Goal: Task Accomplishment & Management: Complete application form

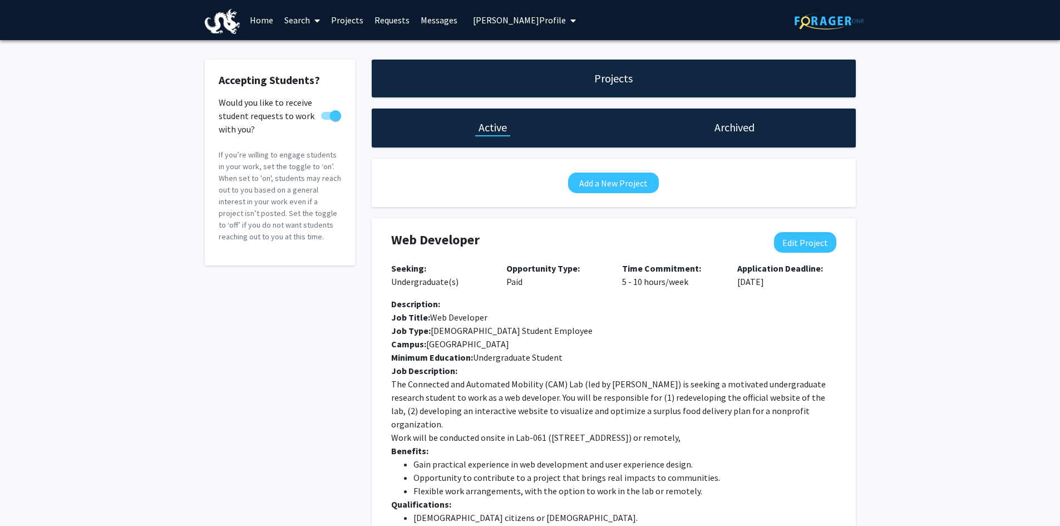
select select "5 - 10"
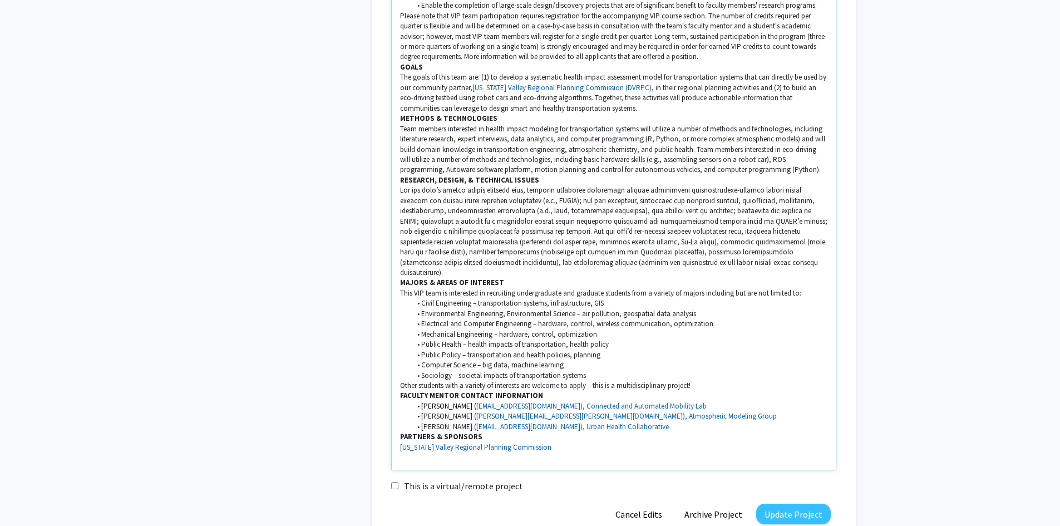
click at [703, 309] on li "Environmental Engineering, Environmental Science – air pollution, geospatial da…" at bounding box center [619, 314] width 417 height 10
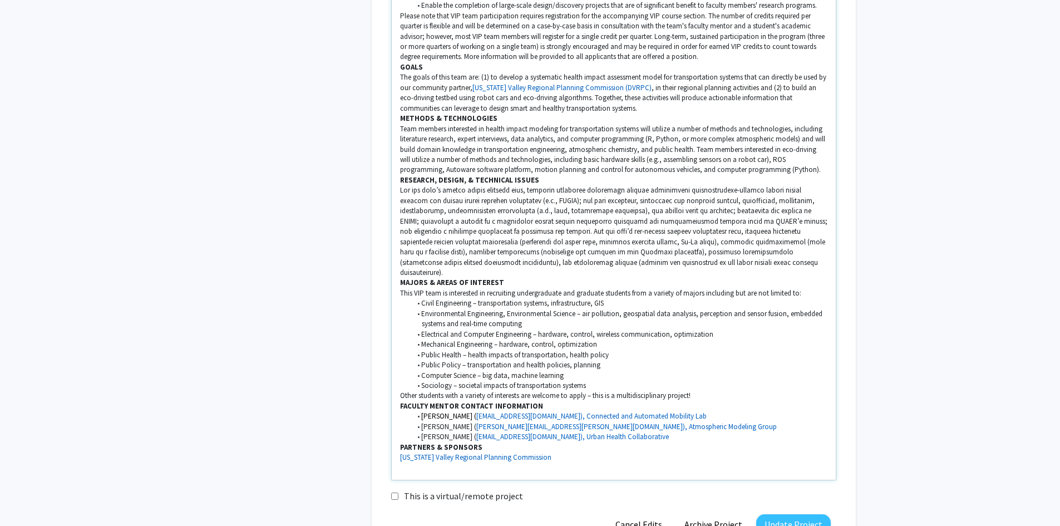
click at [724, 330] on li "Electrical and Computer Engineering – hardware, control, wireless communication…" at bounding box center [619, 335] width 417 height 10
drag, startPoint x: 759, startPoint y: 312, endPoint x: 715, endPoint y: 315, distance: 43.5
click at [715, 330] on li "Electrical and Computer Engineering – hardware, control, wireless communication…" at bounding box center [619, 335] width 417 height 10
copy li "multi-robot systems"
click at [601, 340] on li "Mechanical Engineering – hardware, control, optimization" at bounding box center [619, 345] width 417 height 10
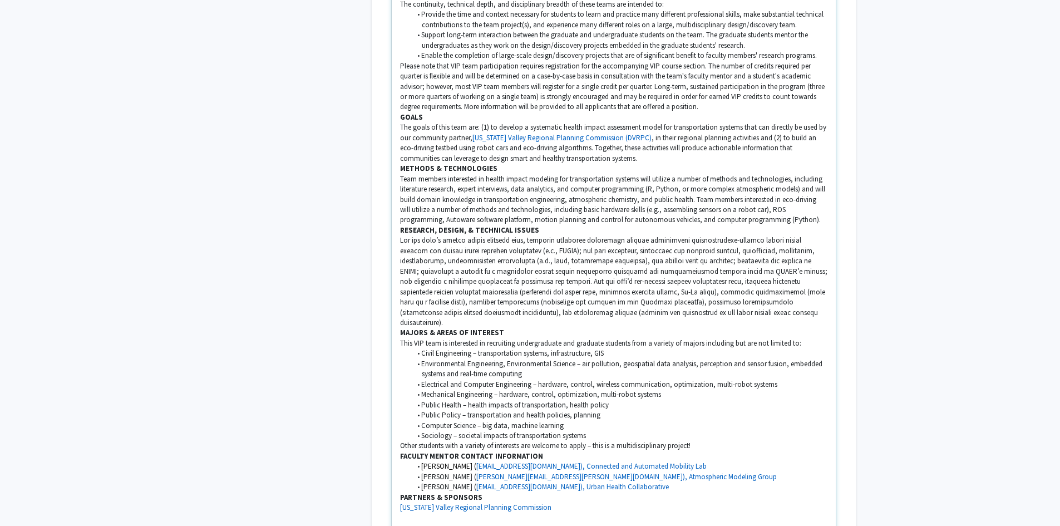
scroll to position [1033, 0]
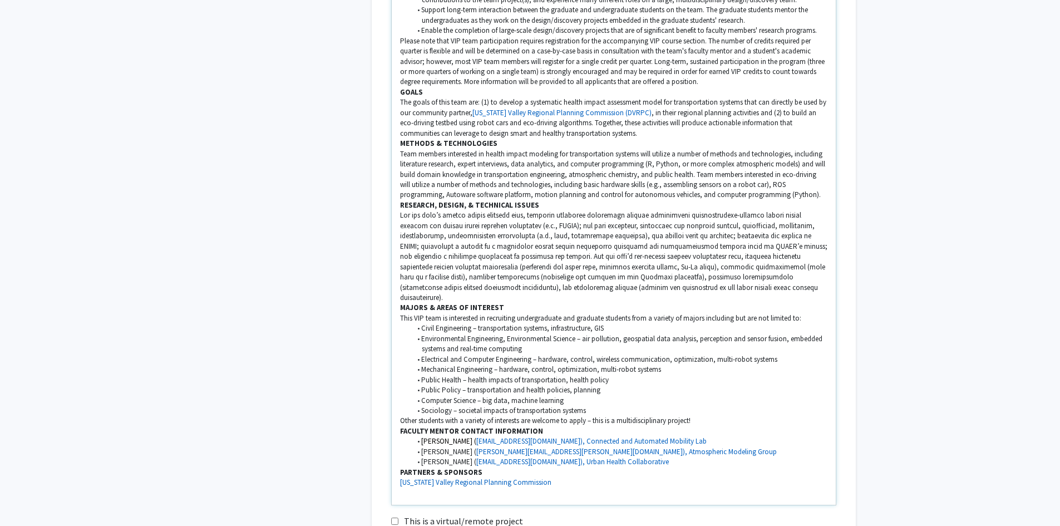
click at [571, 396] on li "Computer Science – big data, machine learning" at bounding box center [619, 401] width 417 height 10
drag, startPoint x: 698, startPoint y: 315, endPoint x: 703, endPoint y: 327, distance: 13.2
click at [703, 334] on li "Environmental Engineering, Environmental Science – air pollution, geospatial da…" at bounding box center [619, 344] width 417 height 21
copy li "perception and sensor fusion, embedded systems and real-time computing"
click at [569, 396] on li "Computer Science – big data, machine learning" at bounding box center [619, 401] width 417 height 10
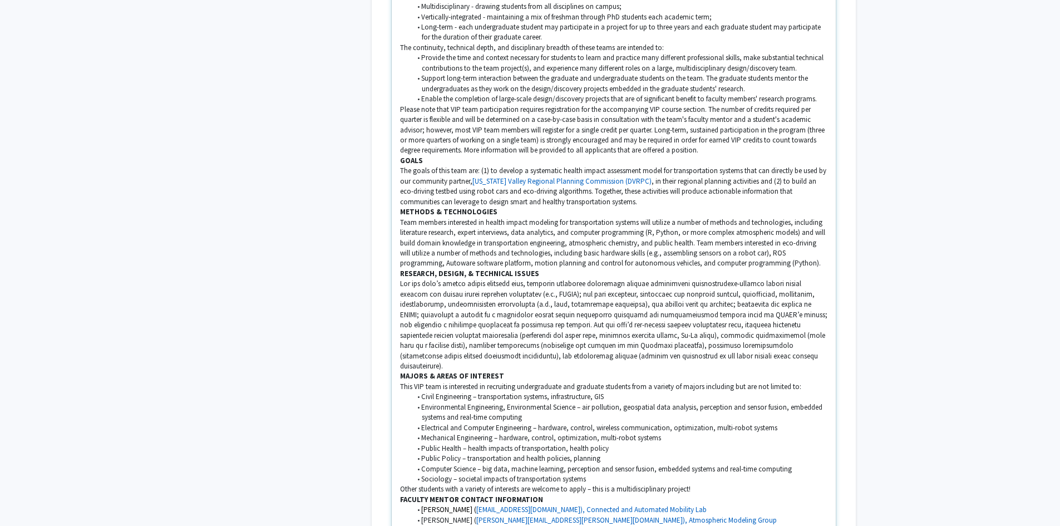
scroll to position [948, 0]
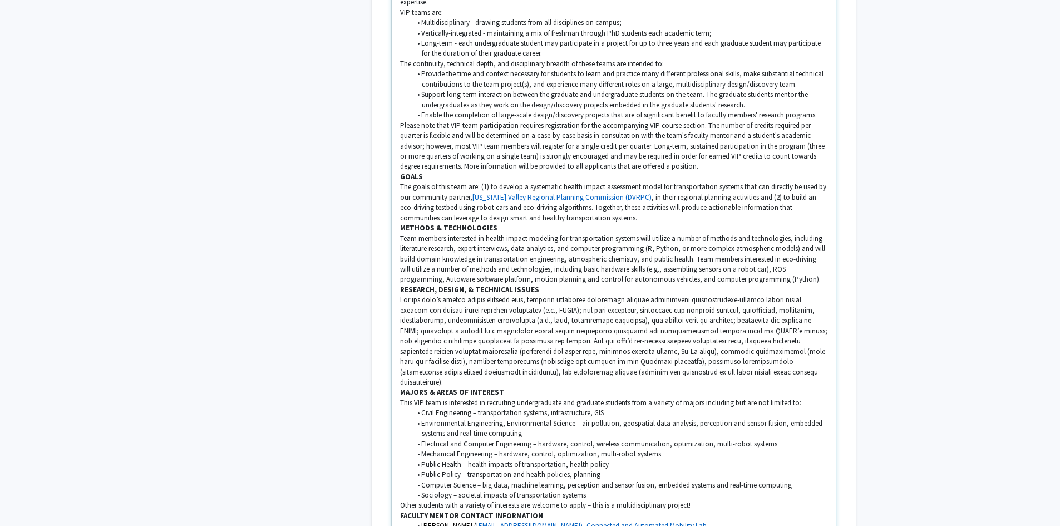
click at [594, 327] on p at bounding box center [614, 341] width 428 height 92
click at [670, 347] on p "For the team’s eco-driving testbed development goal, specific technical challen…" at bounding box center [614, 367] width 428 height 41
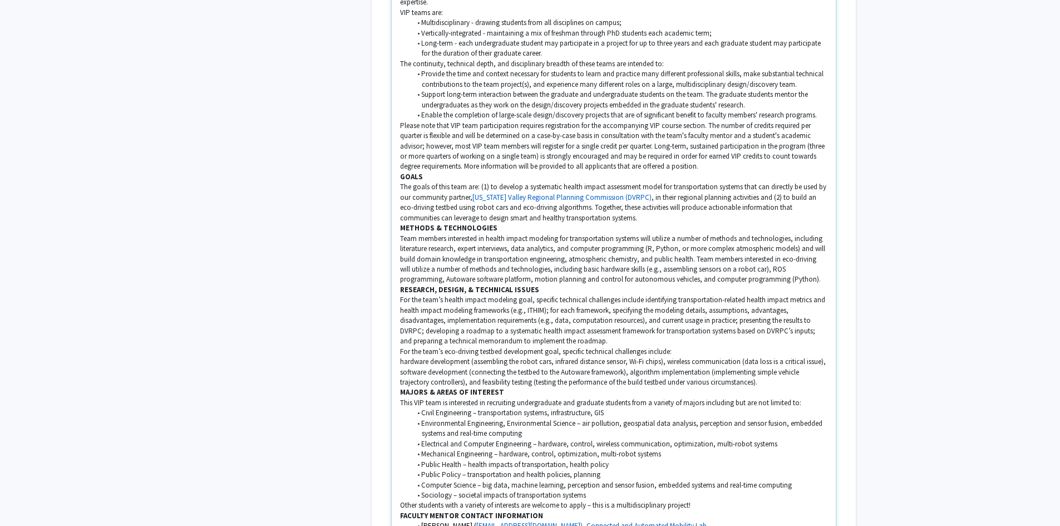
click at [403, 357] on p "hardware development (assembling the robot cars, infrared distance sensor, Wi-F…" at bounding box center [614, 372] width 428 height 31
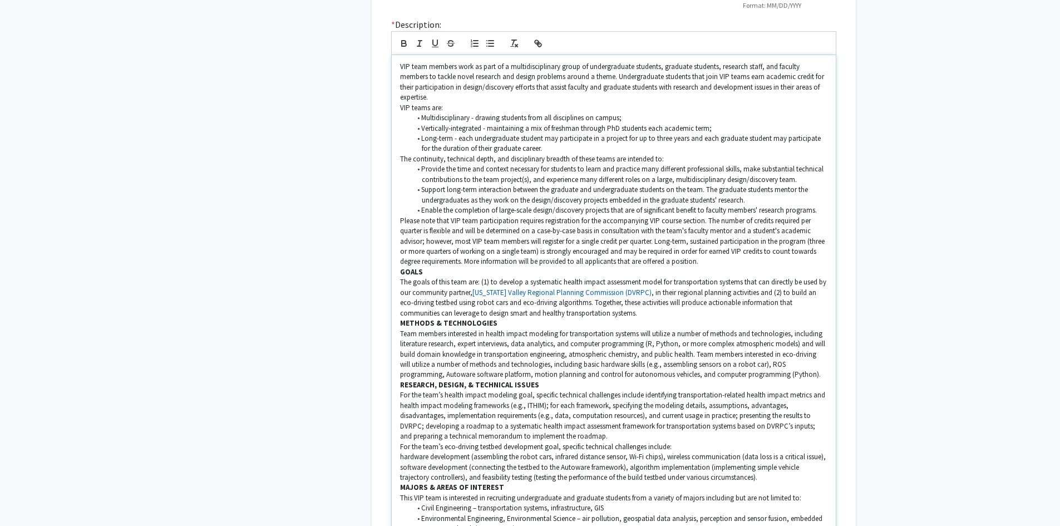
scroll to position [837, 0]
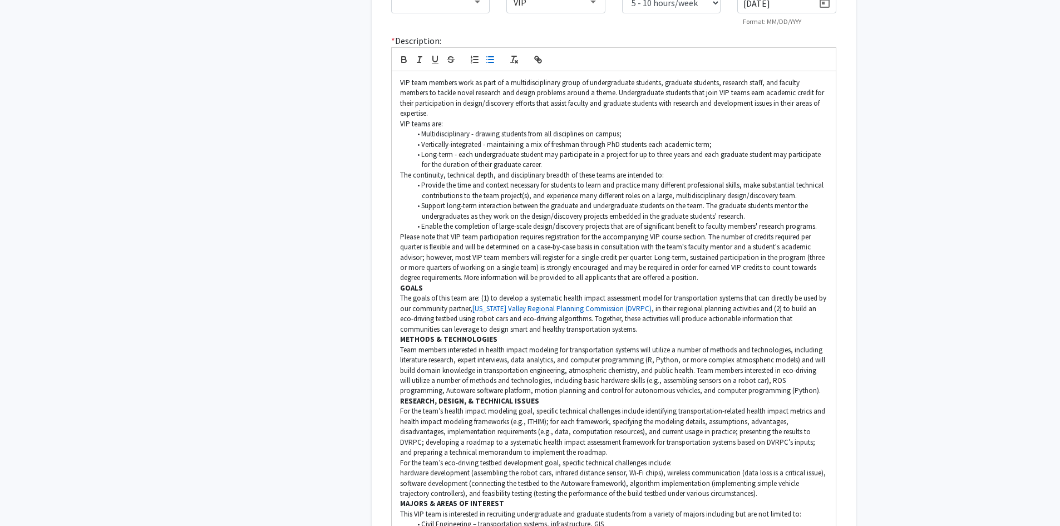
click at [489, 55] on icon "button" at bounding box center [490, 60] width 10 height 10
drag, startPoint x: 543, startPoint y: 449, endPoint x: 445, endPoint y: 454, distance: 98.1
click at [445, 458] on p "For the team’s eco-driving testbed development goal, specific technical challen…" at bounding box center [614, 463] width 428 height 10
click at [457, 458] on p "For the team’s autonmous goal, specific technical challenges include:" at bounding box center [614, 463] width 428 height 10
drag, startPoint x: 469, startPoint y: 490, endPoint x: 423, endPoint y: 463, distance: 53.9
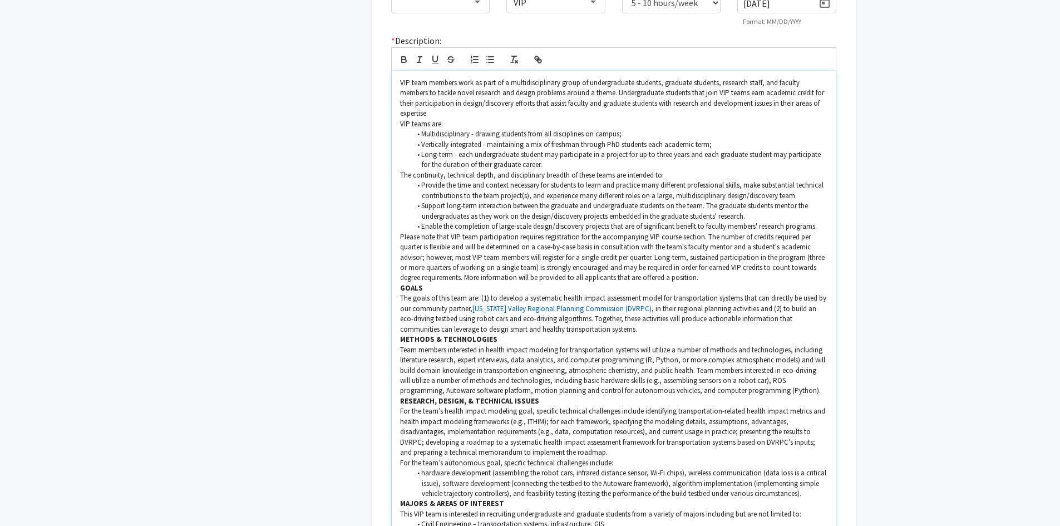
click at [423, 468] on li "hardware development (assembling the robot cars, infrared distance sensor, Wi-F…" at bounding box center [619, 483] width 417 height 31
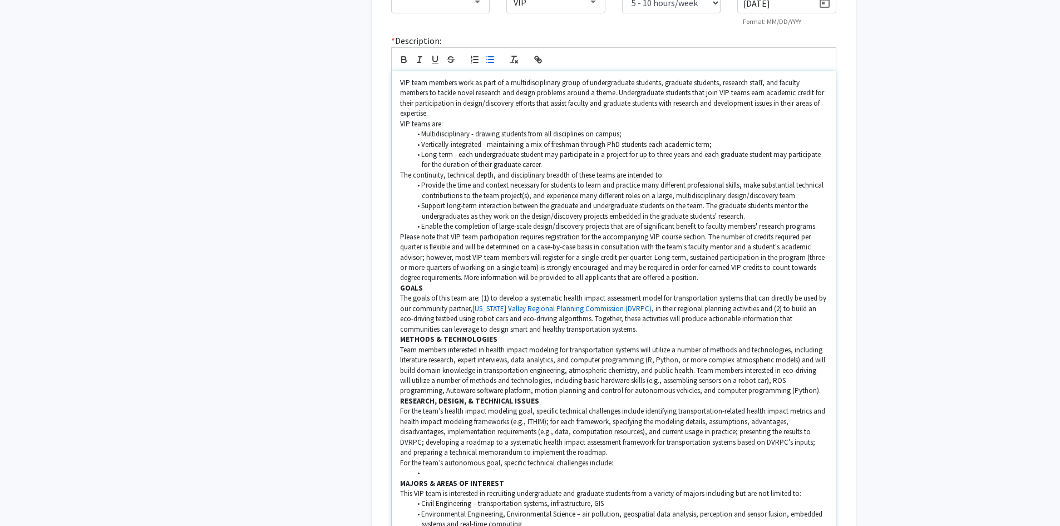
click at [428, 468] on li at bounding box center [619, 473] width 417 height 10
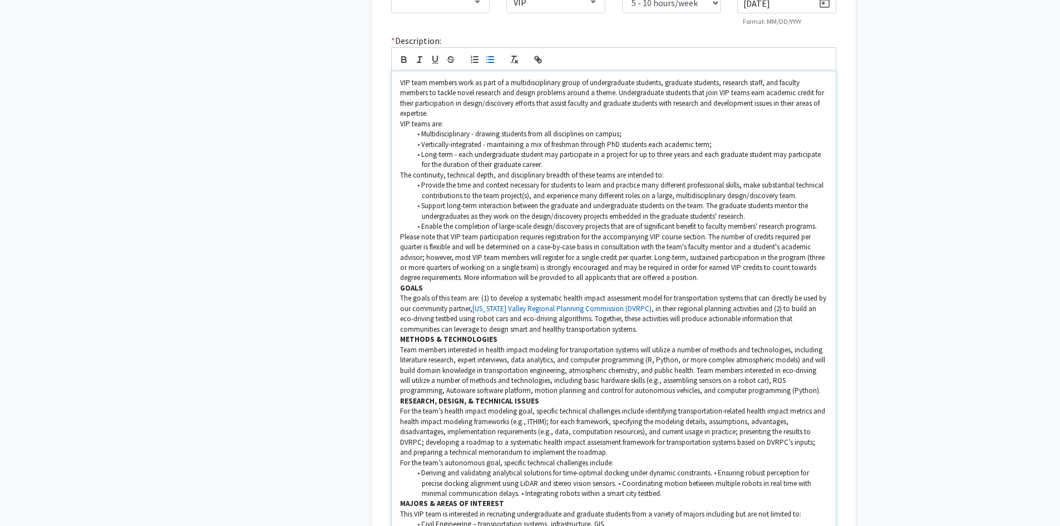
drag, startPoint x: 716, startPoint y: 461, endPoint x: 723, endPoint y: 462, distance: 6.7
click at [717, 468] on li "Deriving and validating analytical solutions for time-optimal docking under dyn…" at bounding box center [619, 483] width 417 height 31
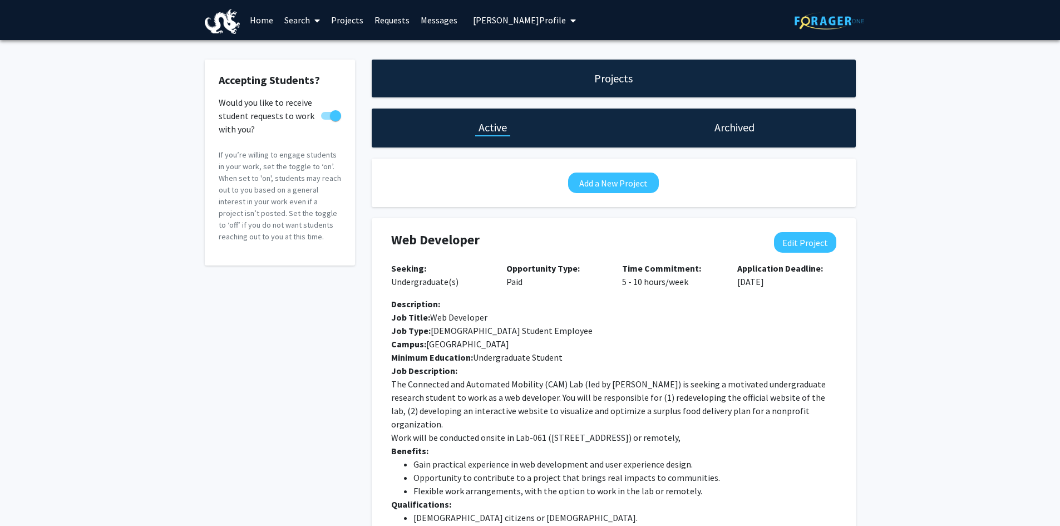
click at [350, 19] on link "Projects" at bounding box center [347, 20] width 43 height 39
click at [494, 129] on h1 "Active" at bounding box center [493, 128] width 28 height 16
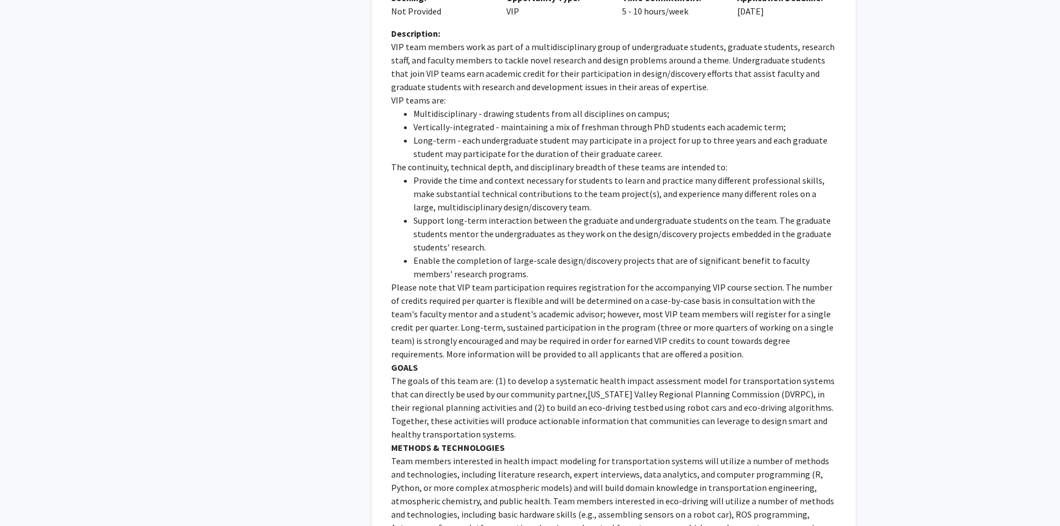
scroll to position [668, 0]
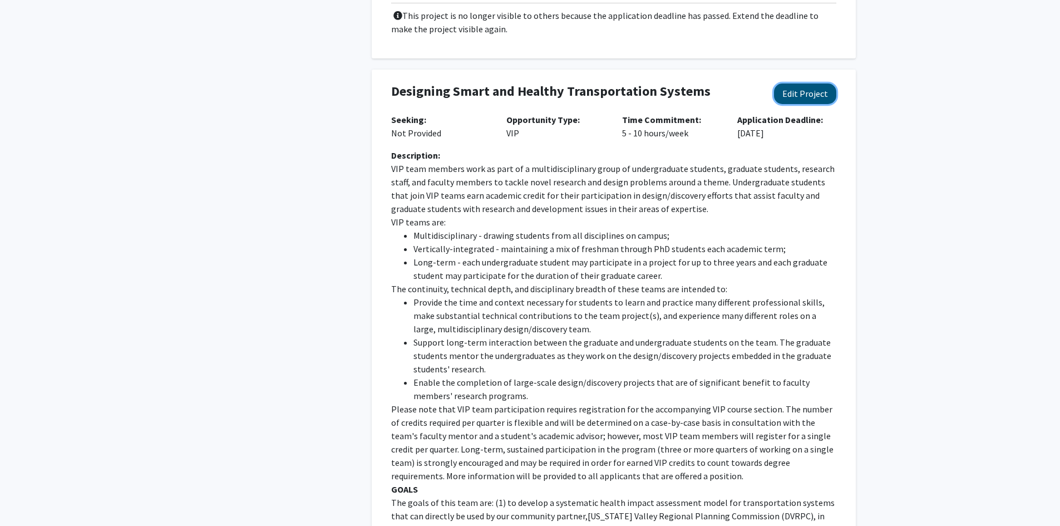
click at [807, 84] on button "Edit Project" at bounding box center [805, 94] width 62 height 21
select select "5 - 10"
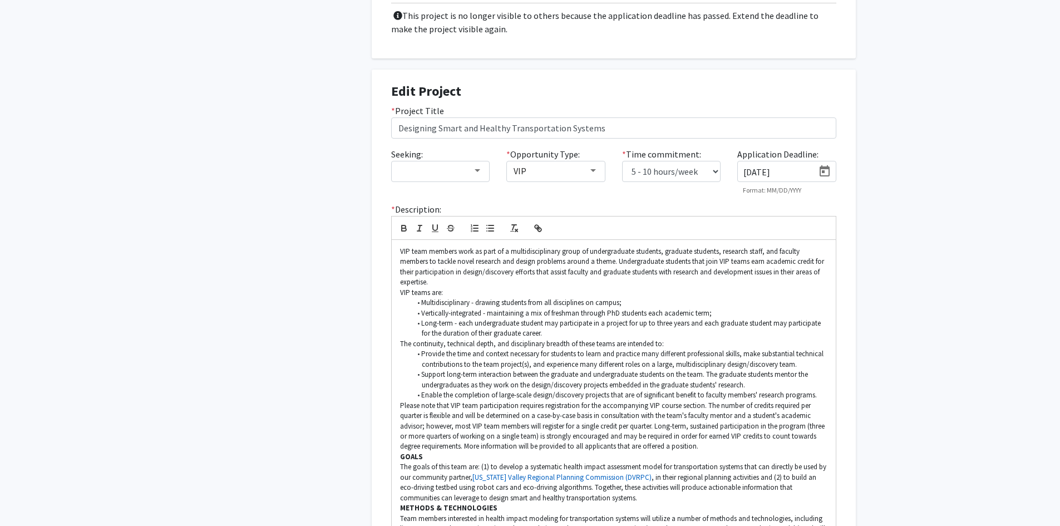
click at [827, 165] on icon "Open calendar" at bounding box center [824, 171] width 13 height 13
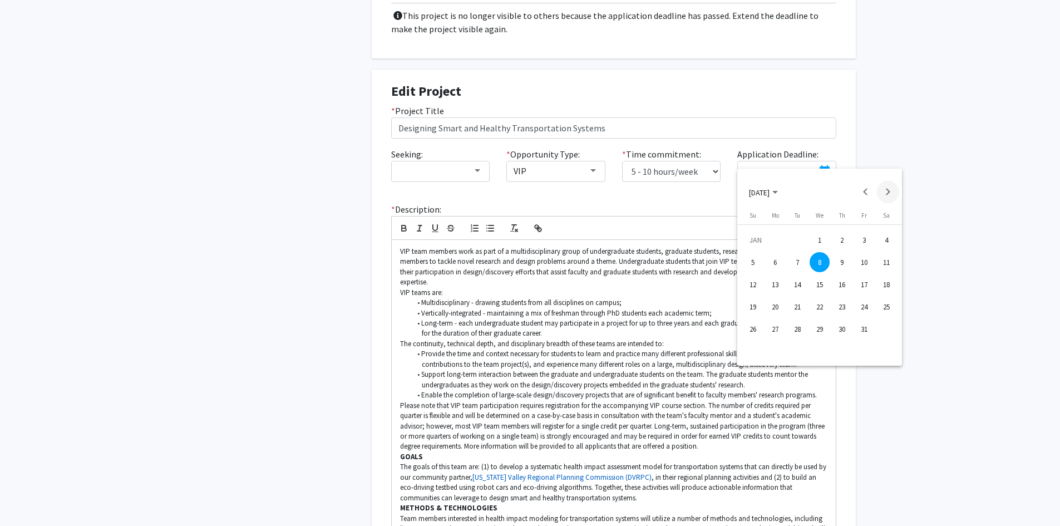
click at [891, 186] on button "Next month" at bounding box center [888, 192] width 22 height 22
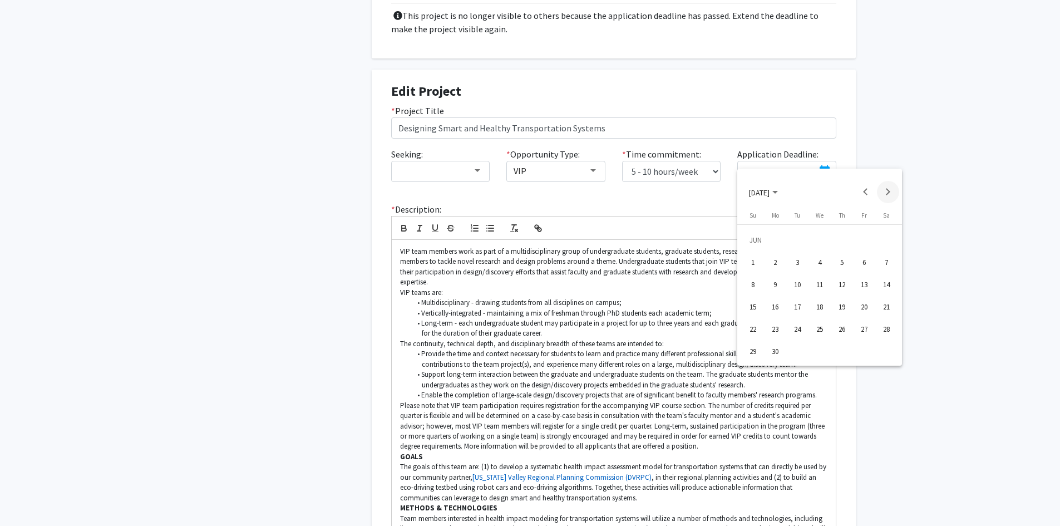
click at [891, 186] on button "Next month" at bounding box center [888, 192] width 22 height 22
click at [891, 188] on button "Next month" at bounding box center [888, 192] width 22 height 22
click at [823, 331] on div "24" at bounding box center [820, 329] width 20 height 20
type input "[DATE]"
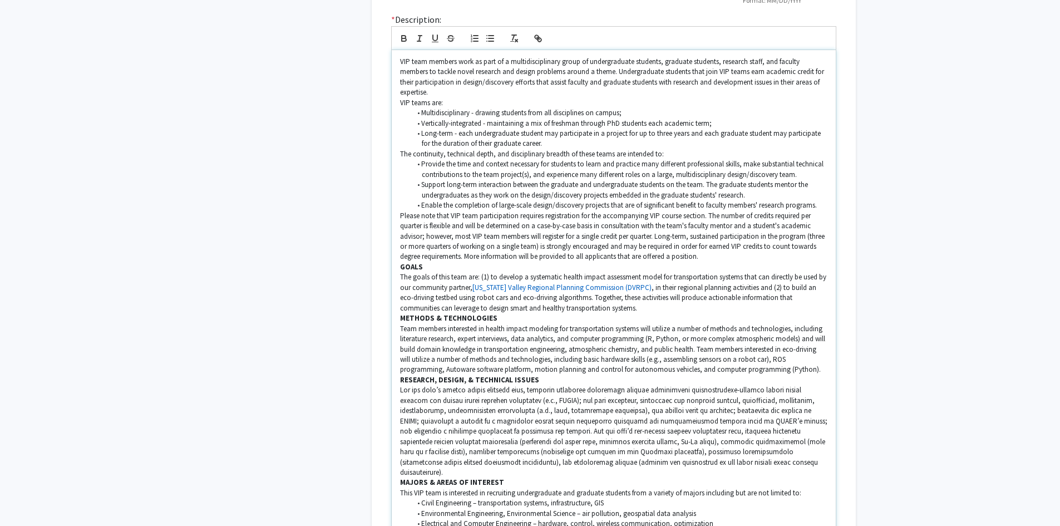
scroll to position [1058, 0]
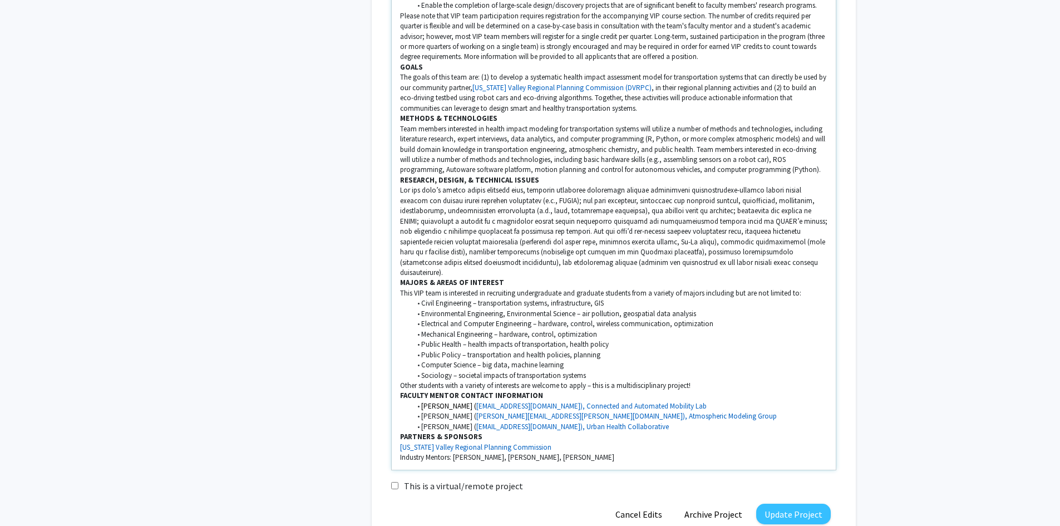
drag, startPoint x: 609, startPoint y: 434, endPoint x: 393, endPoint y: 453, distance: 216.8
click at [393, 453] on div "* Description: VIP team members work as part of a multidisciplinary group of un…" at bounding box center [614, 146] width 462 height 666
click at [702, 309] on li "Environmental Engineering, Environmental Science – air pollution, geospatial da…" at bounding box center [619, 314] width 417 height 10
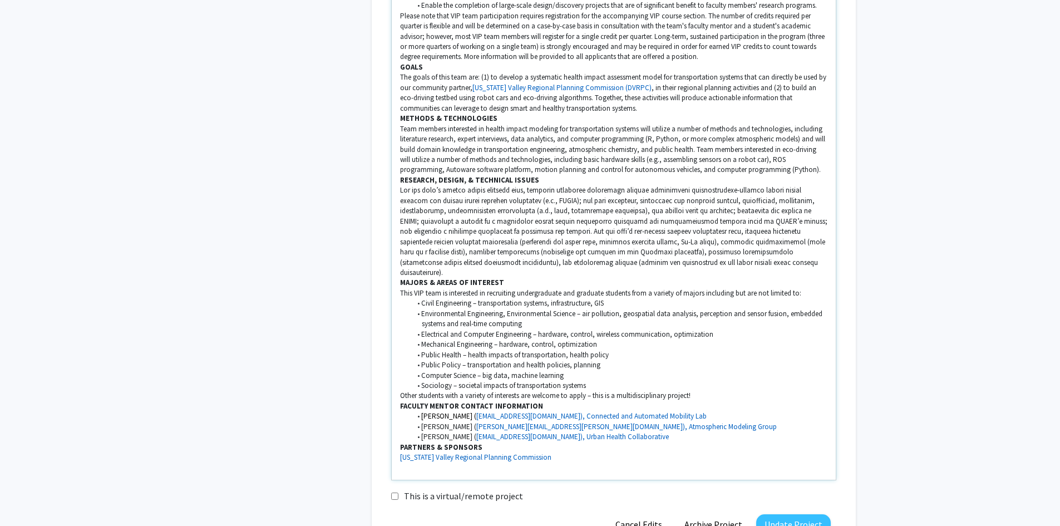
click at [721, 330] on li "Electrical and Computer Engineering – hardware, control, wireless communication…" at bounding box center [619, 335] width 417 height 10
click at [601, 340] on li "Mechanical Engineering – hardware, control, optimization" at bounding box center [619, 345] width 417 height 10
drag, startPoint x: 788, startPoint y: 313, endPoint x: 715, endPoint y: 313, distance: 73.5
click at [715, 330] on li "Electrical and Computer Engineering – hardware, control, wireless communication…" at bounding box center [619, 335] width 417 height 10
copy li "multi-robot systems"
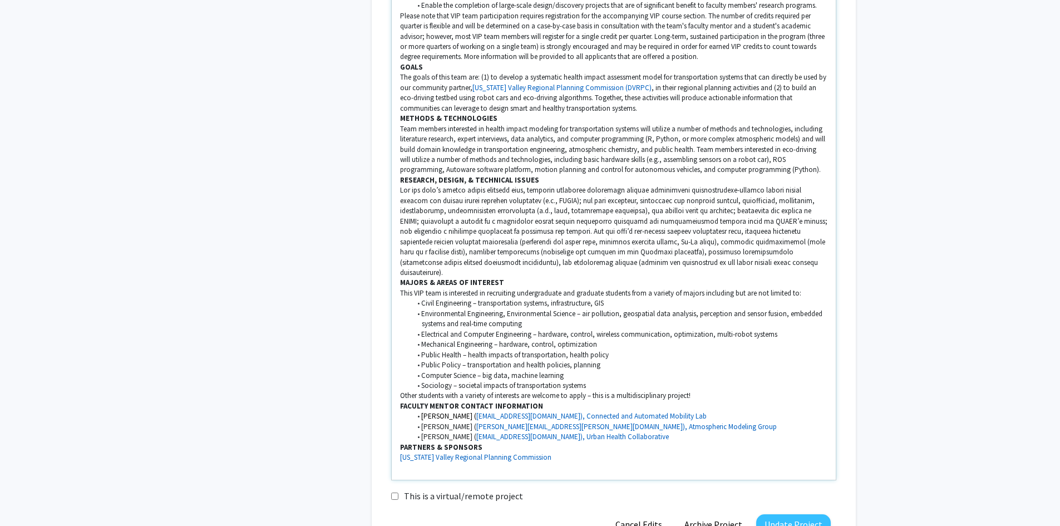
click at [602, 340] on li "Mechanical Engineering – hardware, control, optimization" at bounding box center [619, 345] width 417 height 10
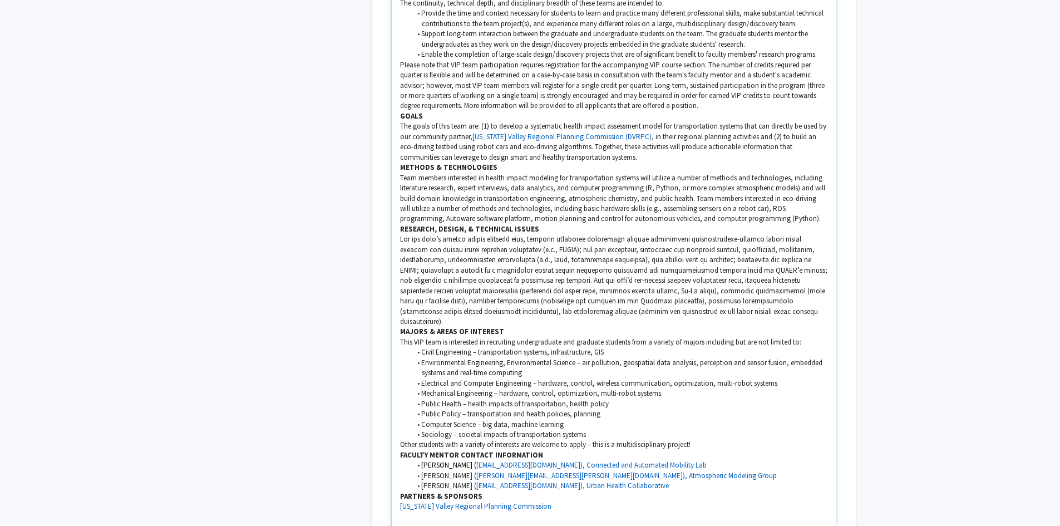
scroll to position [1115, 0]
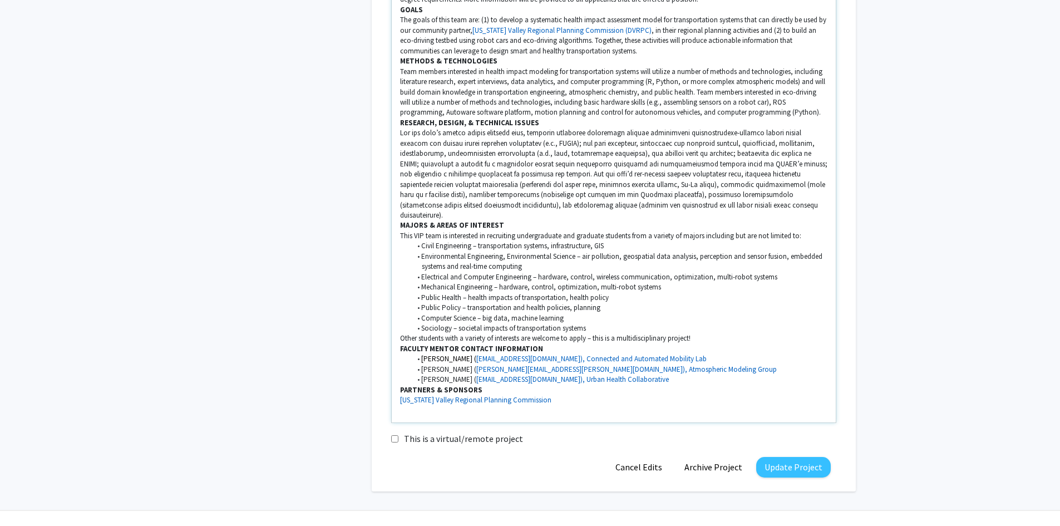
click at [611, 293] on li "Public Health – health impacts of transportation, health policy" at bounding box center [619, 298] width 417 height 10
click at [605, 303] on li "Public Policy – transportation and health policies, planning" at bounding box center [619, 308] width 417 height 10
click at [582, 313] on li "Computer Science – big data, machine learning" at bounding box center [619, 318] width 417 height 10
drag, startPoint x: 699, startPoint y: 234, endPoint x: 712, endPoint y: 242, distance: 15.2
click at [709, 252] on li "Environmental Engineering, Environmental Science – air pollution, geospatial da…" at bounding box center [619, 262] width 417 height 21
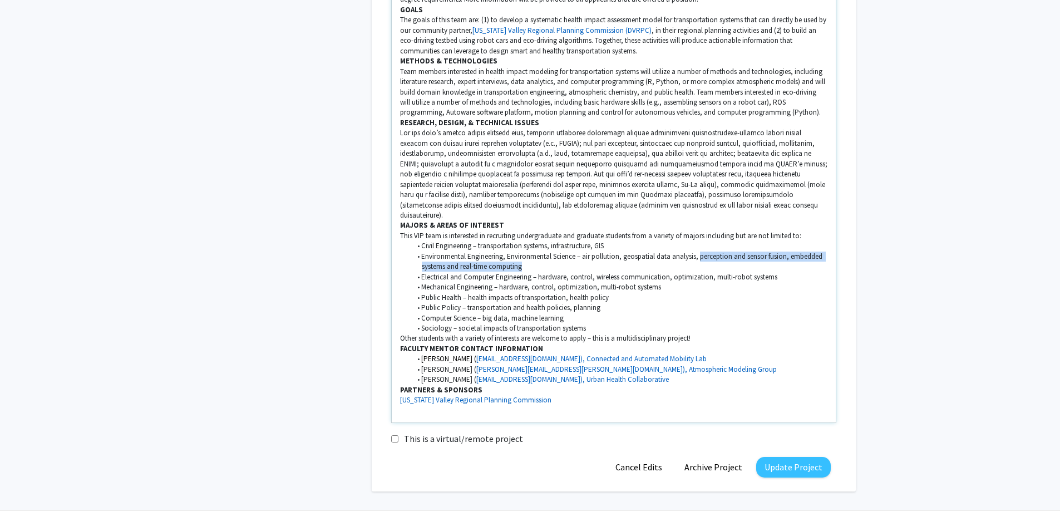
copy li "perception and sensor fusion, embedded systems and real-time computing"
click at [576, 313] on li "Computer Science – big data, machine learning" at bounding box center [619, 318] width 417 height 10
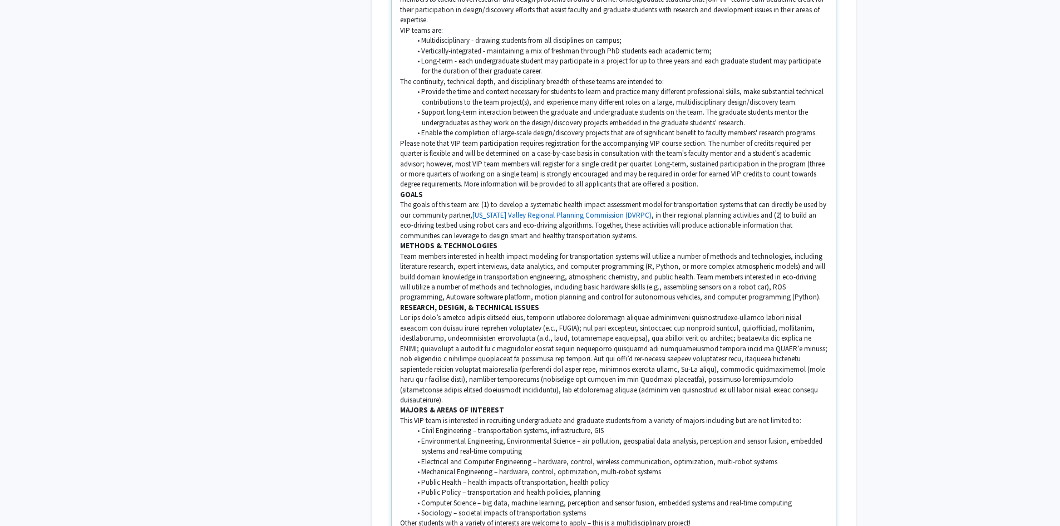
scroll to position [948, 0]
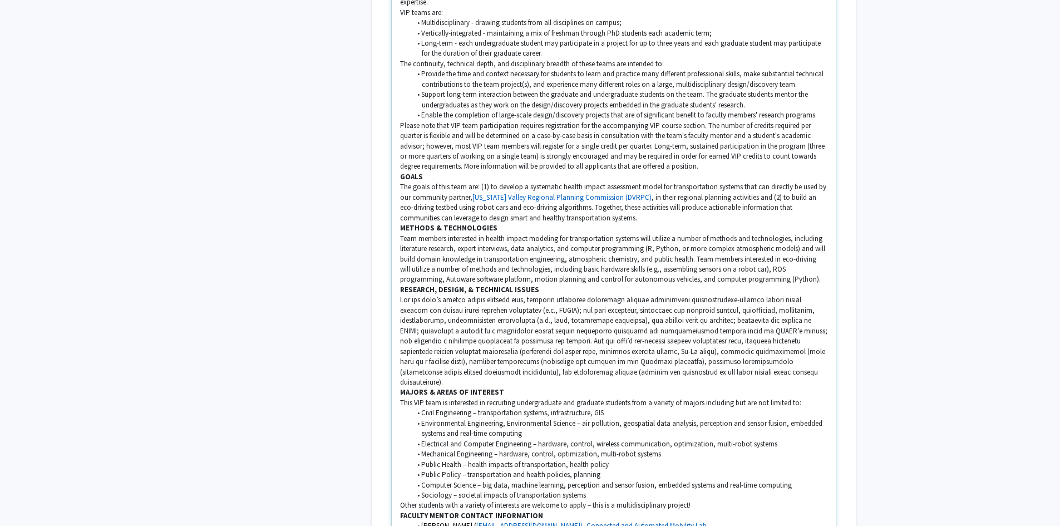
click at [595, 328] on p at bounding box center [614, 341] width 428 height 92
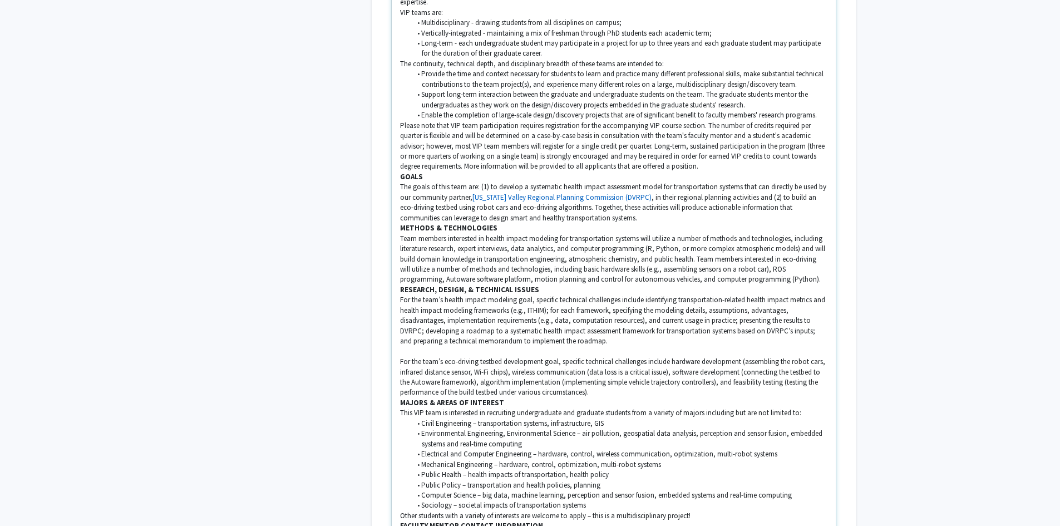
click at [671, 357] on p "For the team’s eco-driving testbed development goal, specific technical challen…" at bounding box center [614, 377] width 428 height 41
drag, startPoint x: 765, startPoint y: 377, endPoint x: 395, endPoint y: 357, distance: 370.2
click at [395, 357] on div "VIP team members work as part of a multidisciplinary group of undergraduate stu…" at bounding box center [614, 280] width 444 height 640
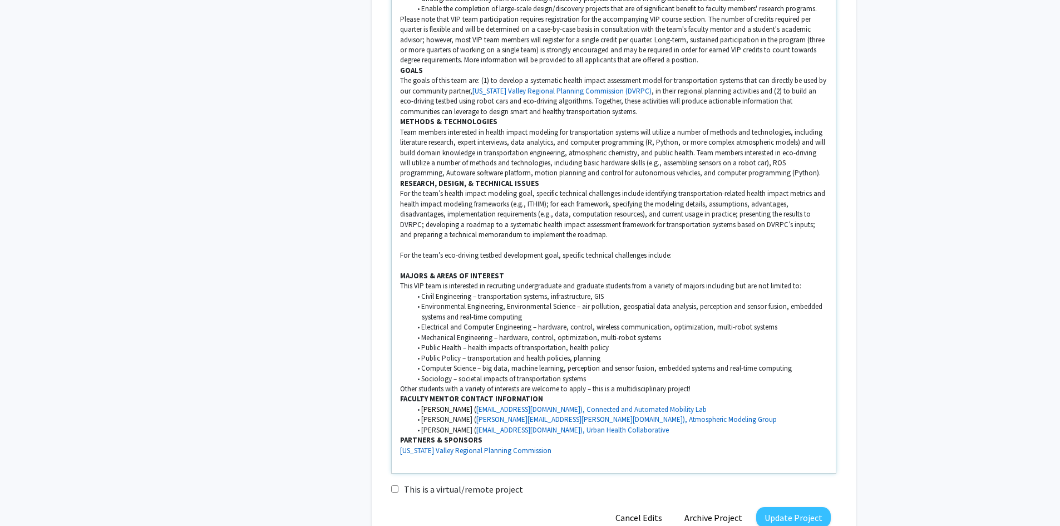
scroll to position [1115, 0]
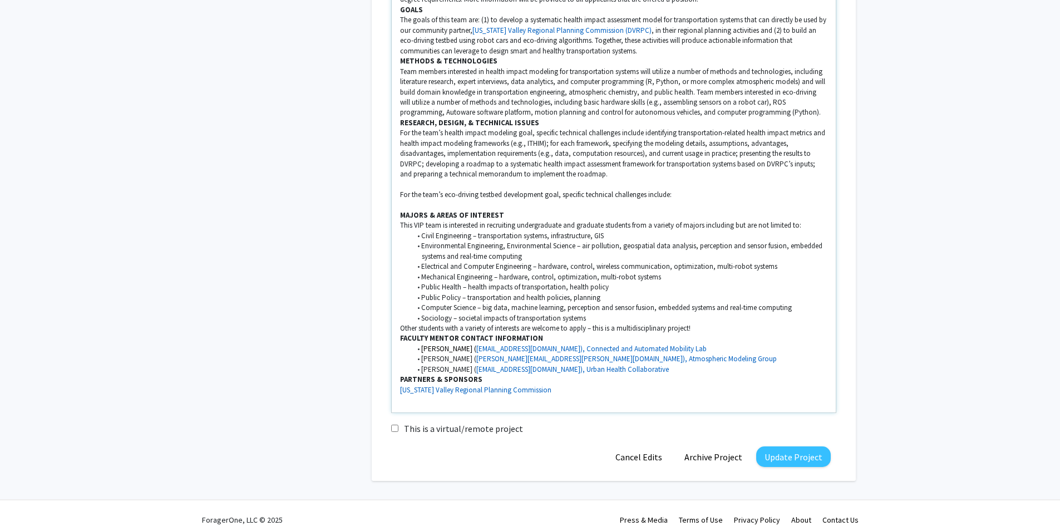
click at [690, 190] on p "For the team’s eco-driving testbed development goal, specific technical challen…" at bounding box center [614, 195] width 428 height 10
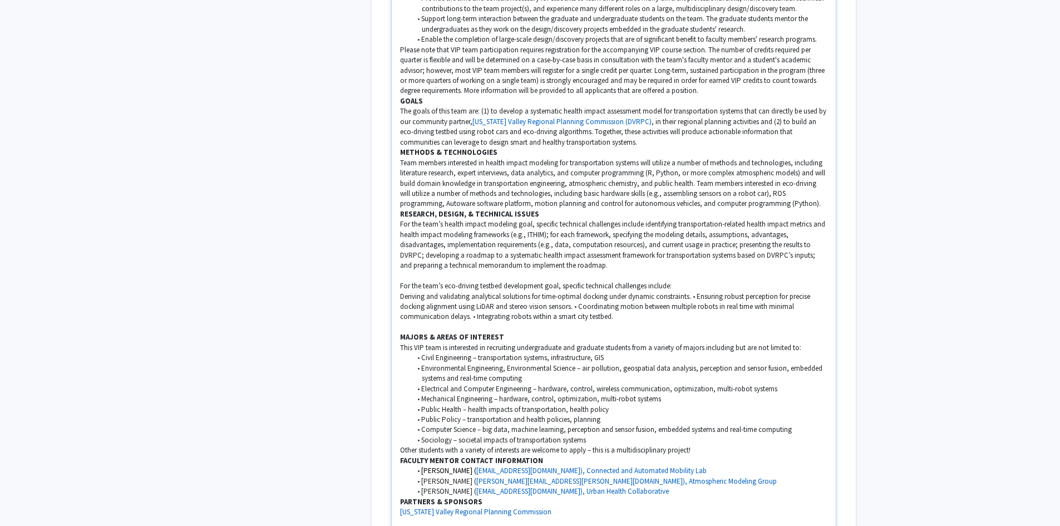
scroll to position [1088, 0]
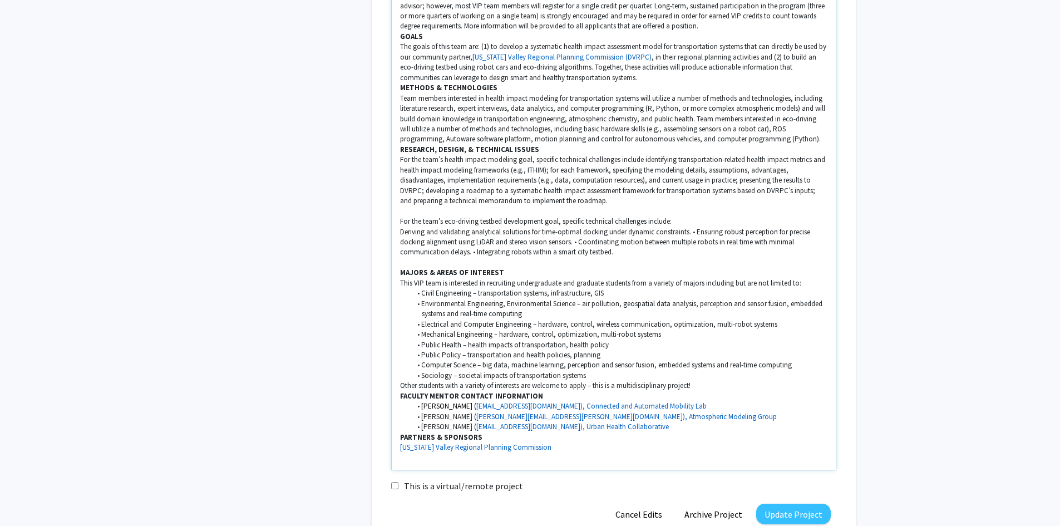
click at [696, 227] on p "Deriving and validating analytical solutions for time-optimal docking under dyn…" at bounding box center [614, 242] width 428 height 31
click at [694, 227] on p "Deriving and validating analytical solutions for time-optimal docking under dyn…" at bounding box center [614, 232] width 428 height 10
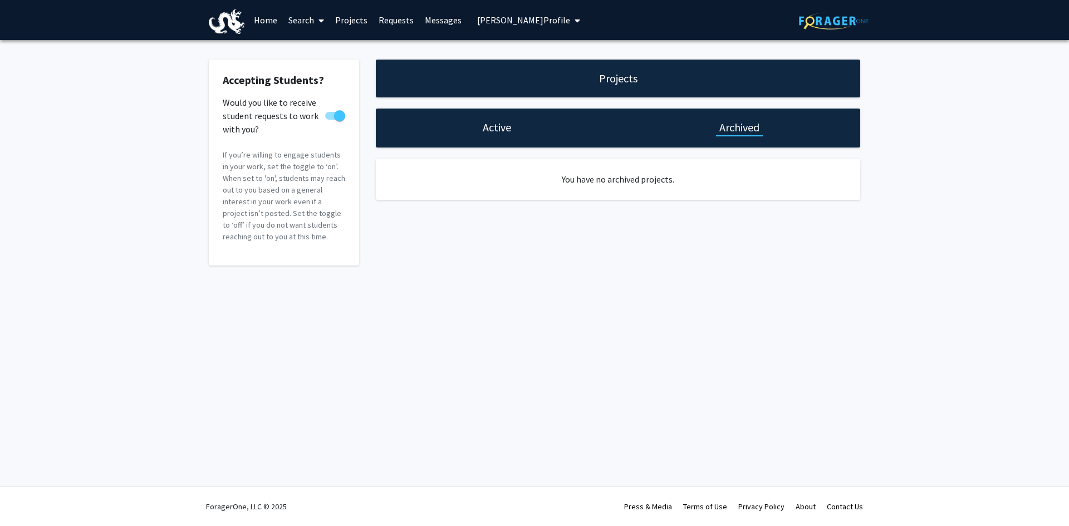
click at [492, 123] on h1 "Active" at bounding box center [497, 128] width 28 height 16
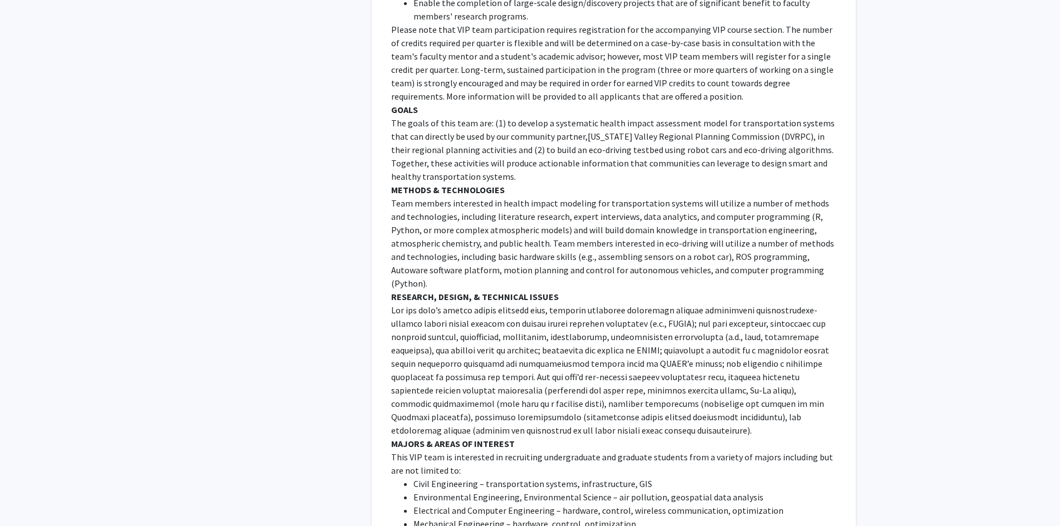
scroll to position [714, 0]
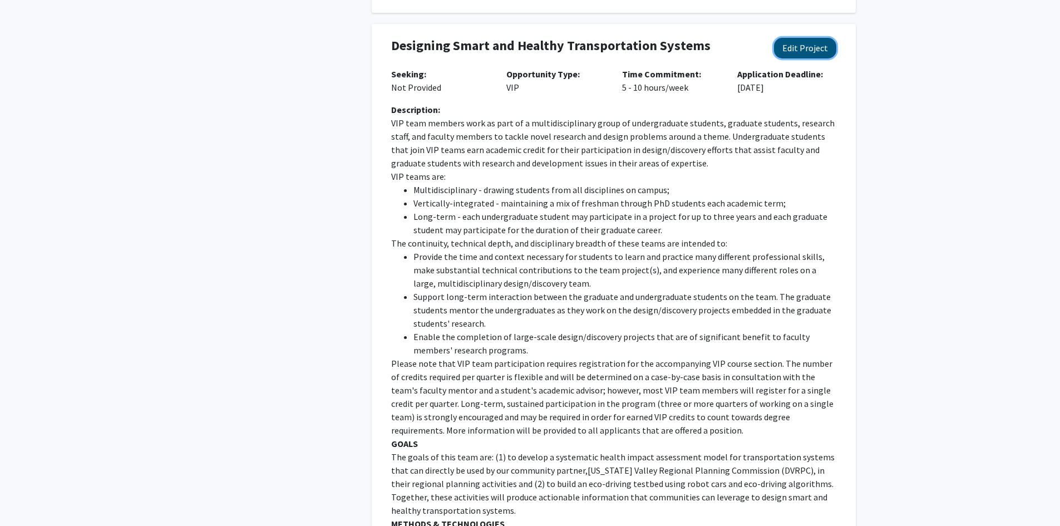
click at [809, 38] on button "Edit Project" at bounding box center [805, 48] width 62 height 21
select select "5 - 10"
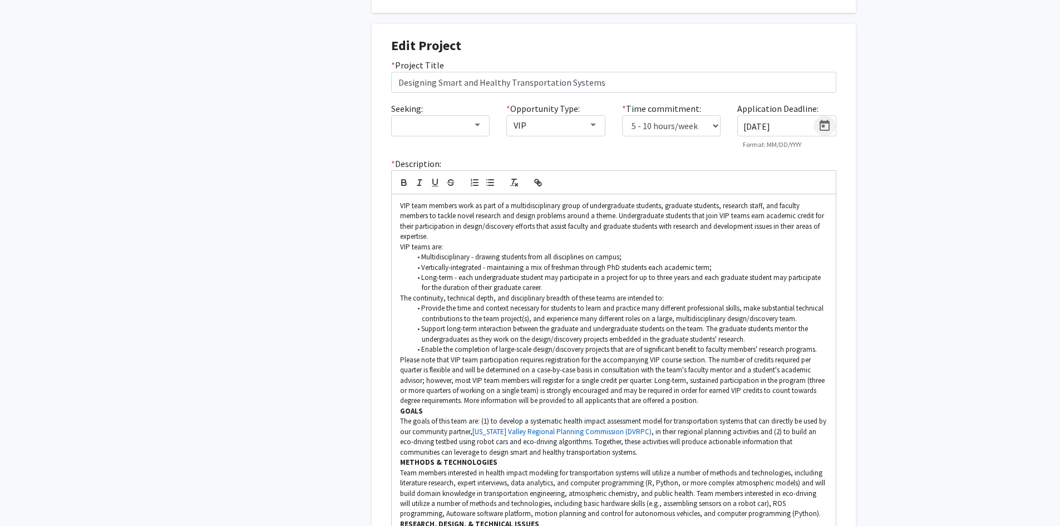
click at [825, 119] on icon "Open calendar" at bounding box center [824, 125] width 13 height 13
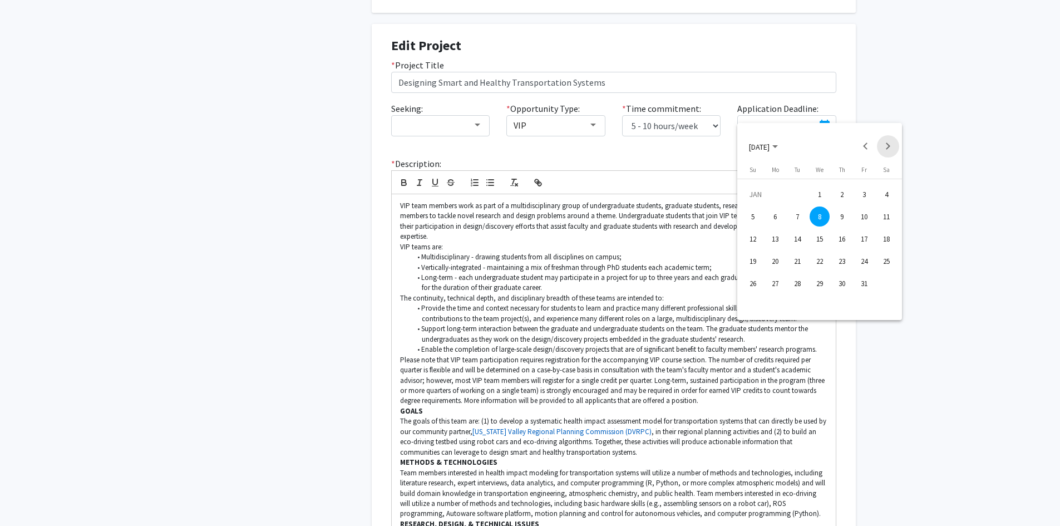
click at [884, 145] on button "Next month" at bounding box center [888, 146] width 22 height 22
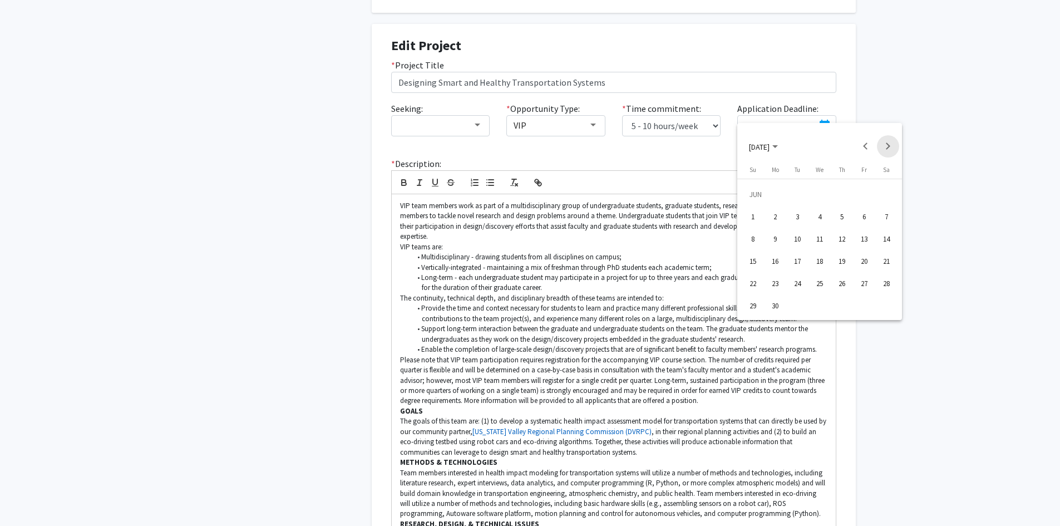
click at [884, 145] on button "Next month" at bounding box center [888, 146] width 22 height 22
drag, startPoint x: 821, startPoint y: 283, endPoint x: 854, endPoint y: 278, distance: 33.2
click at [823, 282] on div "24" at bounding box center [820, 283] width 20 height 20
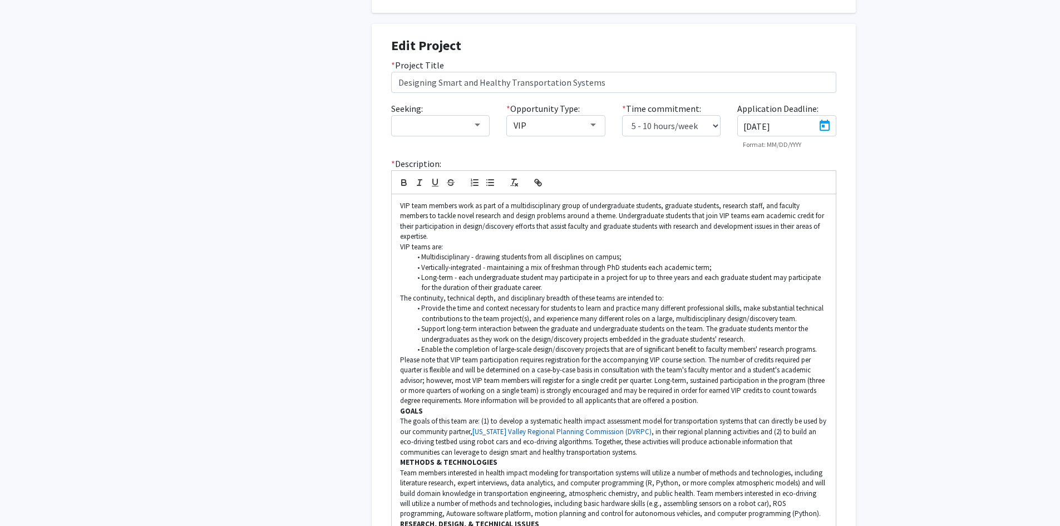
type input "[DATE]"
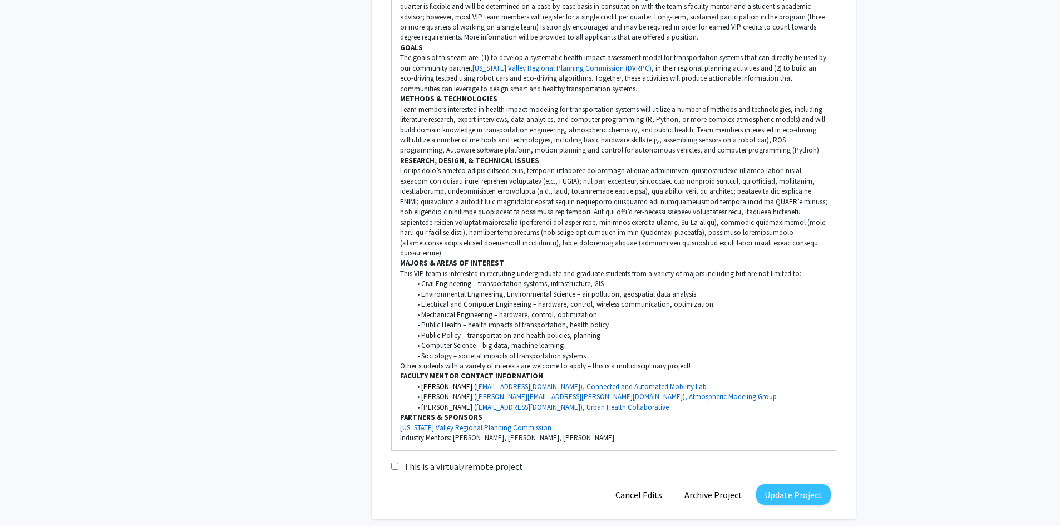
scroll to position [1105, 0]
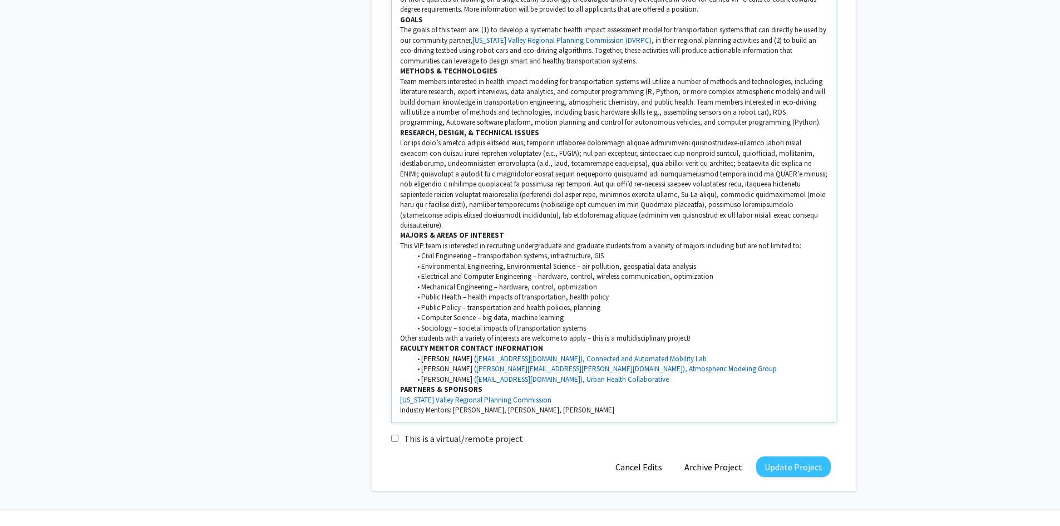
drag, startPoint x: 620, startPoint y: 385, endPoint x: 387, endPoint y: 381, distance: 233.3
click at [385, 382] on div "* Description: VIP team members work as part of a multidisciplinary group of un…" at bounding box center [614, 94] width 462 height 657
click at [703, 262] on li "Environmental Engineering, Environmental Science – air pollution, geospatial da…" at bounding box center [619, 267] width 417 height 10
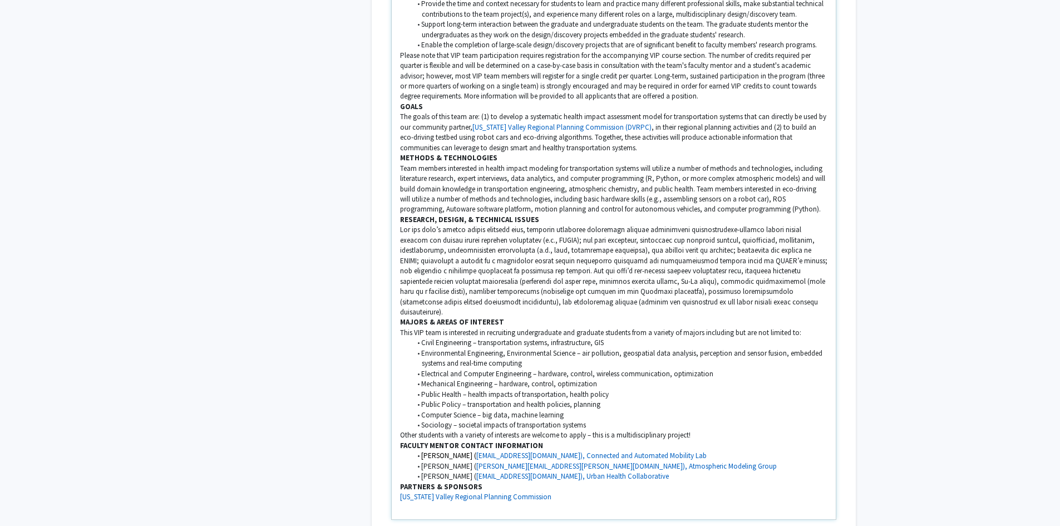
scroll to position [1115, 0]
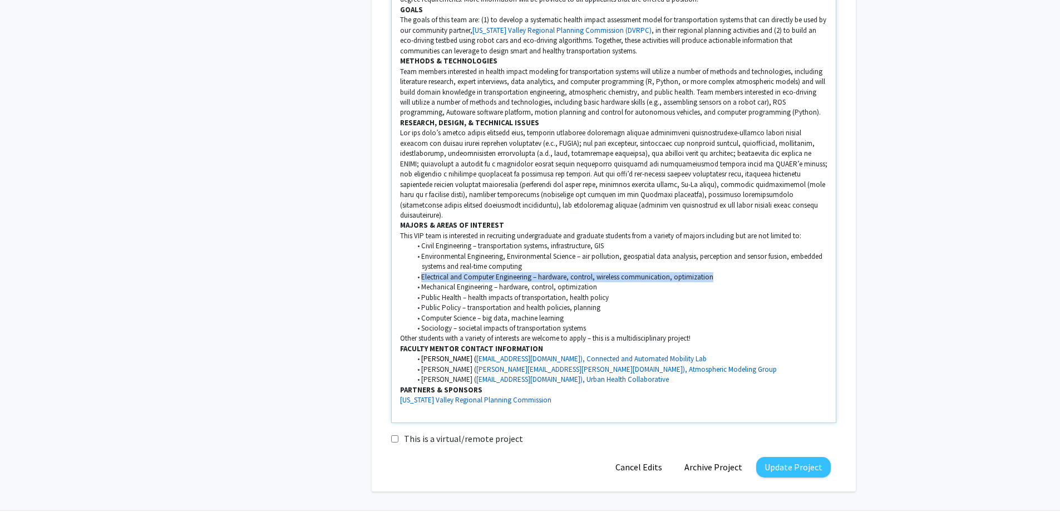
click at [721, 251] on ul "Civil Engineering – transportation systems, infrastructure, GIS Environmental E…" at bounding box center [614, 287] width 428 height 92
click at [724, 272] on li "Electrical and Computer Engineering – hardware, control, wireless communication…" at bounding box center [619, 277] width 417 height 10
click at [718, 272] on li "Electrical and Computer Engineering – hardware, control, wireless communication…" at bounding box center [619, 277] width 417 height 10
drag, startPoint x: 785, startPoint y: 251, endPoint x: 716, endPoint y: 257, distance: 69.9
click at [716, 272] on li "Electrical and Computer Engineering – hardware, control, wireless communication…" at bounding box center [619, 277] width 417 height 10
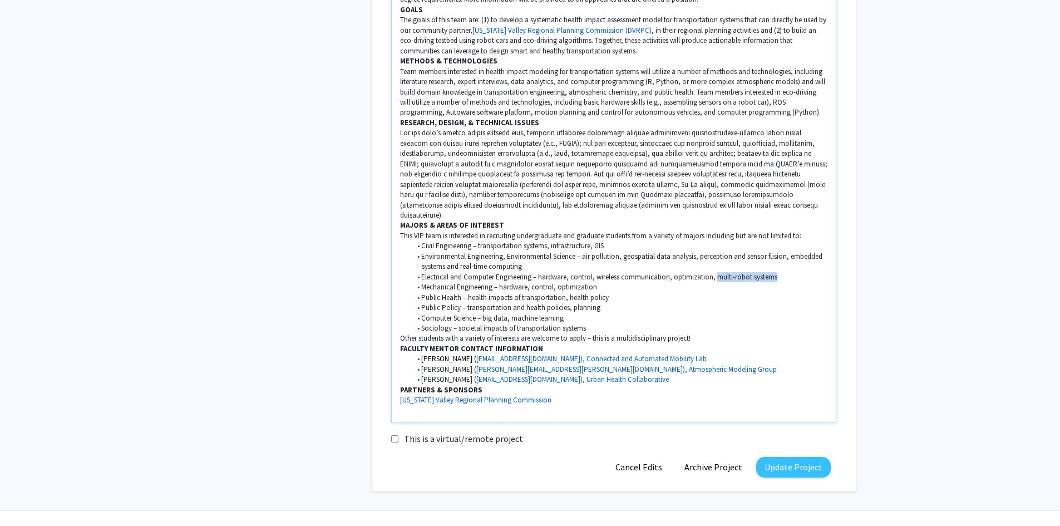
copy li "multi-robot systems"
click at [599, 282] on li "Mechanical Engineering – hardware, control, optimization" at bounding box center [619, 287] width 417 height 10
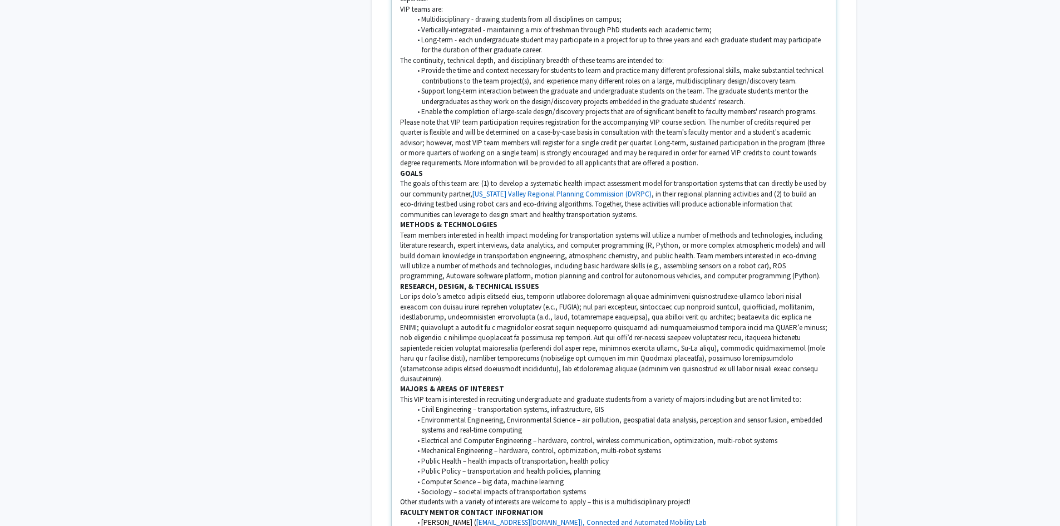
scroll to position [1088, 0]
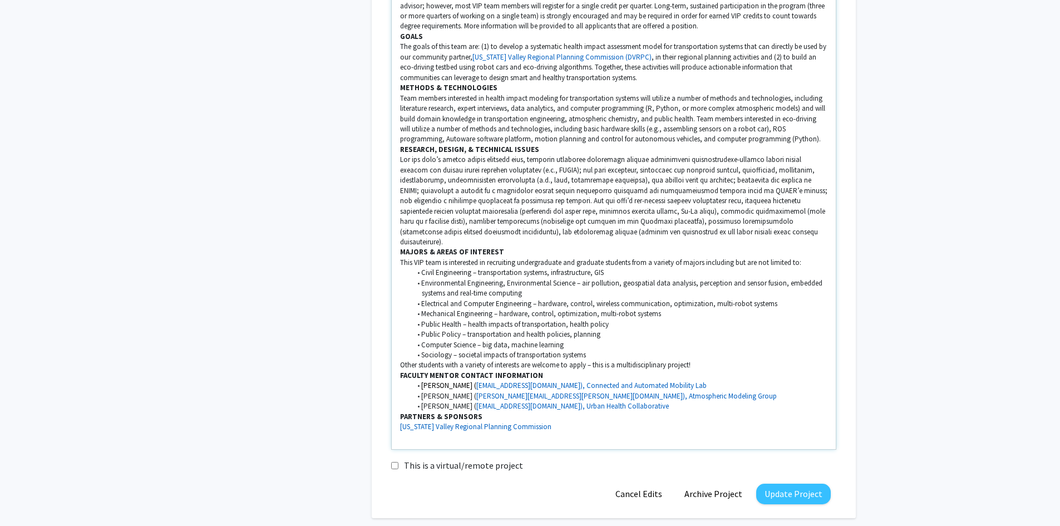
click at [568, 340] on li "Computer Science – big data, machine learning" at bounding box center [619, 345] width 417 height 10
drag, startPoint x: 697, startPoint y: 260, endPoint x: 703, endPoint y: 268, distance: 9.6
click at [703, 278] on li "Environmental Engineering, Environmental Science – air pollution, geospatial da…" at bounding box center [619, 288] width 417 height 21
copy li "perception and sensor fusion, embedded systems and real-time computing"
click at [567, 340] on li "Computer Science – big data, machine learning" at bounding box center [619, 345] width 417 height 10
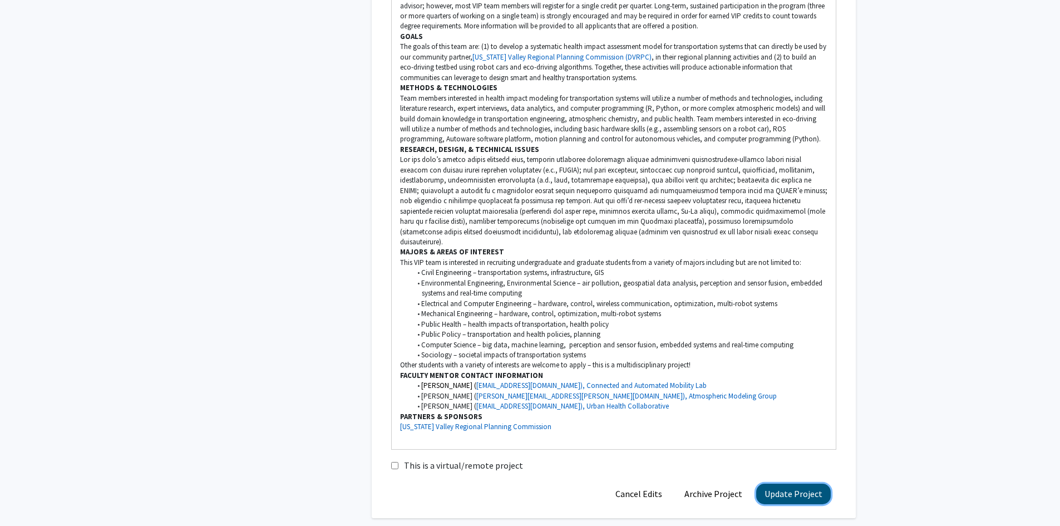
click at [786, 484] on button "Update Project" at bounding box center [794, 494] width 75 height 21
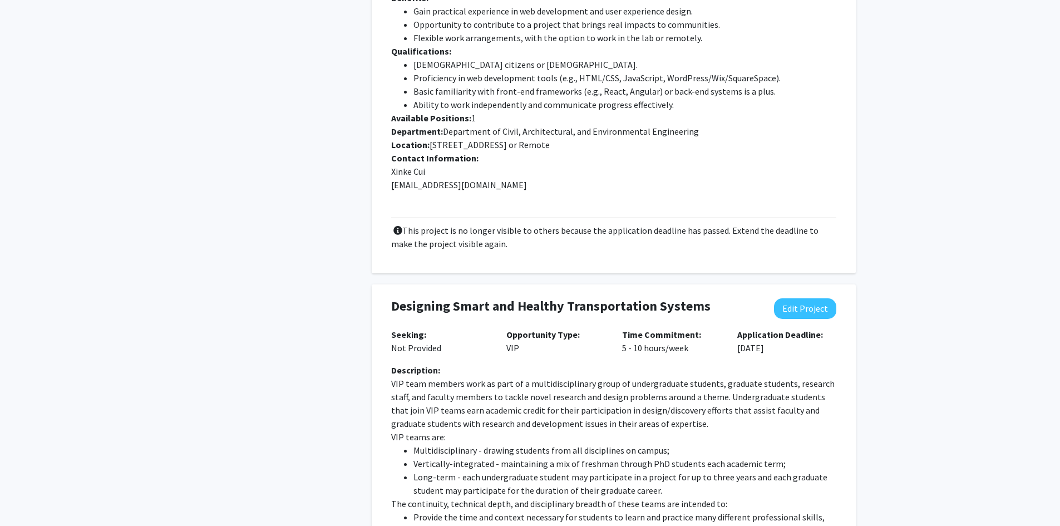
scroll to position [612, 0]
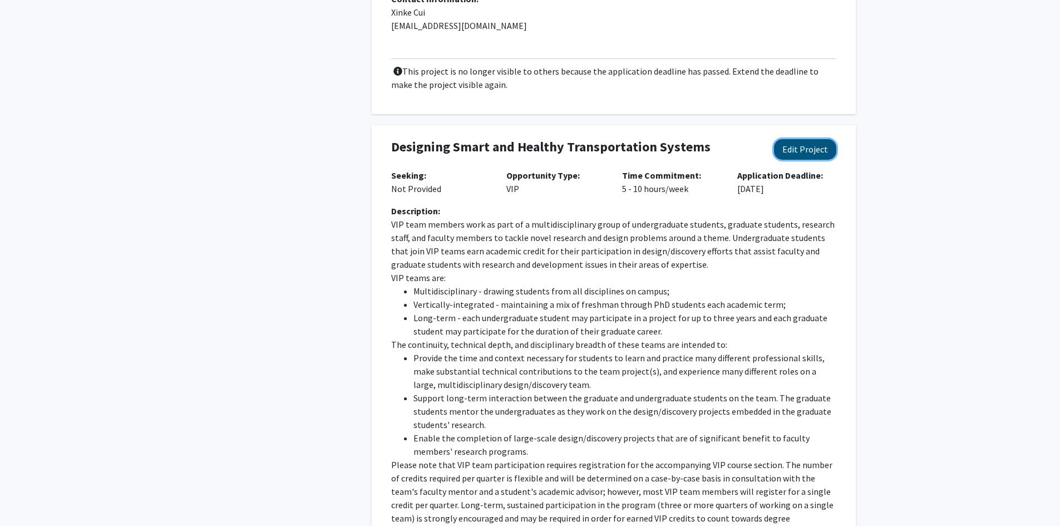
click at [793, 139] on button "Edit Project" at bounding box center [805, 149] width 62 height 21
select select "5 - 10"
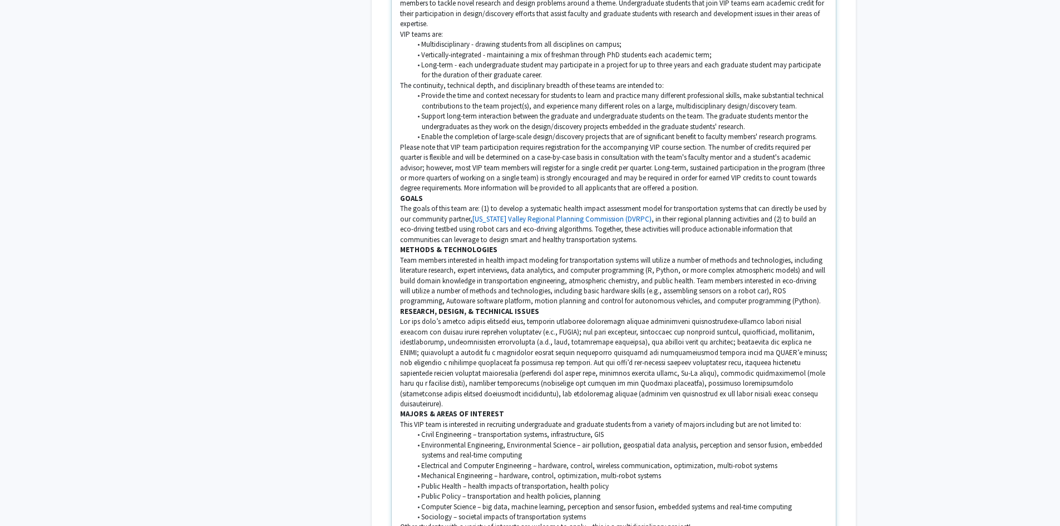
scroll to position [946, 0]
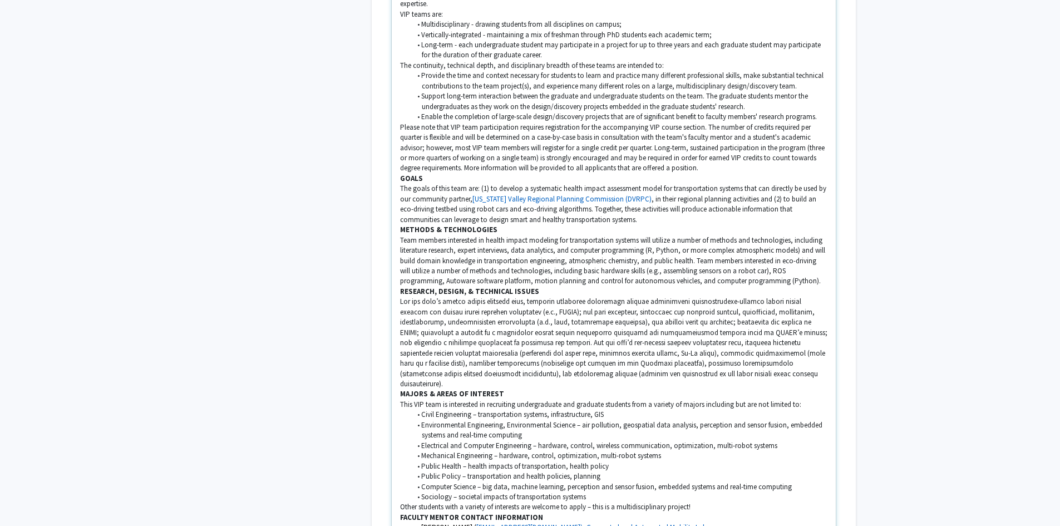
click at [759, 327] on p at bounding box center [614, 343] width 428 height 92
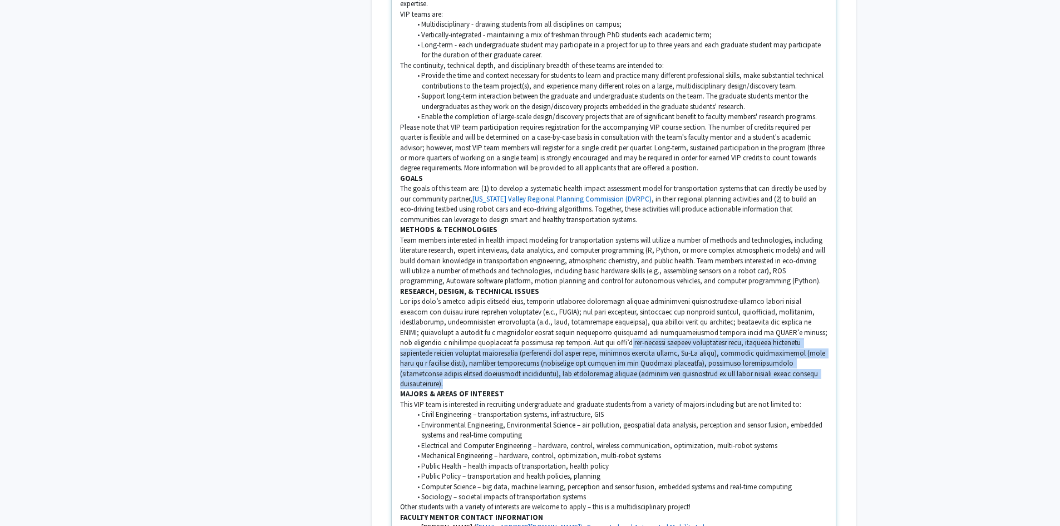
drag, startPoint x: 807, startPoint y: 361, endPoint x: 637, endPoint y: 333, distance: 171.6
click at [637, 333] on p at bounding box center [614, 343] width 428 height 92
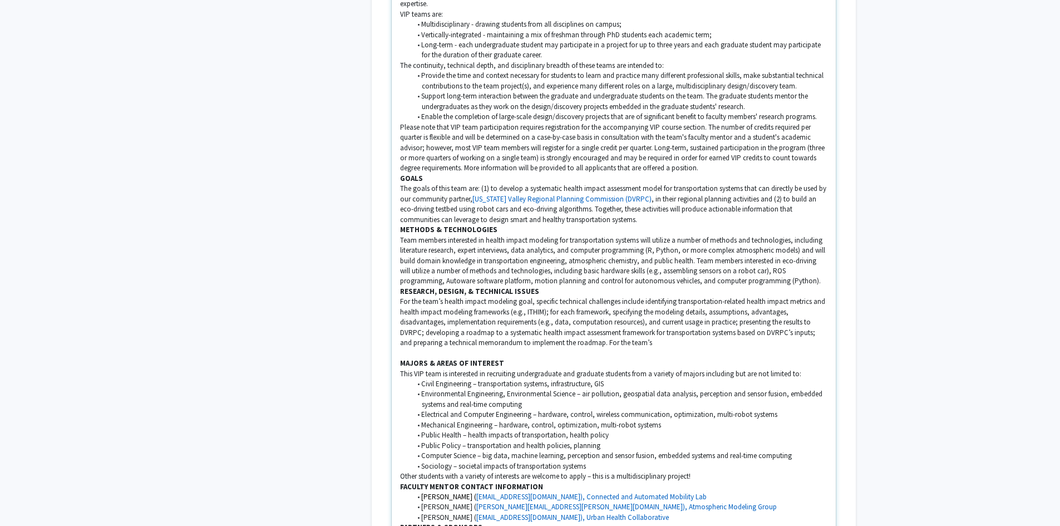
click at [594, 328] on p "For the team’s health impact modeling goal, specific technical challenges inclu…" at bounding box center [614, 322] width 428 height 51
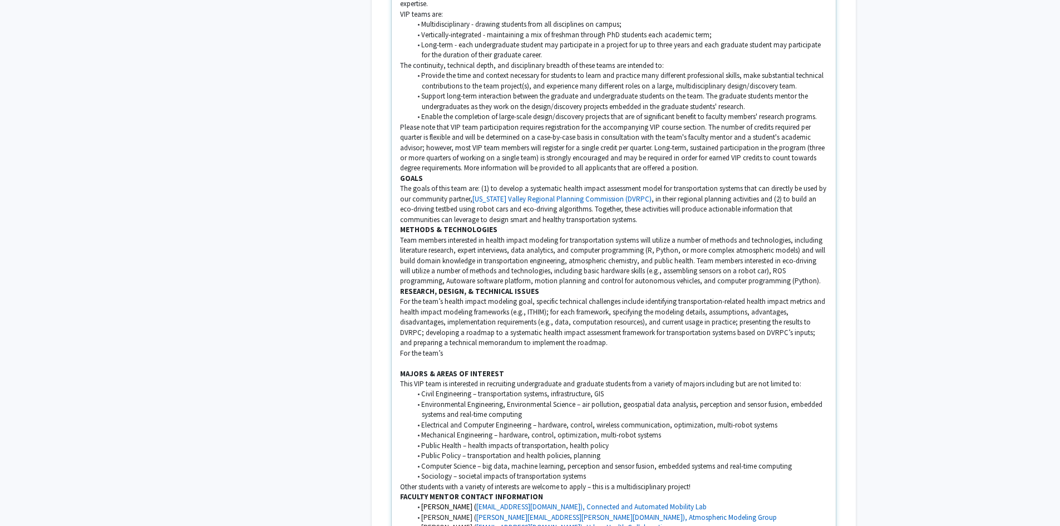
click at [468, 348] on p "For the team’s" at bounding box center [614, 353] width 428 height 10
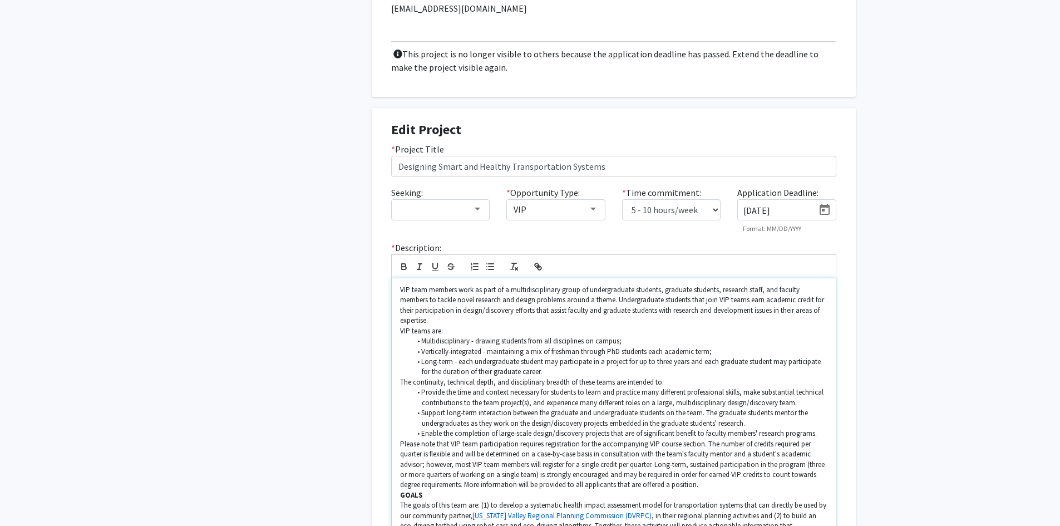
scroll to position [501, 0]
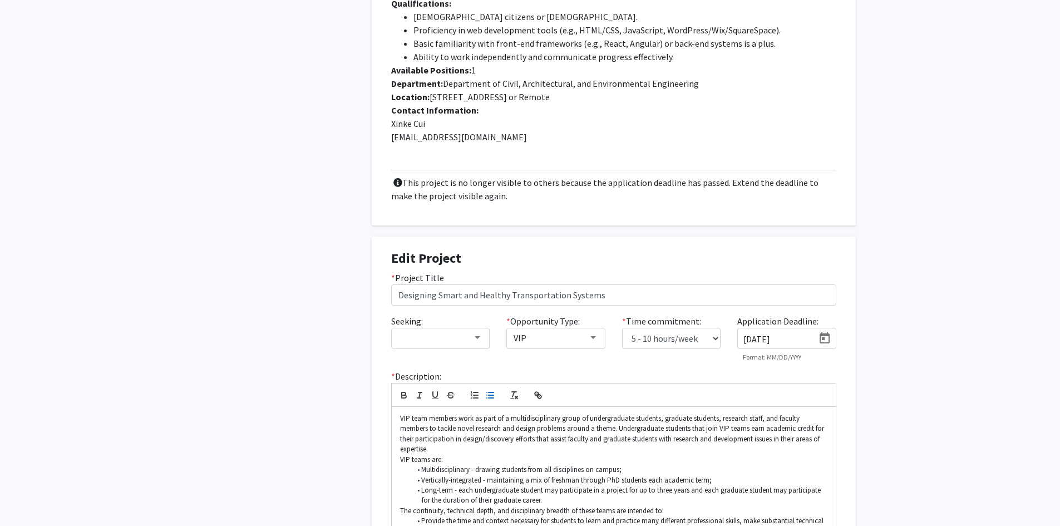
click at [487, 390] on icon "button" at bounding box center [490, 395] width 10 height 10
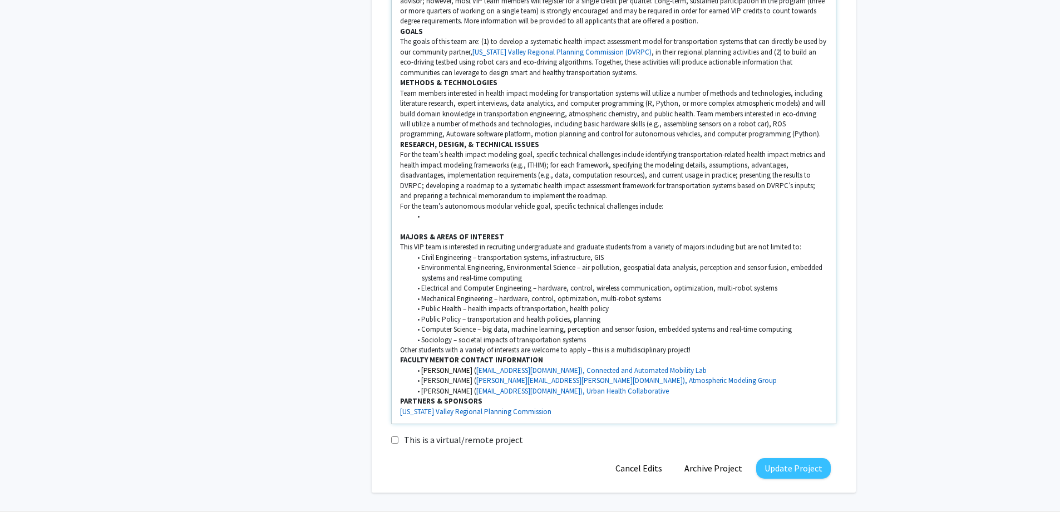
scroll to position [1105, 0]
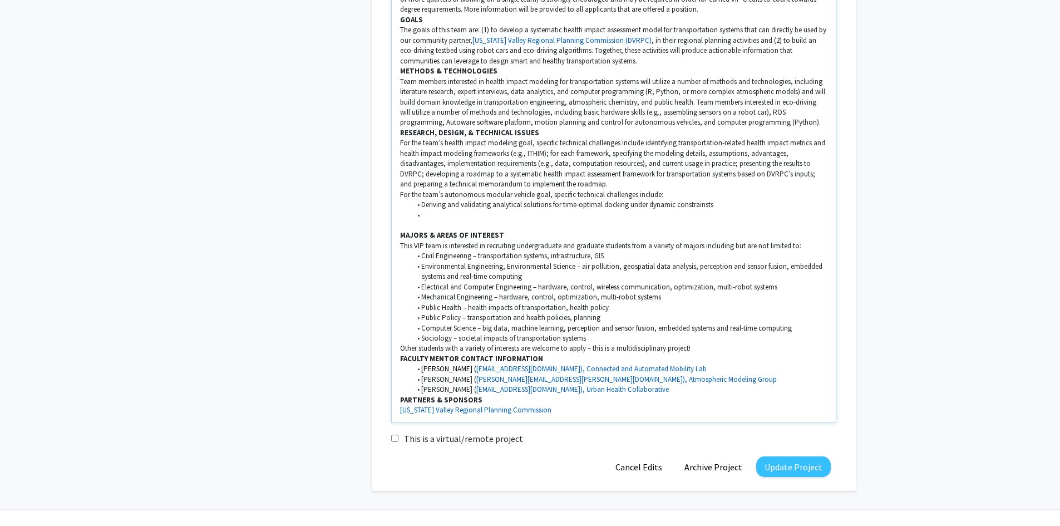
click at [706, 200] on li "Deriving and validating analytical solutions for time-optimal docking under dyn…" at bounding box center [619, 205] width 417 height 10
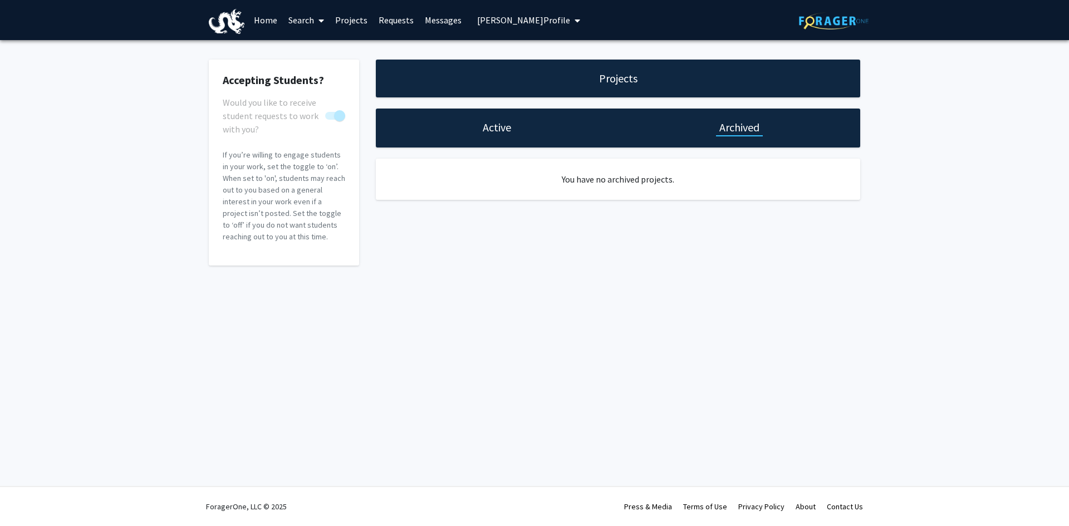
click at [740, 126] on h1 "Archived" at bounding box center [739, 128] width 40 height 16
click at [502, 19] on span "[PERSON_NAME] Profile" at bounding box center [523, 19] width 93 height 11
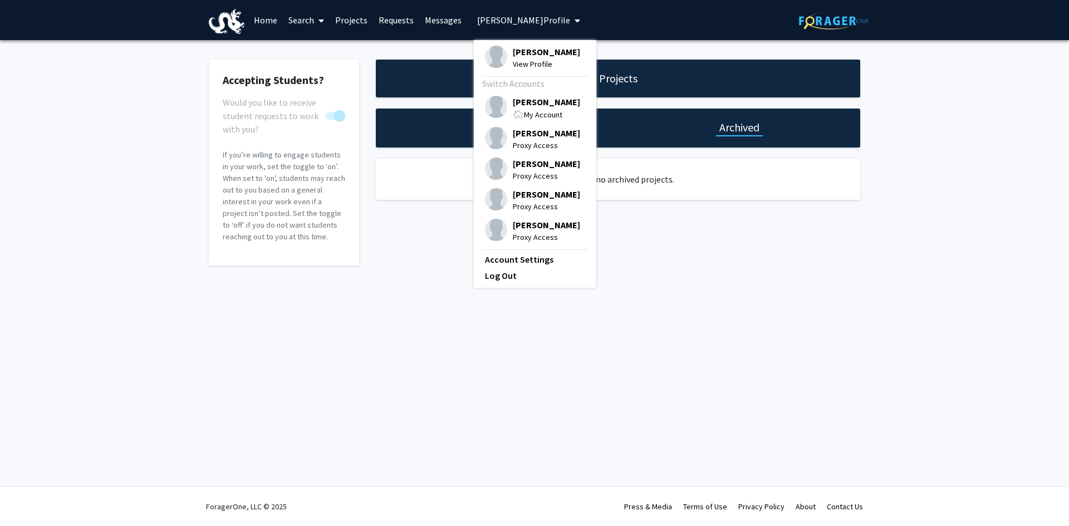
click at [713, 157] on div "Projects Active Archived You have no archived projects." at bounding box center [617, 163] width 501 height 206
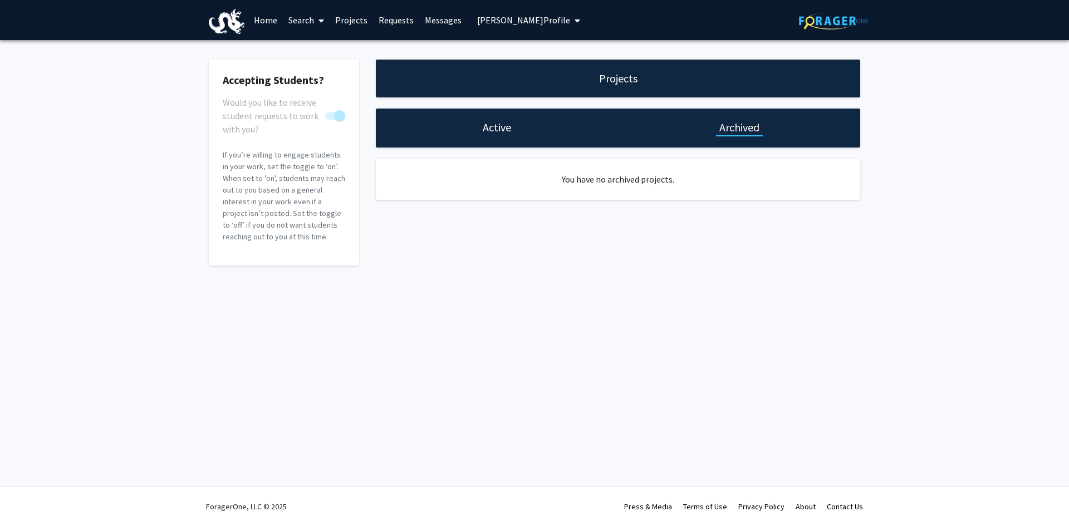
click at [505, 134] on h1 "Active" at bounding box center [497, 128] width 28 height 16
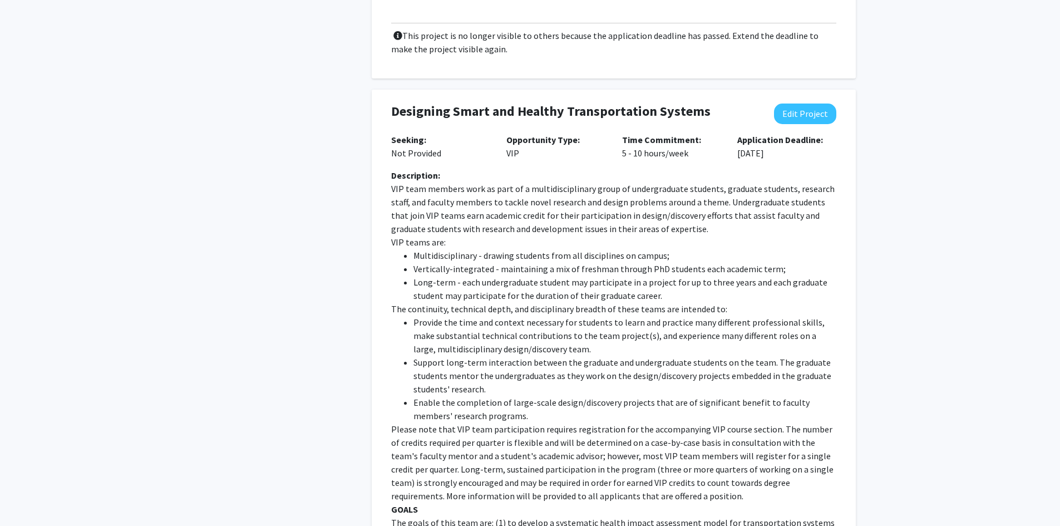
scroll to position [668, 0]
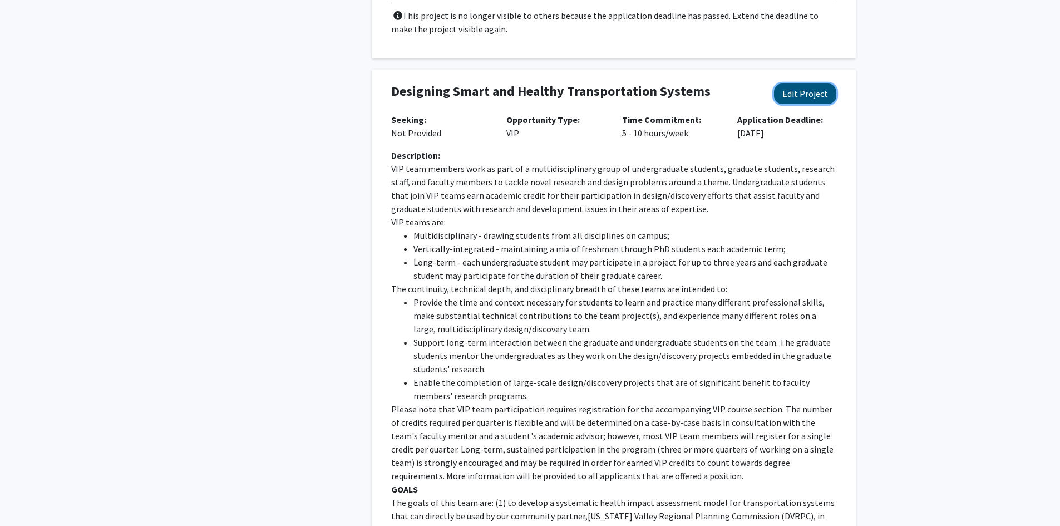
click at [798, 84] on button "Edit Project" at bounding box center [805, 94] width 62 height 21
select select "5 - 10"
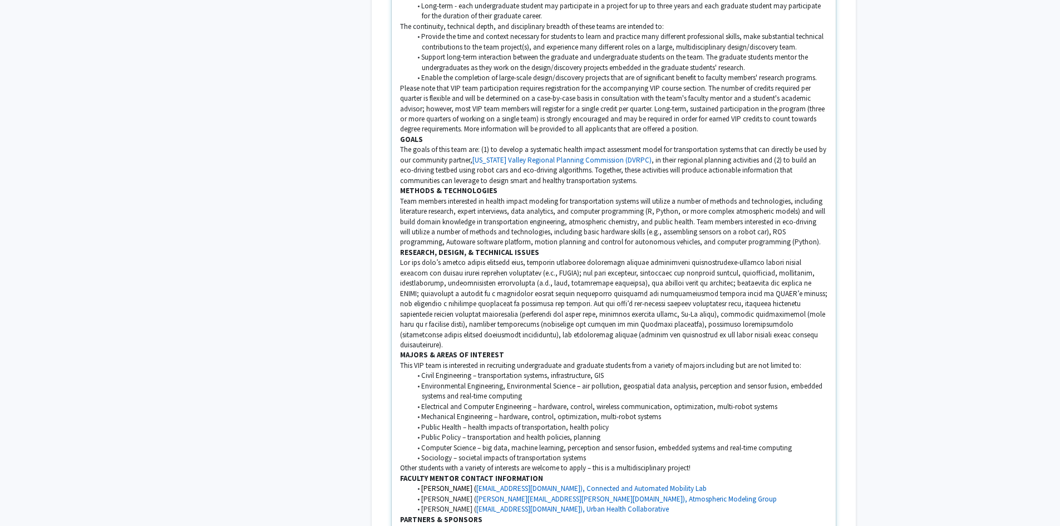
scroll to position [1002, 0]
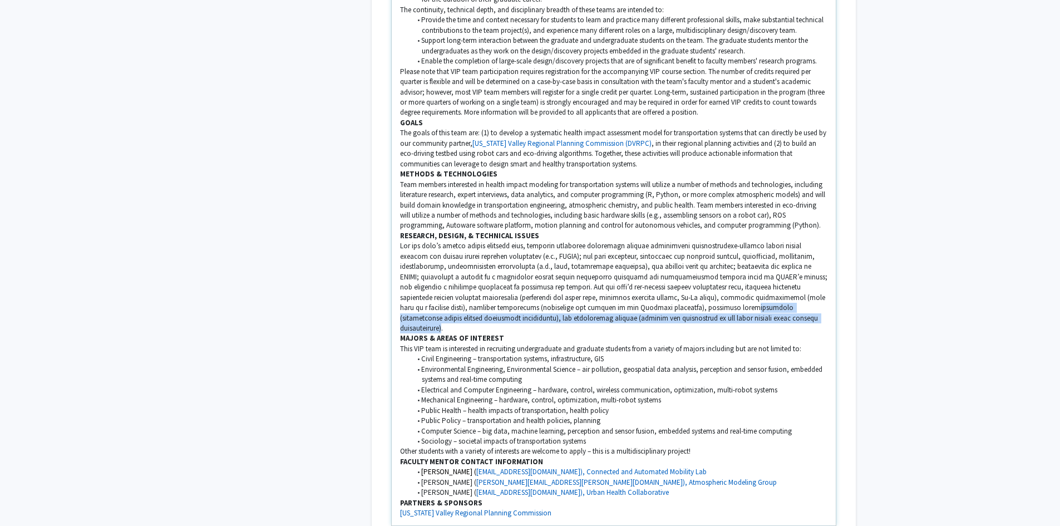
drag, startPoint x: 803, startPoint y: 303, endPoint x: 744, endPoint y: 286, distance: 61.5
click at [744, 286] on p at bounding box center [614, 287] width 428 height 92
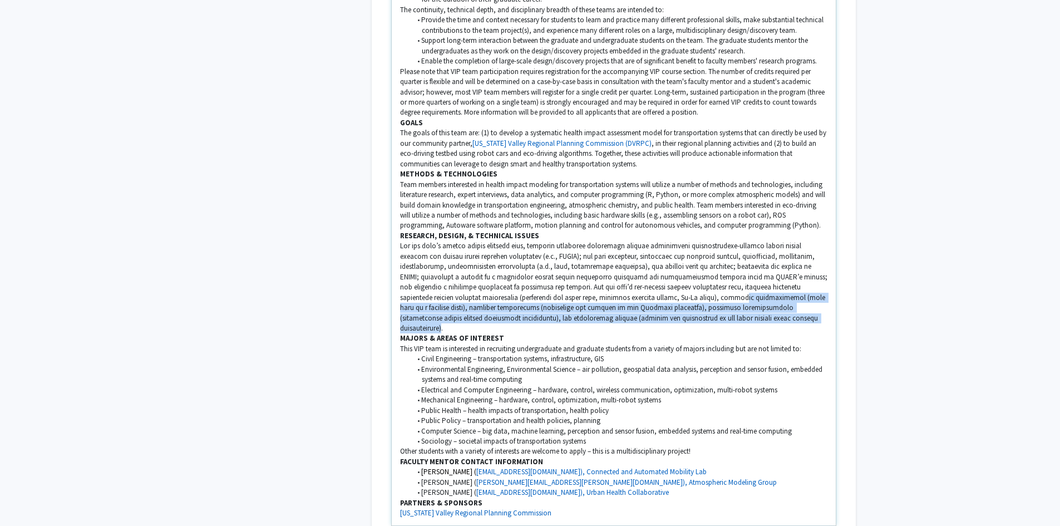
click at [733, 289] on p at bounding box center [614, 287] width 428 height 92
click at [719, 302] on p at bounding box center [614, 287] width 428 height 92
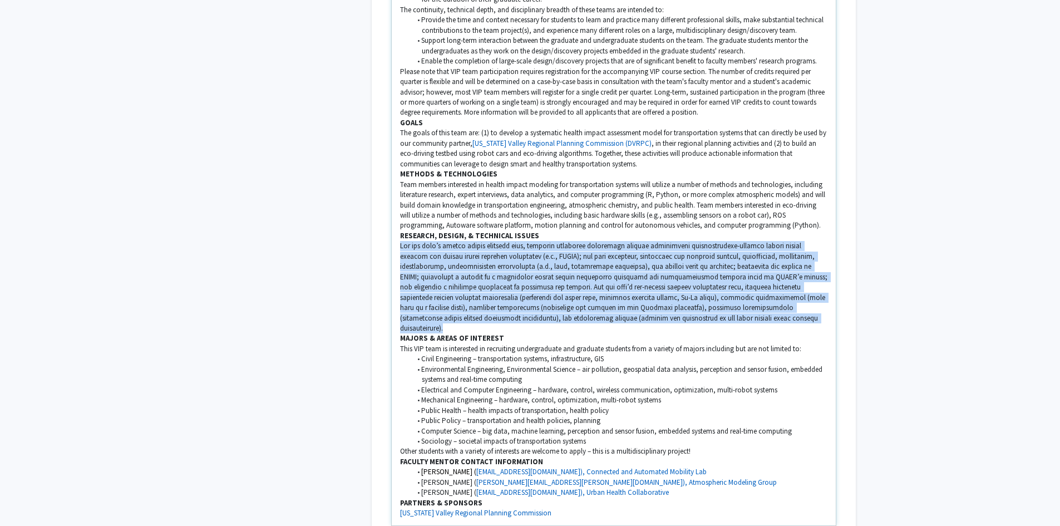
drag, startPoint x: 812, startPoint y: 306, endPoint x: 391, endPoint y: 233, distance: 427.1
click at [391, 233] on div "VIP team members work as part of a multidisciplinary group of undergraduate stu…" at bounding box center [613, 216] width 445 height 620
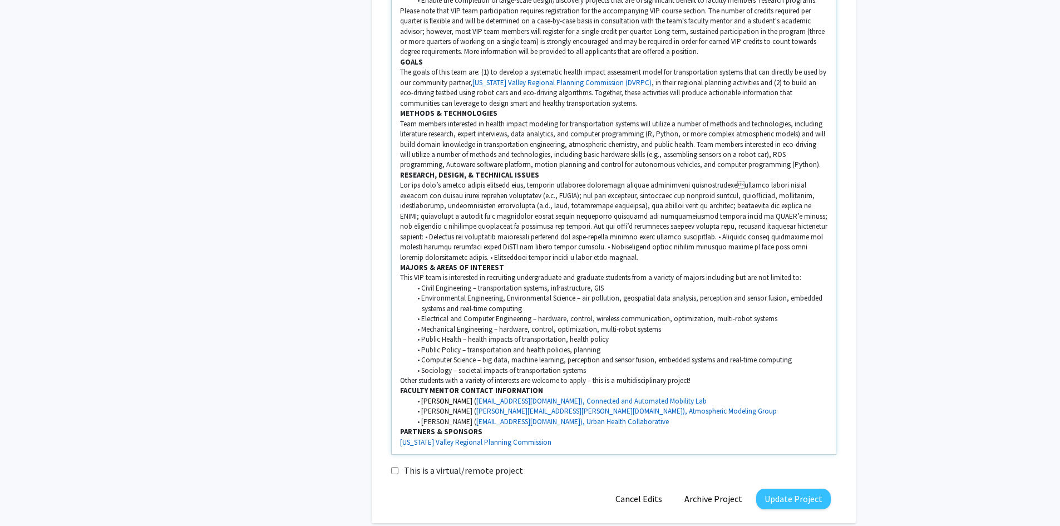
scroll to position [1088, 0]
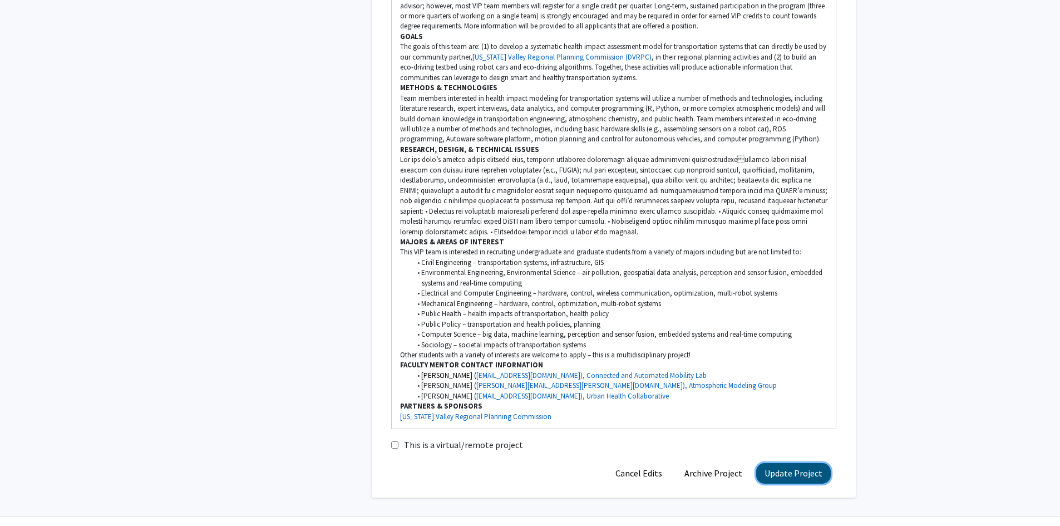
drag, startPoint x: 794, startPoint y: 463, endPoint x: 798, endPoint y: 455, distance: 9.0
click at [794, 463] on button "Update Project" at bounding box center [794, 473] width 75 height 21
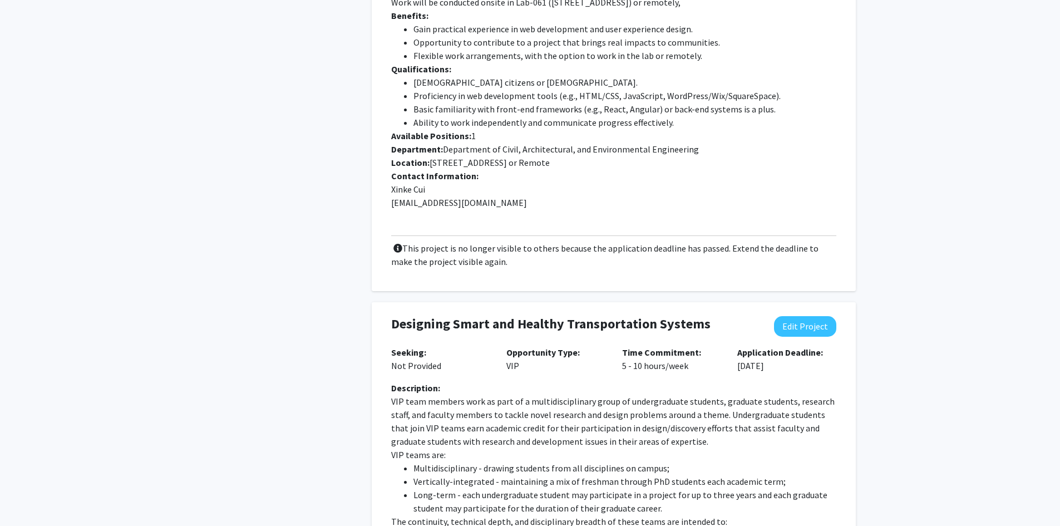
scroll to position [612, 0]
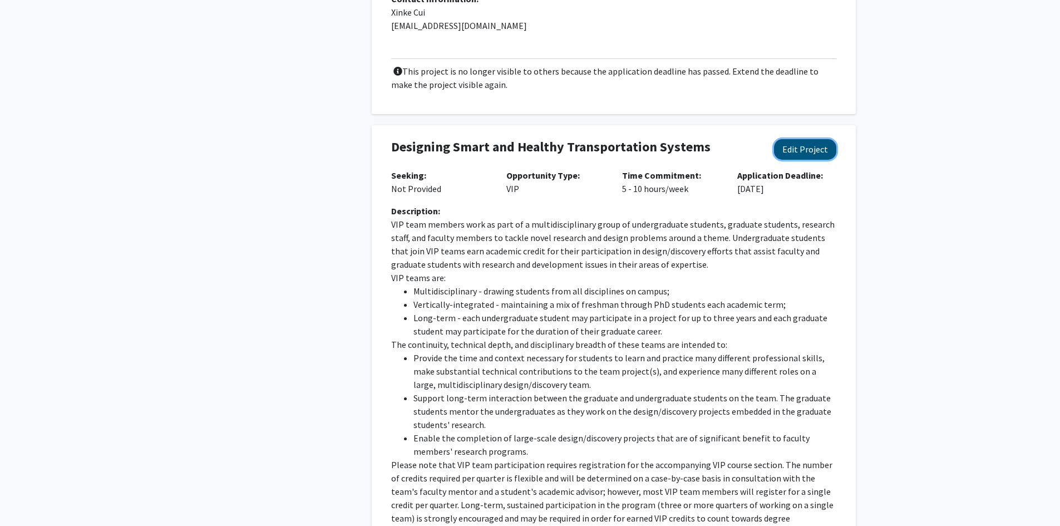
click at [791, 139] on button "Edit Project" at bounding box center [805, 149] width 62 height 21
select select "5 - 10"
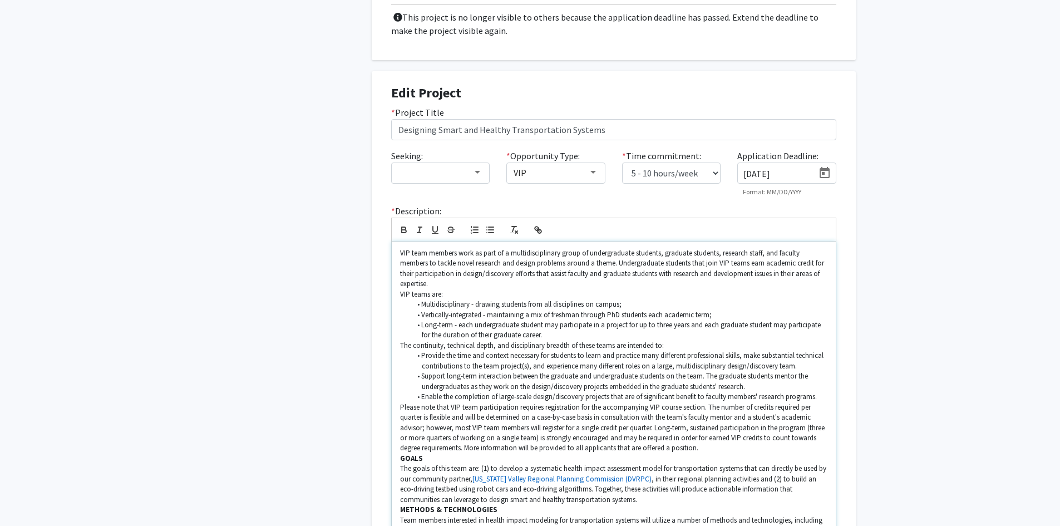
scroll to position [891, 0]
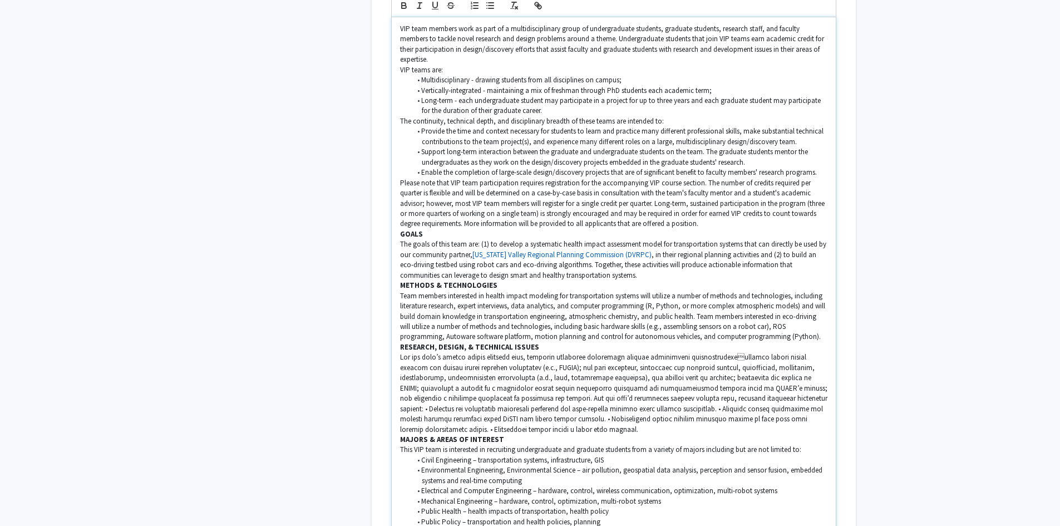
drag, startPoint x: 723, startPoint y: 343, endPoint x: 739, endPoint y: 344, distance: 15.6
click at [725, 352] on p at bounding box center [614, 393] width 428 height 82
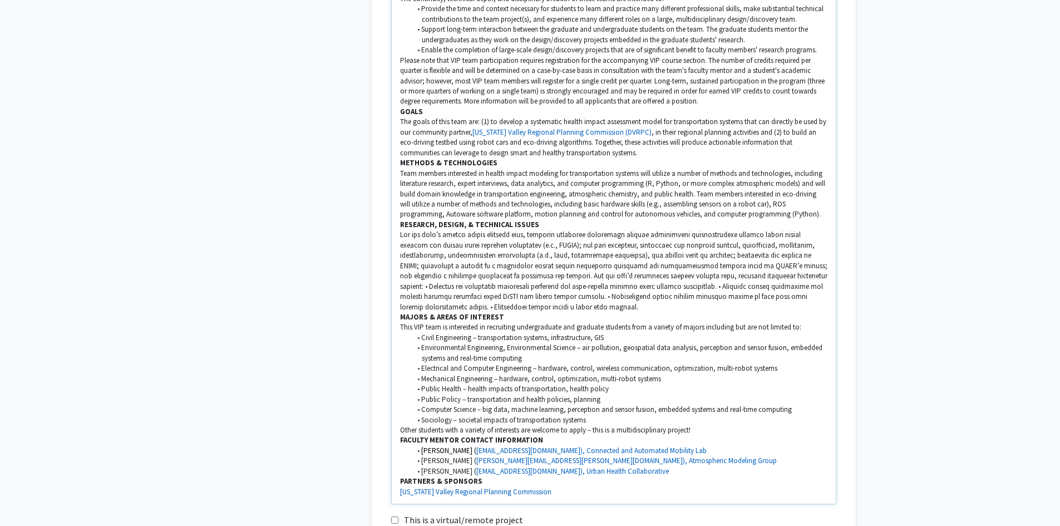
scroll to position [1058, 0]
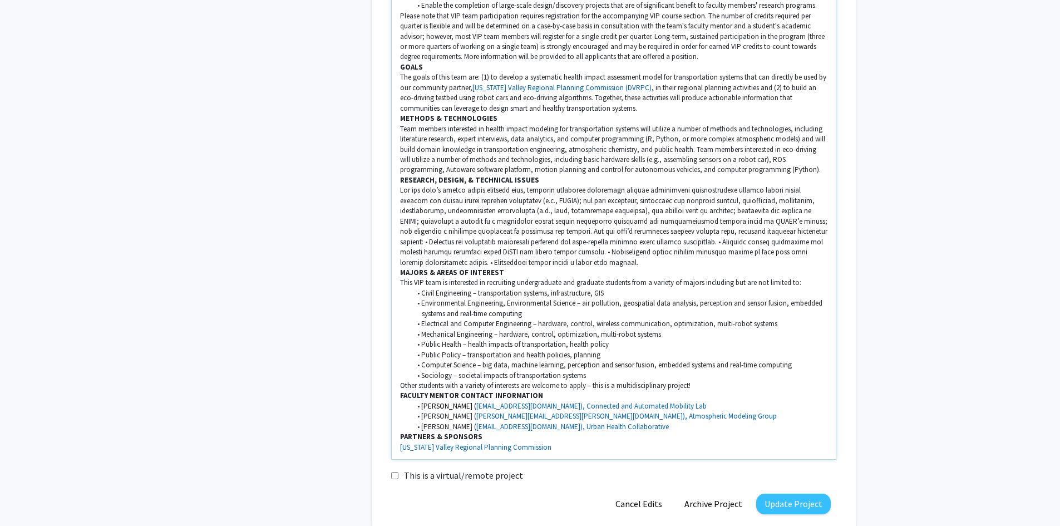
click at [595, 217] on p at bounding box center [614, 226] width 428 height 82
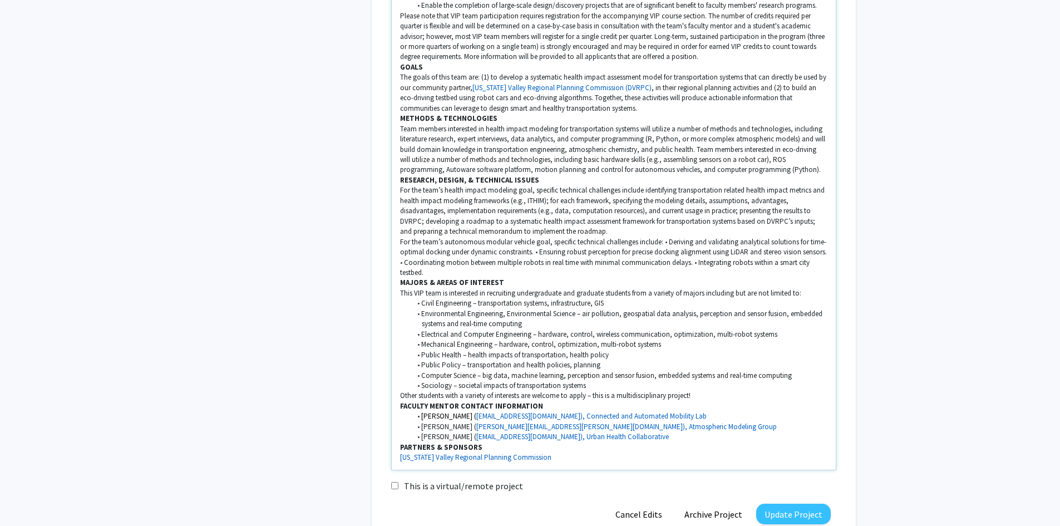
click at [662, 237] on p "For the team’s autonomous modular vehicle goal, specific technical challenges i…" at bounding box center [614, 257] width 428 height 41
click at [695, 247] on p "• Deriving and validating analytical solutions for time-optimal docking under d…" at bounding box center [614, 262] width 428 height 31
click at [696, 247] on p "• Deriving and validating analytical solutions for time-optimal docking under d…" at bounding box center [614, 262] width 428 height 31
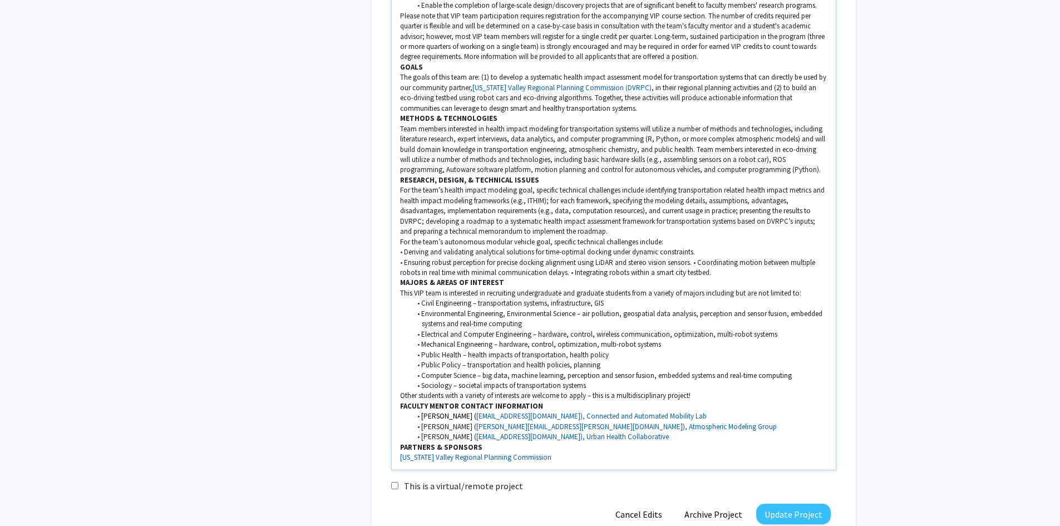
click at [694, 258] on p "• Ensuring robust perception for precise docking alignment using LiDAR and ster…" at bounding box center [614, 268] width 428 height 21
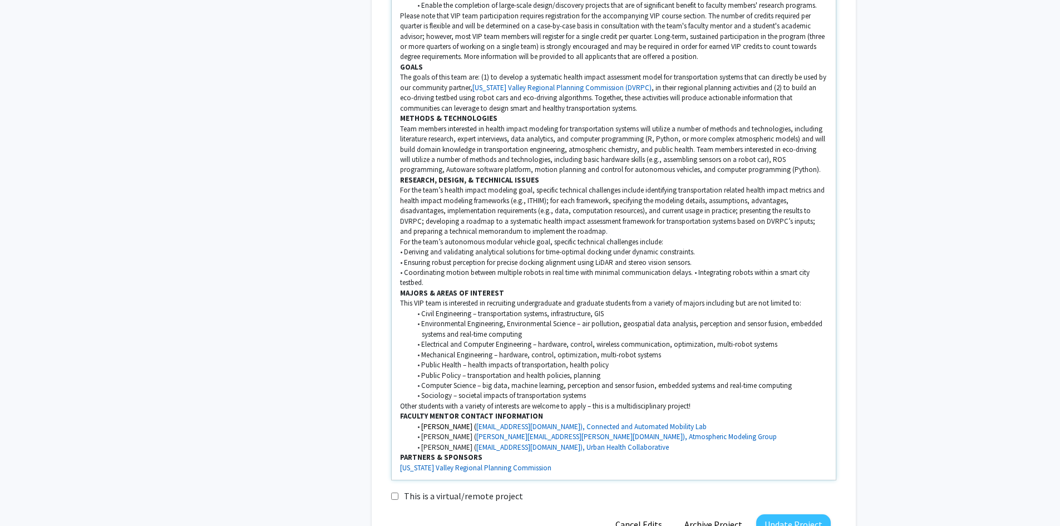
click at [691, 268] on p "• Coordinating motion between multiple robots in real time with minimal communi…" at bounding box center [614, 278] width 428 height 21
click at [696, 136] on p "Team members interested in health impact modeling for transportation systems wi…" at bounding box center [614, 149] width 428 height 51
click at [784, 514] on button "Update Project" at bounding box center [794, 524] width 75 height 21
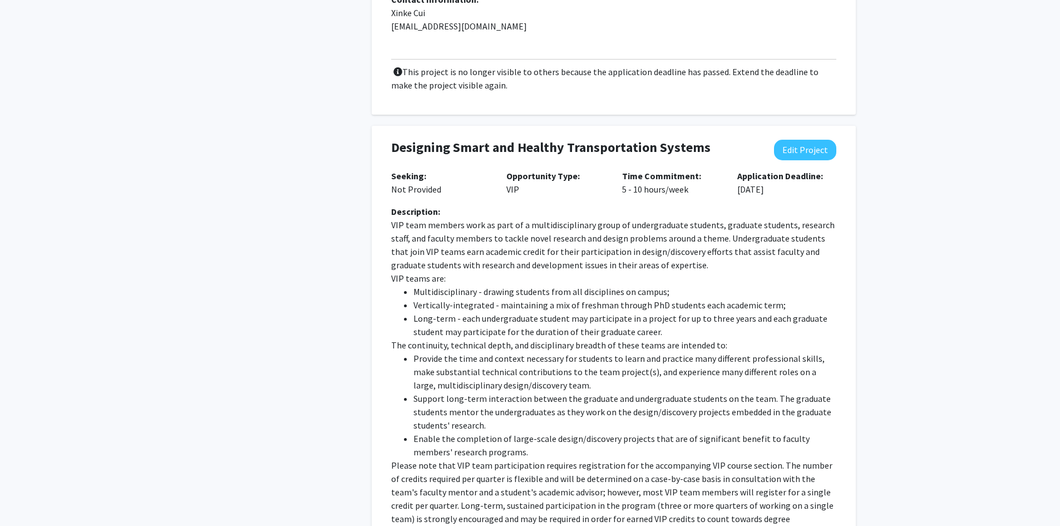
scroll to position [612, 0]
click at [809, 139] on button "Edit Project" at bounding box center [805, 149] width 62 height 21
select select "5 - 10"
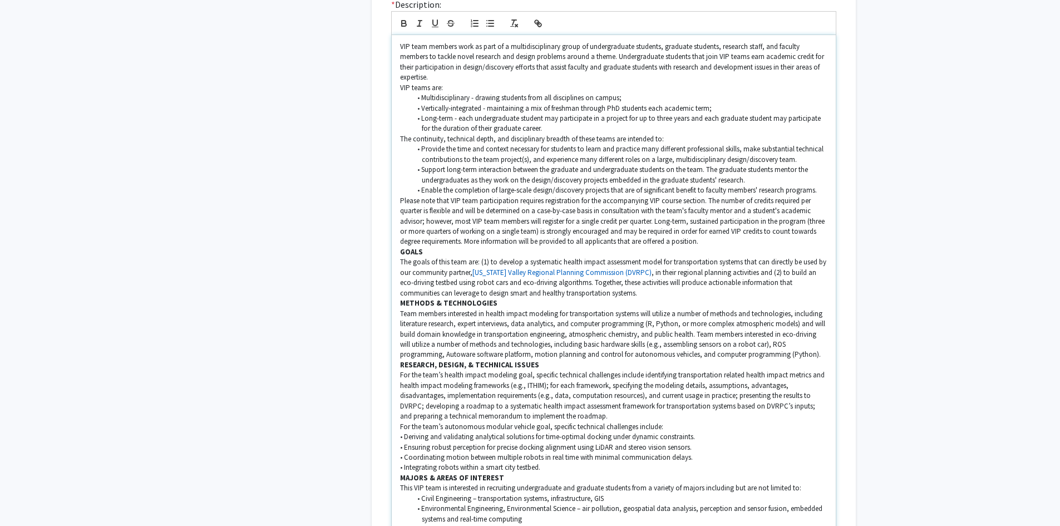
scroll to position [891, 0]
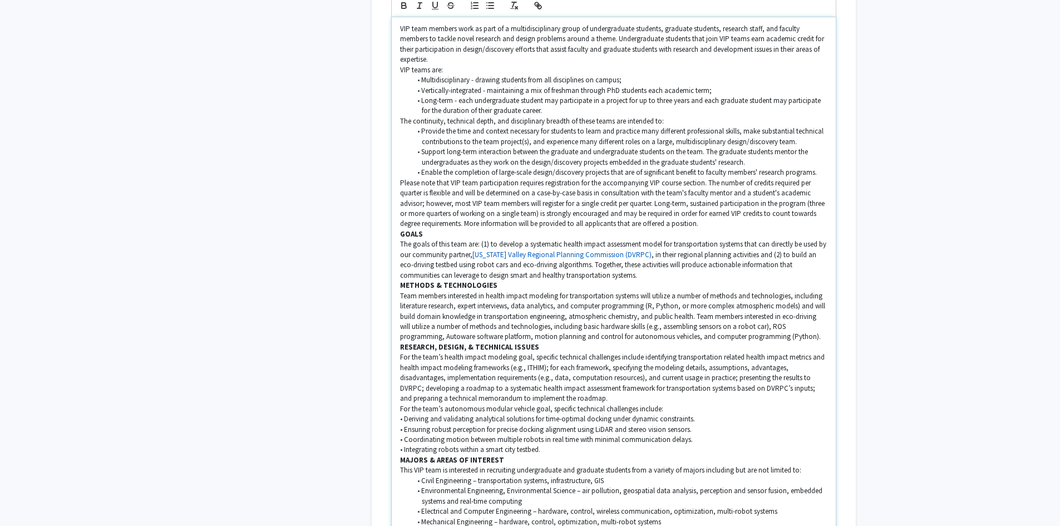
click at [699, 302] on p "Team members interested in health impact modeling for transportation systems wi…" at bounding box center [614, 316] width 428 height 51
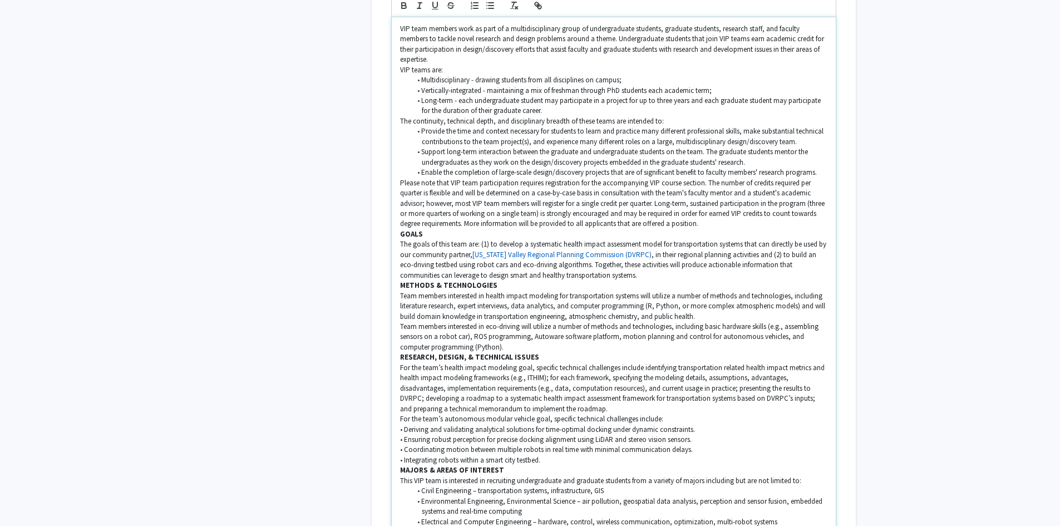
click at [524, 322] on p "Team members interested in eco-driving will utilize a number of methods and tec…" at bounding box center [614, 337] width 428 height 31
click at [618, 322] on p "Team members interested in the autonomous modular vehicle will utilize a number…" at bounding box center [614, 337] width 428 height 31
drag, startPoint x: 622, startPoint y: 314, endPoint x: 627, endPoint y: 315, distance: 5.7
click at [623, 322] on p "Team members interested in the autonomous modular vehicle will utilize a number…" at bounding box center [614, 337] width 428 height 31
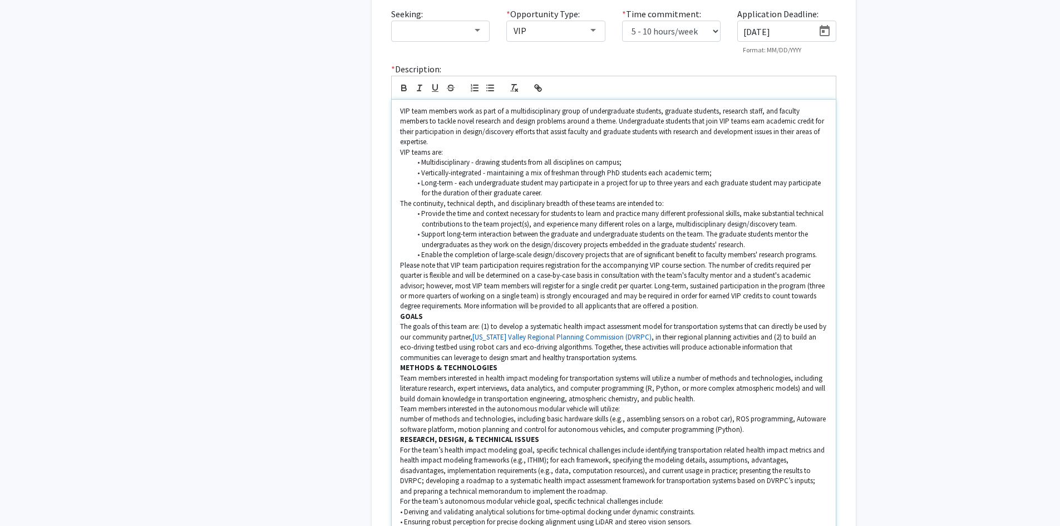
scroll to position [612, 0]
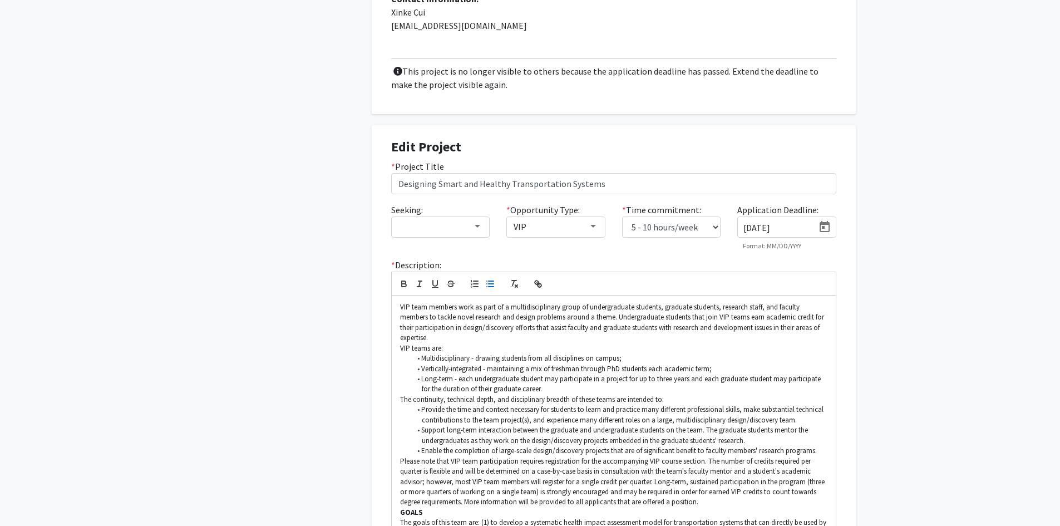
click at [493, 287] on line "button" at bounding box center [491, 287] width 5 height 0
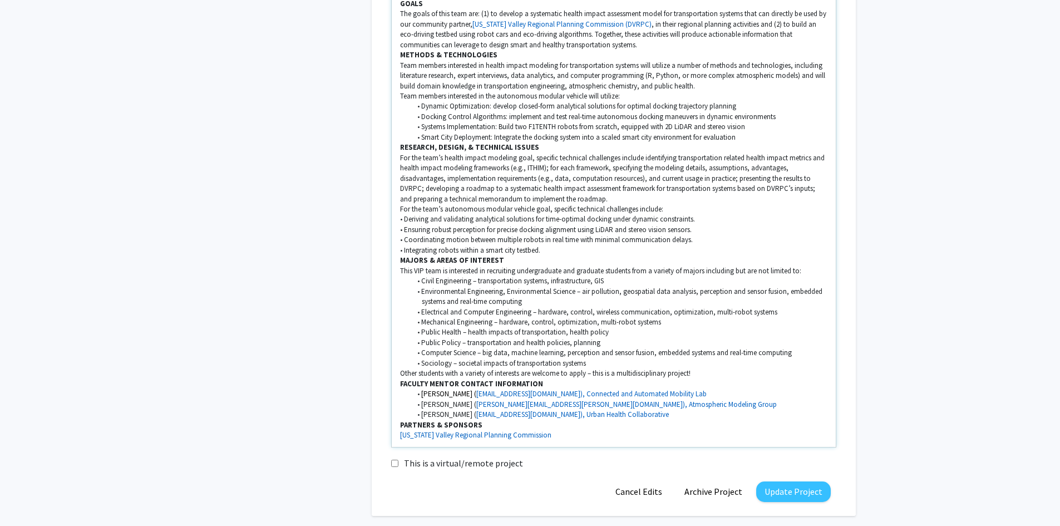
scroll to position [1156, 0]
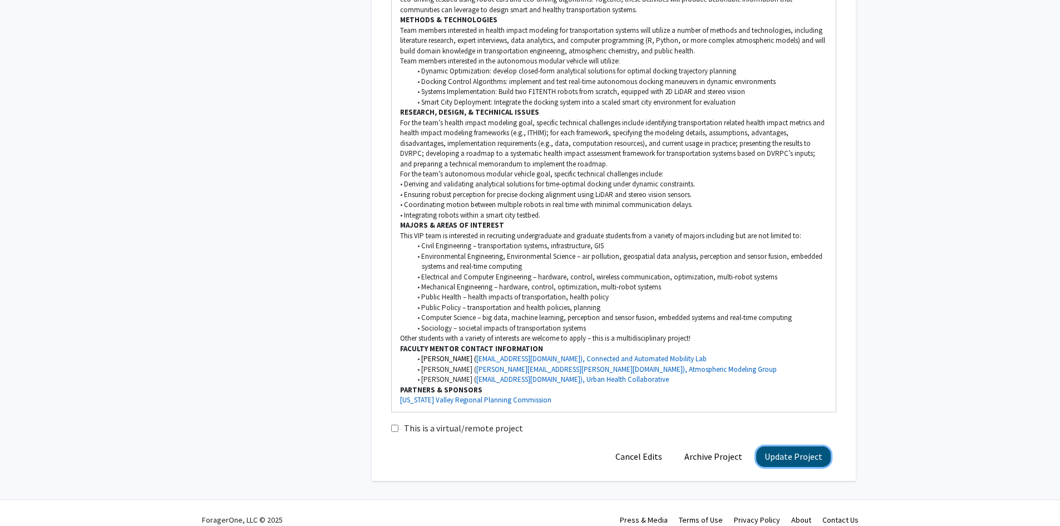
click at [785, 446] on button "Update Project" at bounding box center [794, 456] width 75 height 21
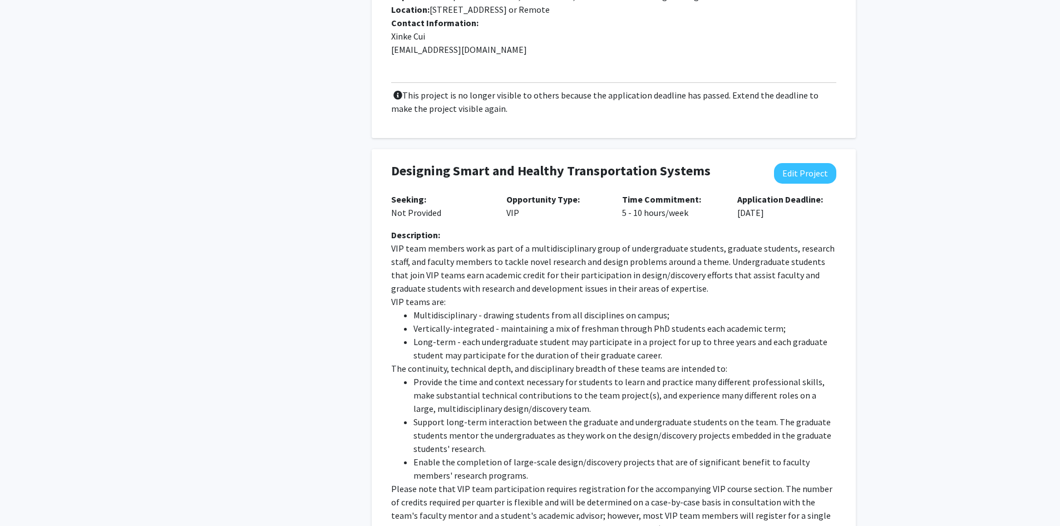
scroll to position [612, 0]
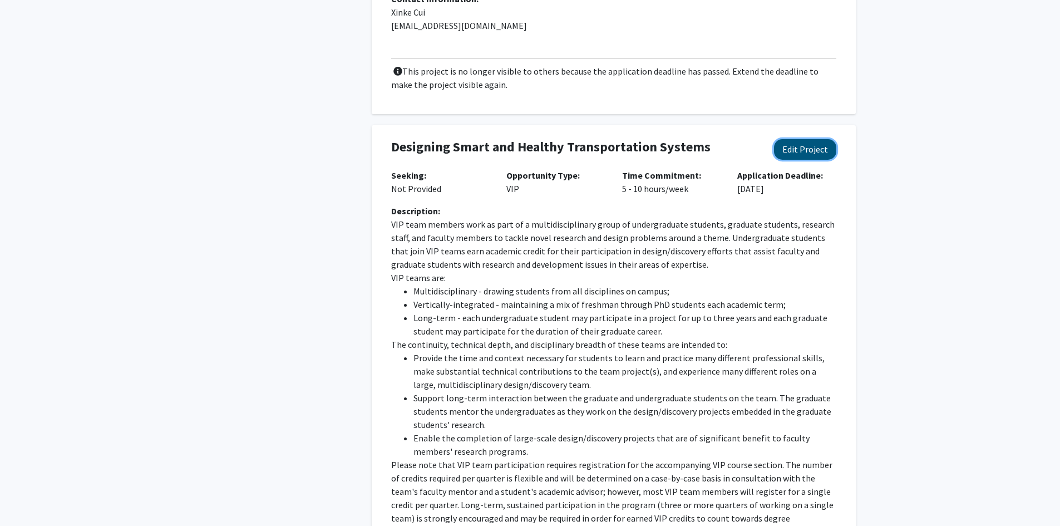
click at [798, 139] on button "Edit Project" at bounding box center [805, 149] width 62 height 21
select select "5 - 10"
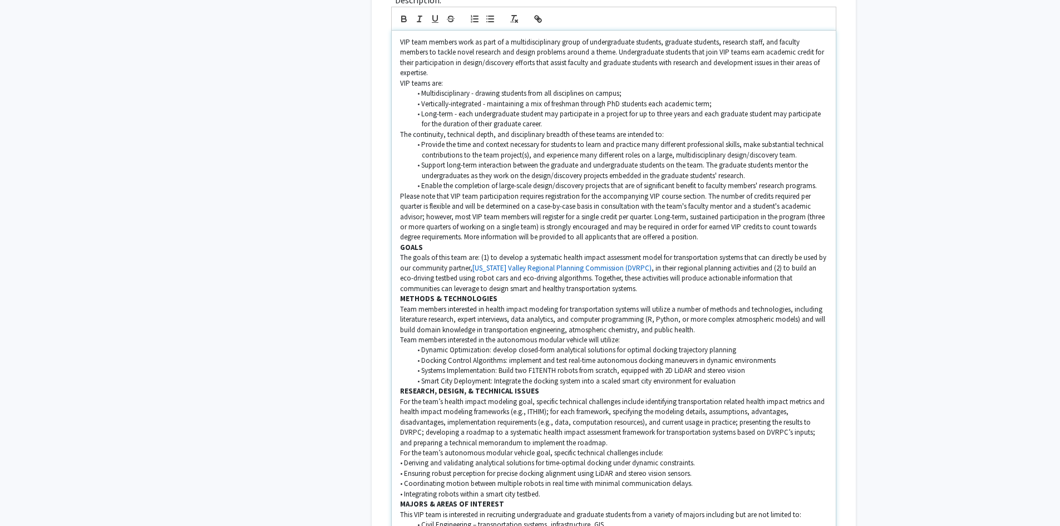
scroll to position [891, 0]
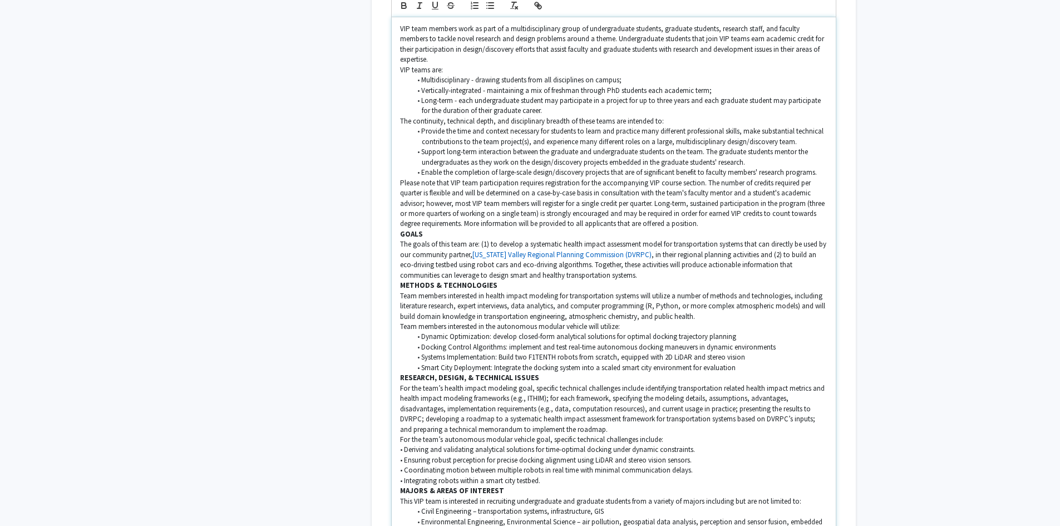
click at [606, 262] on p "The goals of this team are: (1) to develop a systematic health impact assessmen…" at bounding box center [614, 259] width 428 height 41
click at [400, 239] on p "The goals of this team are: (1) to develop a systematic health impact assessmen…" at bounding box center [614, 259] width 428 height 41
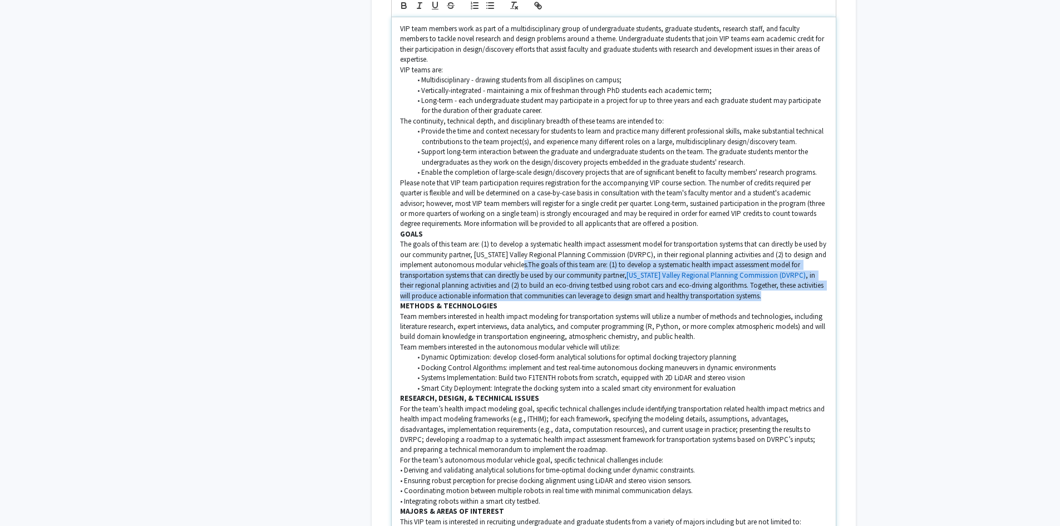
drag, startPoint x: 753, startPoint y: 287, endPoint x: 529, endPoint y: 253, distance: 225.7
click at [529, 253] on p "The goals of this team are: (1) to develop a systematic health impact assessmen…" at bounding box center [614, 270] width 428 height 62
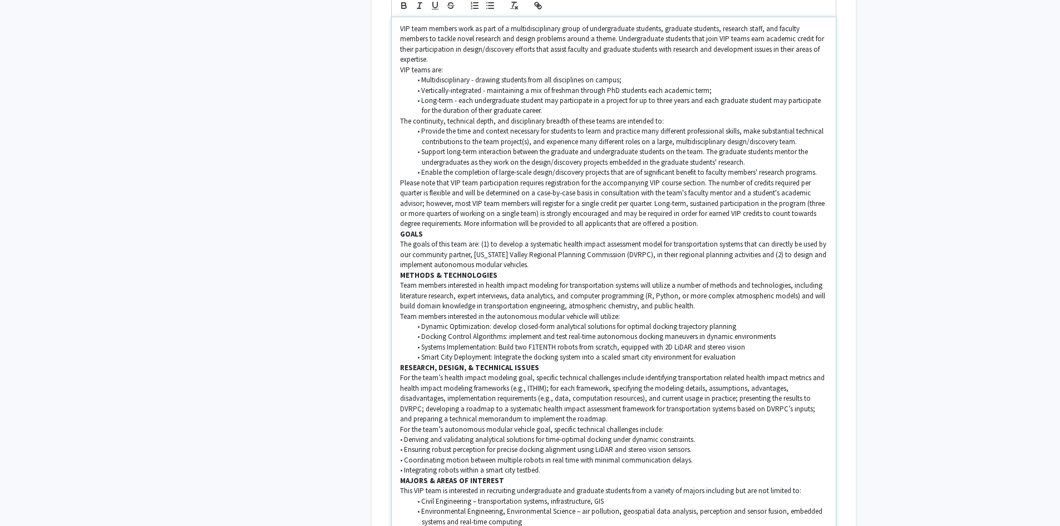
click at [542, 251] on p "The goals of this team are: (1) to develop a systematic health impact assessmen…" at bounding box center [614, 254] width 428 height 31
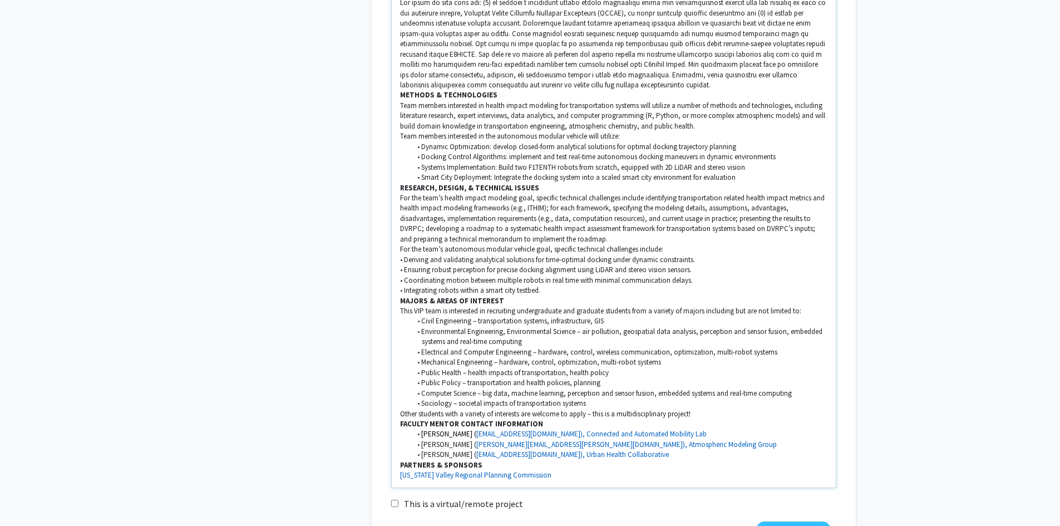
scroll to position [1169, 0]
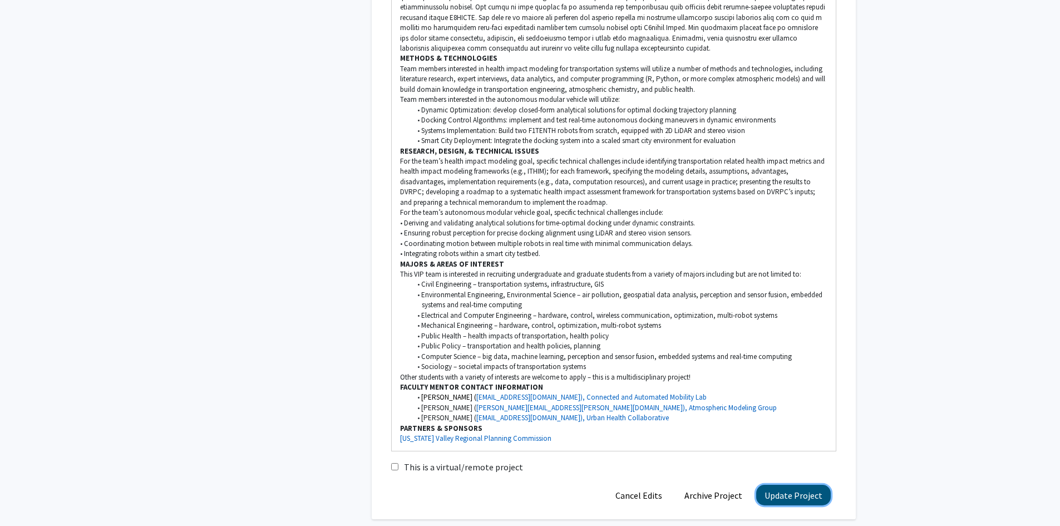
click at [784, 485] on button "Update Project" at bounding box center [794, 495] width 75 height 21
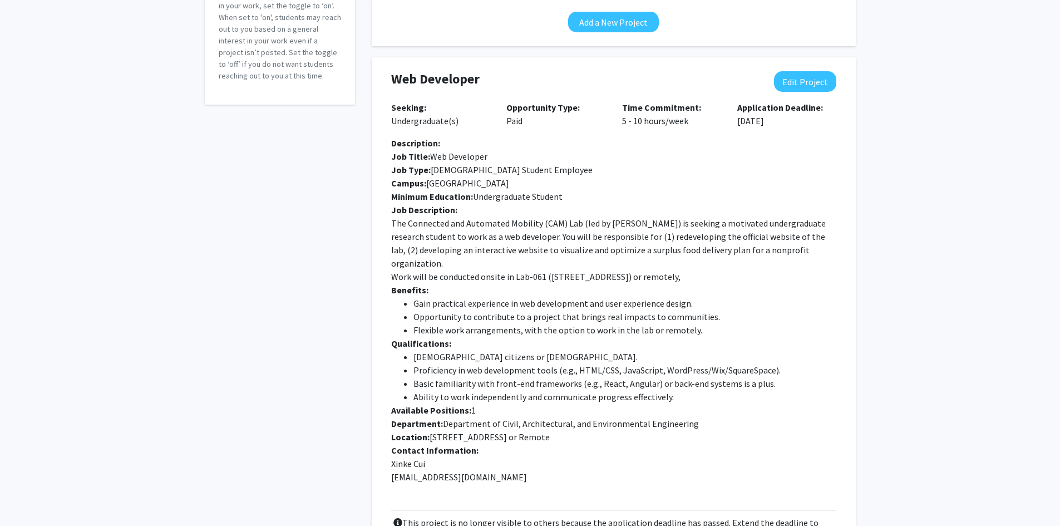
scroll to position [0, 0]
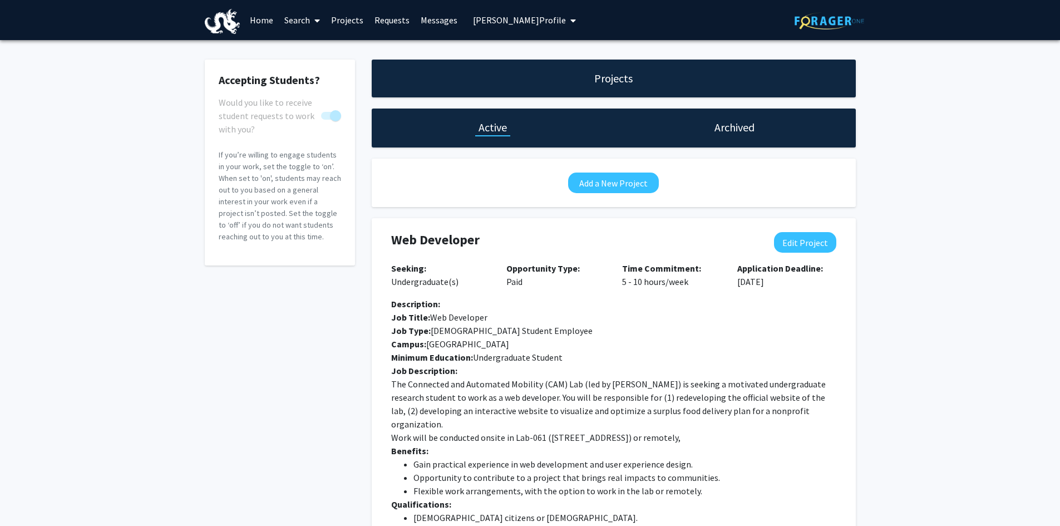
click at [481, 15] on span "[PERSON_NAME] Profile" at bounding box center [519, 19] width 93 height 11
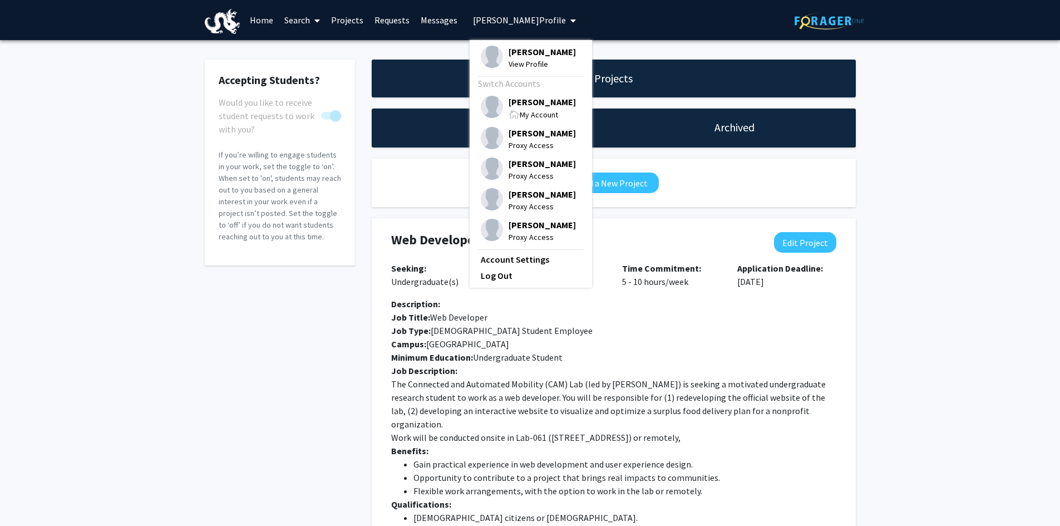
click at [512, 108] on div "My Account" at bounding box center [542, 114] width 67 height 13
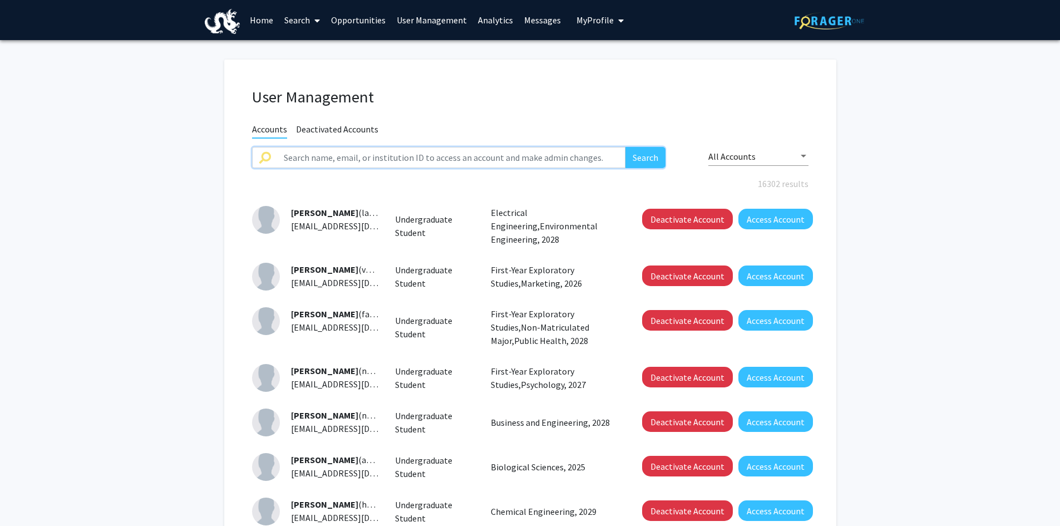
click at [331, 155] on input "text" at bounding box center [451, 157] width 349 height 21
type input "[PERSON_NAME]"
click at [626, 147] on button "Search" at bounding box center [646, 157] width 40 height 21
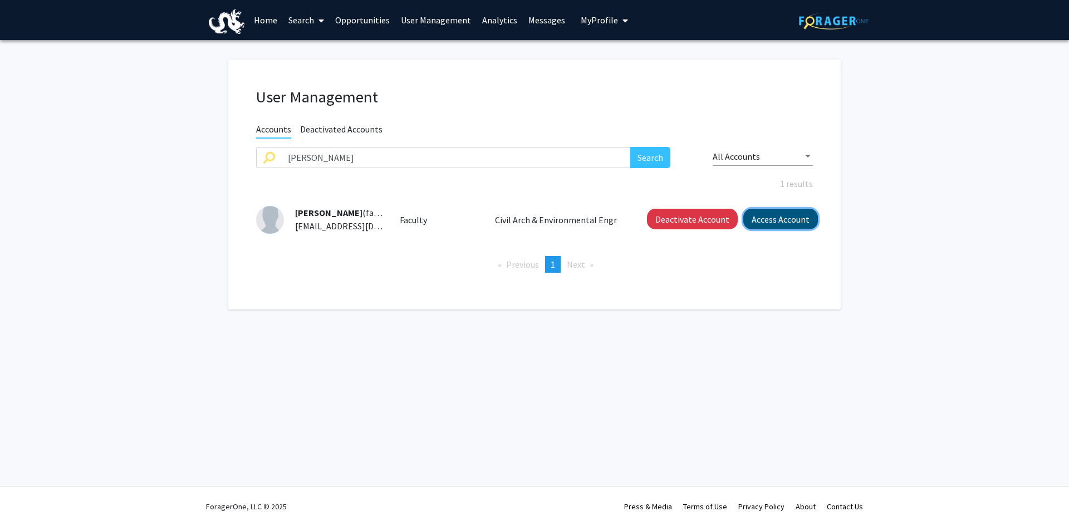
click at [782, 224] on button "Access Account" at bounding box center [780, 219] width 75 height 21
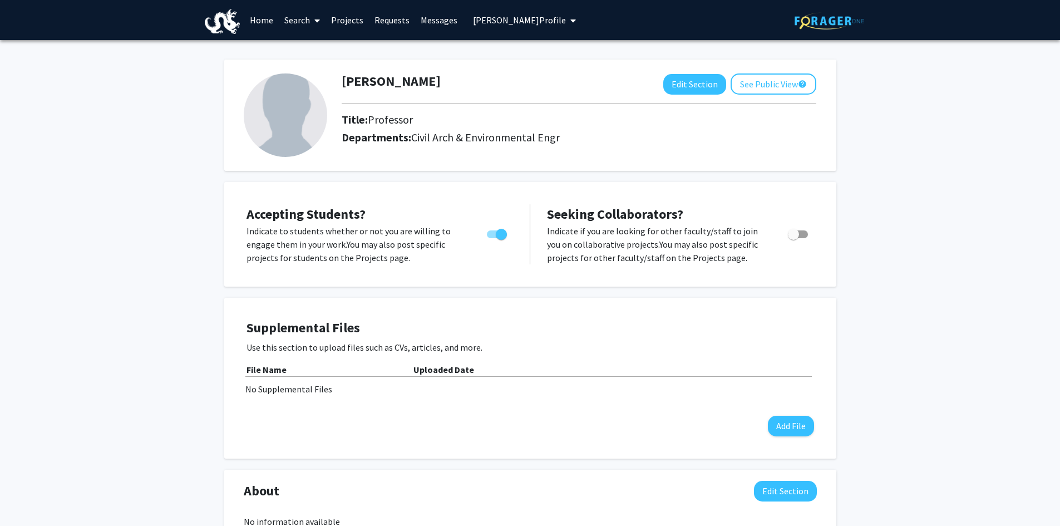
click at [342, 20] on link "Projects" at bounding box center [347, 20] width 43 height 39
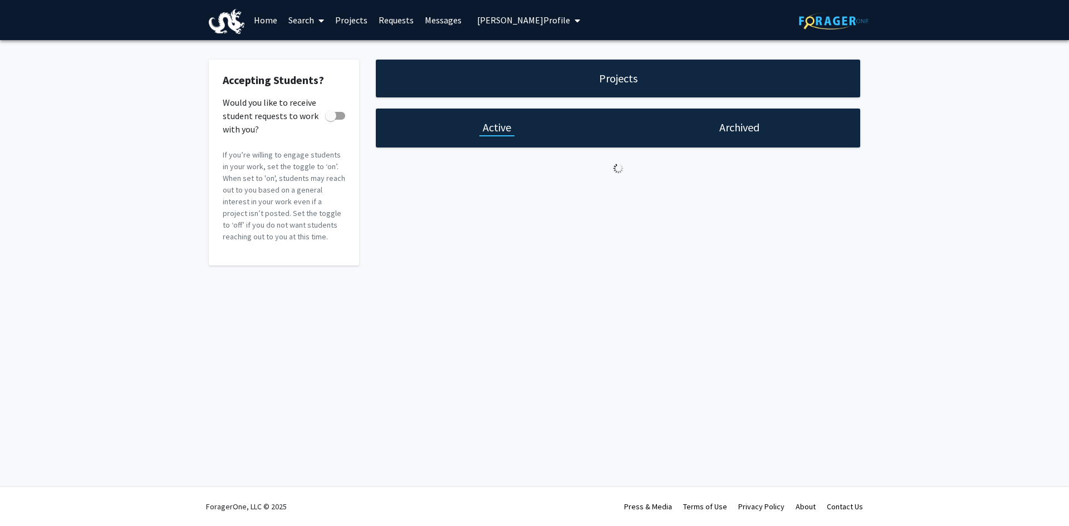
checkbox input "true"
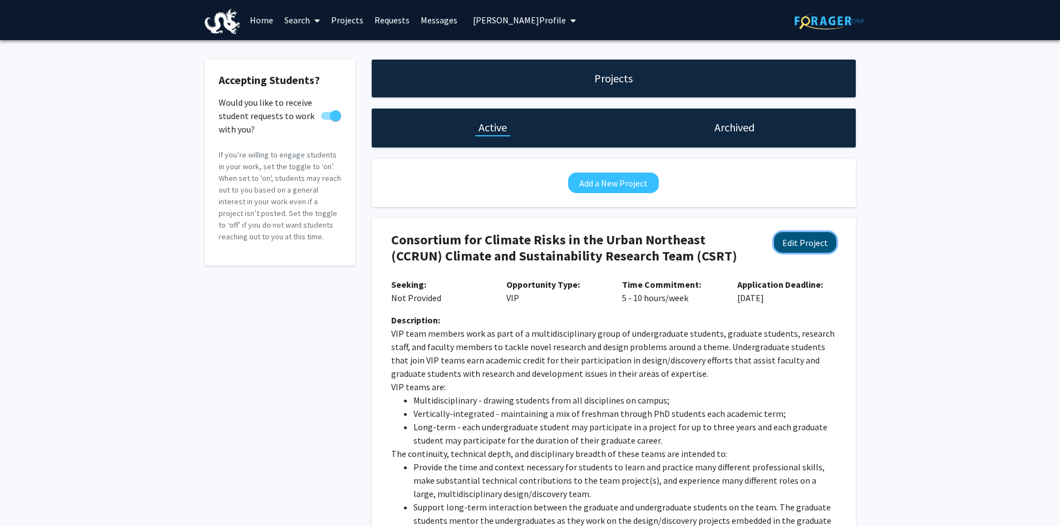
click at [802, 238] on button "Edit Project" at bounding box center [805, 242] width 62 height 21
select select "5 - 10"
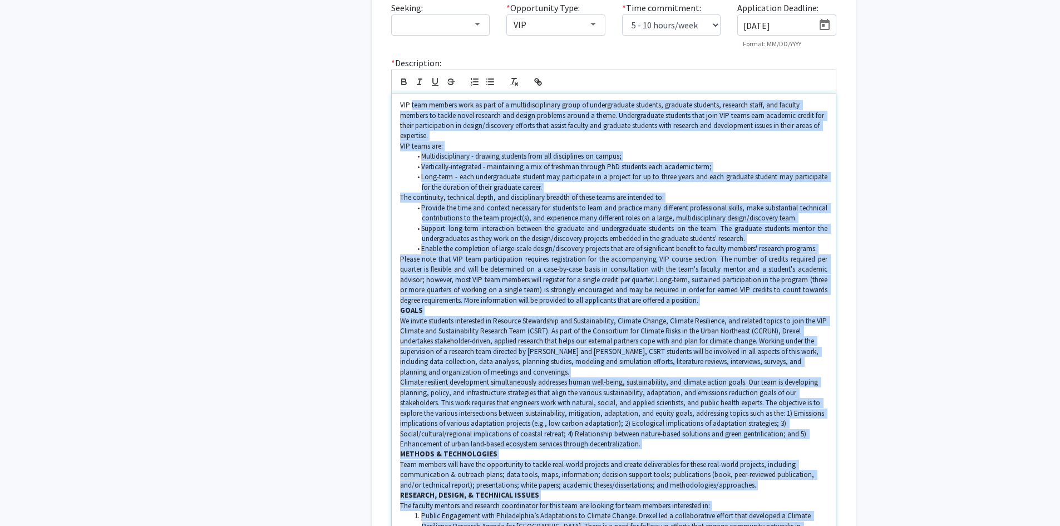
scroll to position [277, 0]
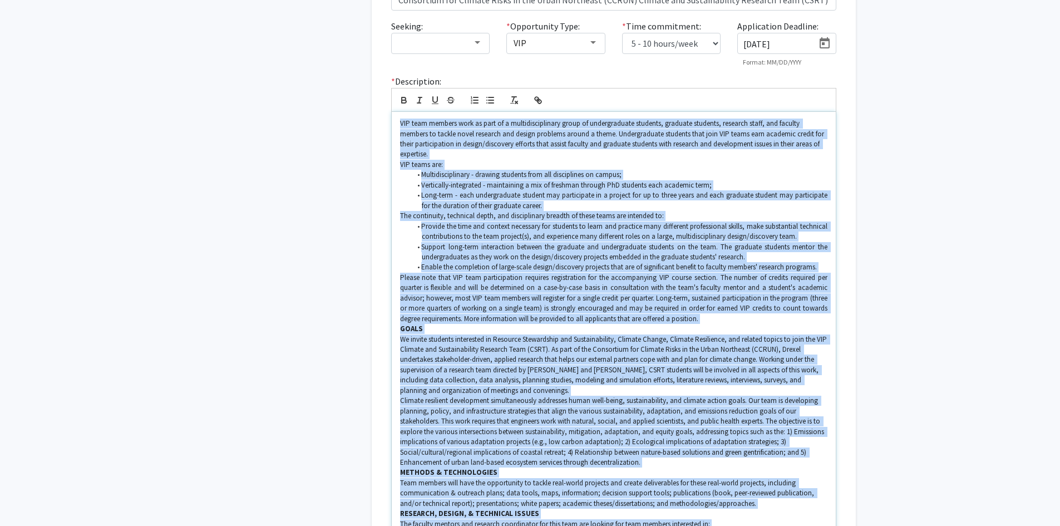
drag, startPoint x: 784, startPoint y: 387, endPoint x: 391, endPoint y: 112, distance: 479.7
click at [391, 112] on div "VIP team members work as part of a multidisciplinary group of undergraduate stu…" at bounding box center [613, 483] width 445 height 743
copy div "VIP team members work as part of a multidisciplinary group of undergraduate stu…"
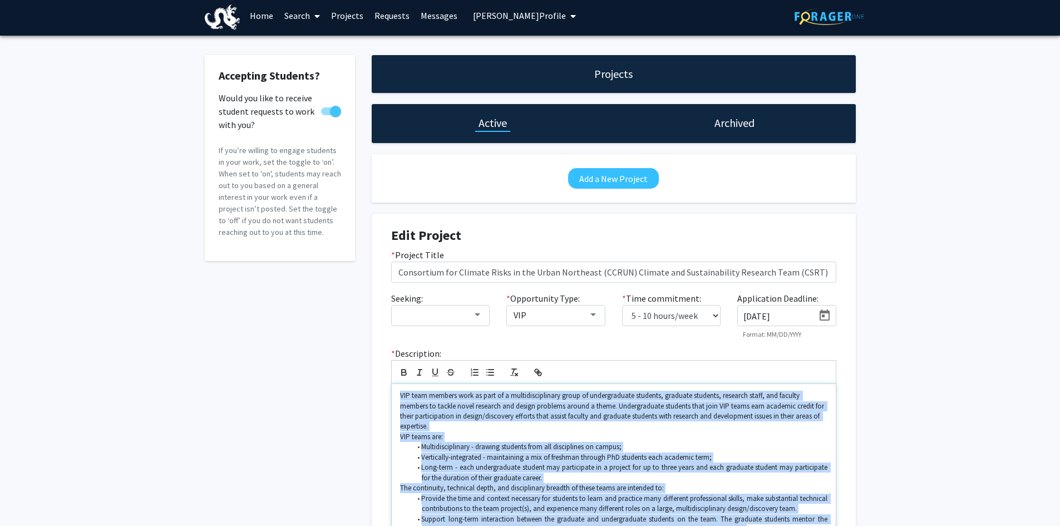
scroll to position [0, 0]
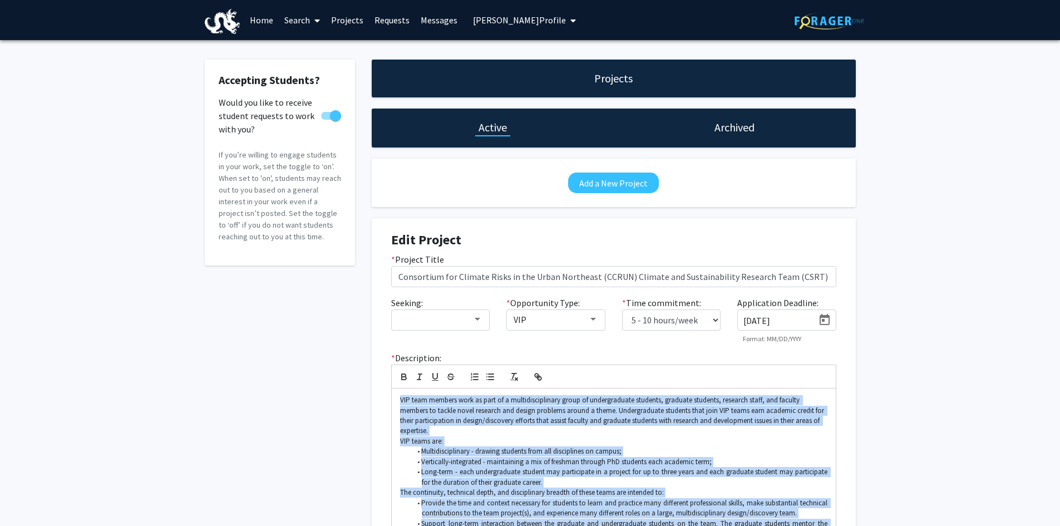
click at [561, 19] on span "[PERSON_NAME] Profile" at bounding box center [519, 19] width 93 height 11
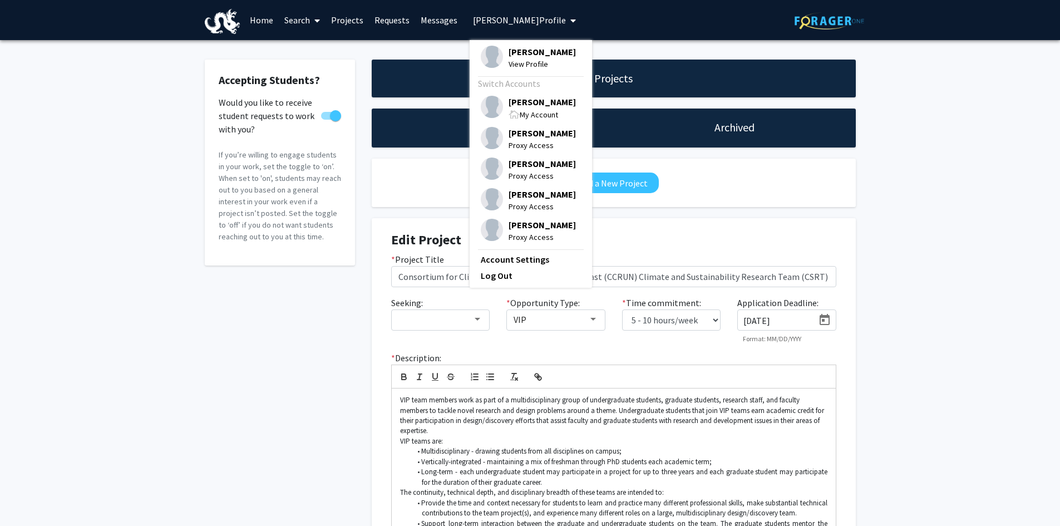
click at [532, 107] on span "[PERSON_NAME]" at bounding box center [542, 102] width 67 height 12
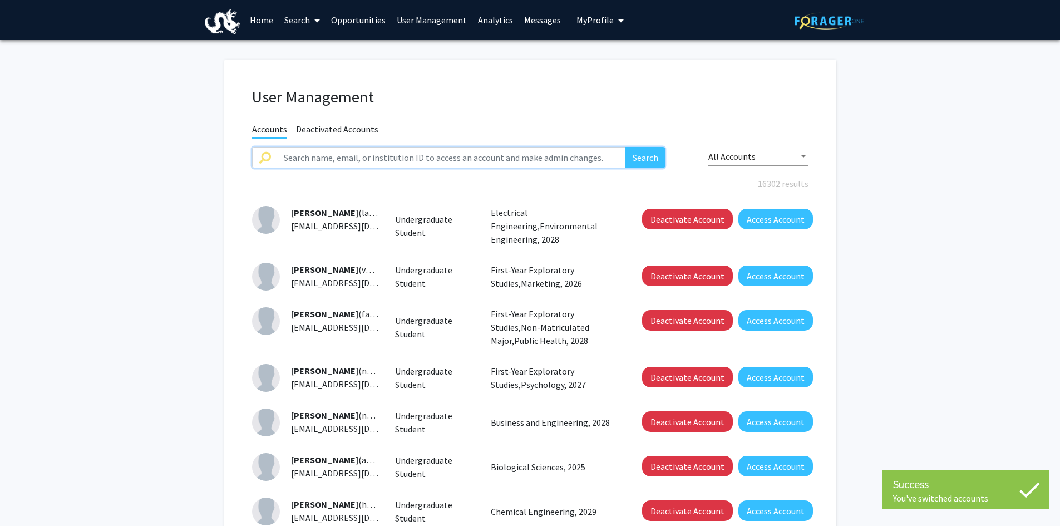
click at [310, 154] on input "text" at bounding box center [451, 157] width 349 height 21
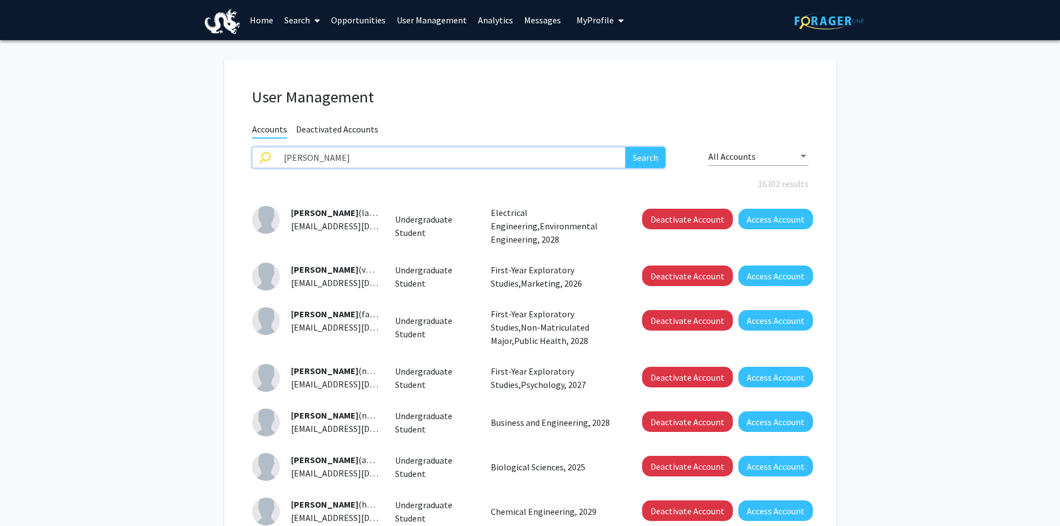
type input "[PERSON_NAME]"
click at [626, 147] on button "Search" at bounding box center [646, 157] width 40 height 21
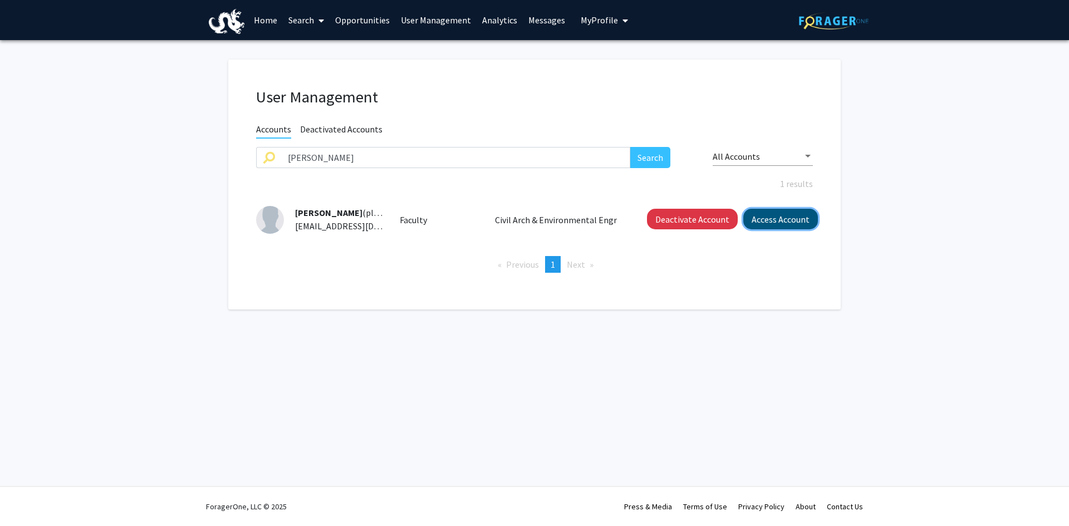
click at [760, 217] on button "Access Account" at bounding box center [780, 219] width 75 height 21
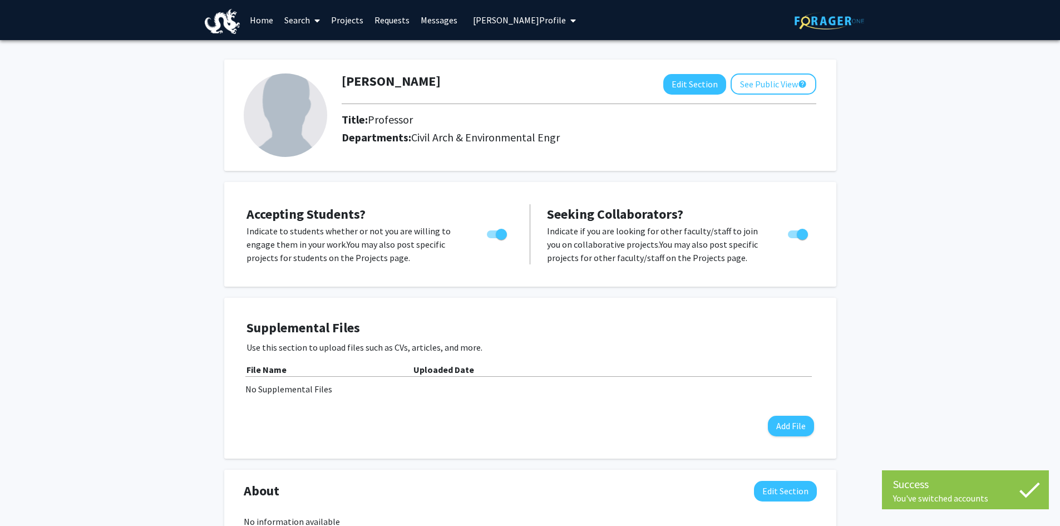
click at [343, 13] on link "Projects" at bounding box center [347, 20] width 43 height 39
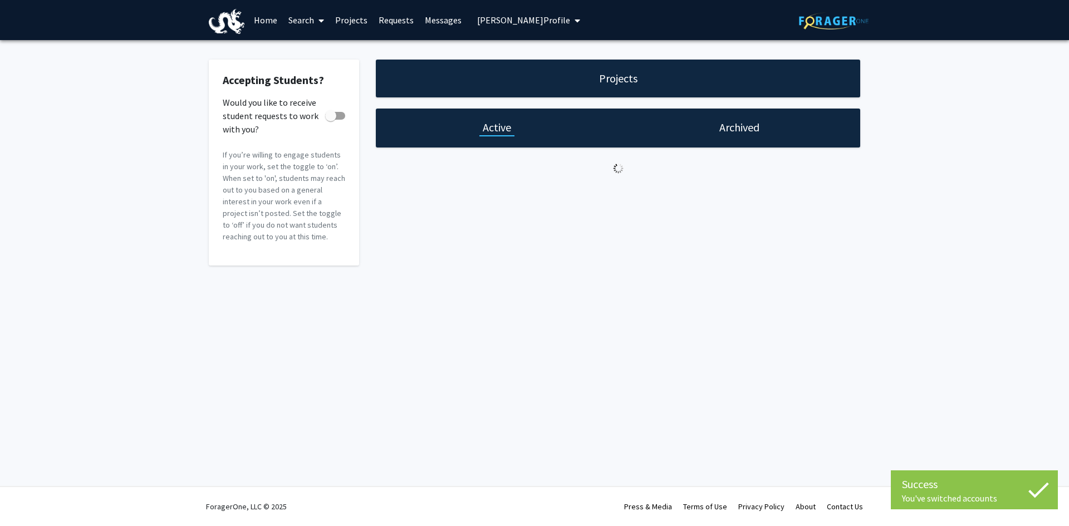
checkbox input "true"
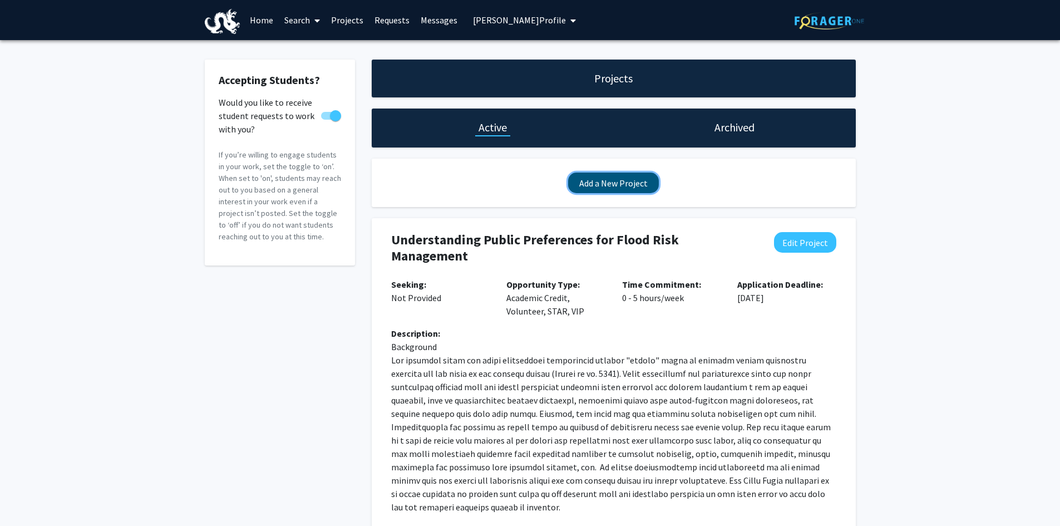
click at [606, 180] on button "Add a New Project" at bounding box center [613, 183] width 91 height 21
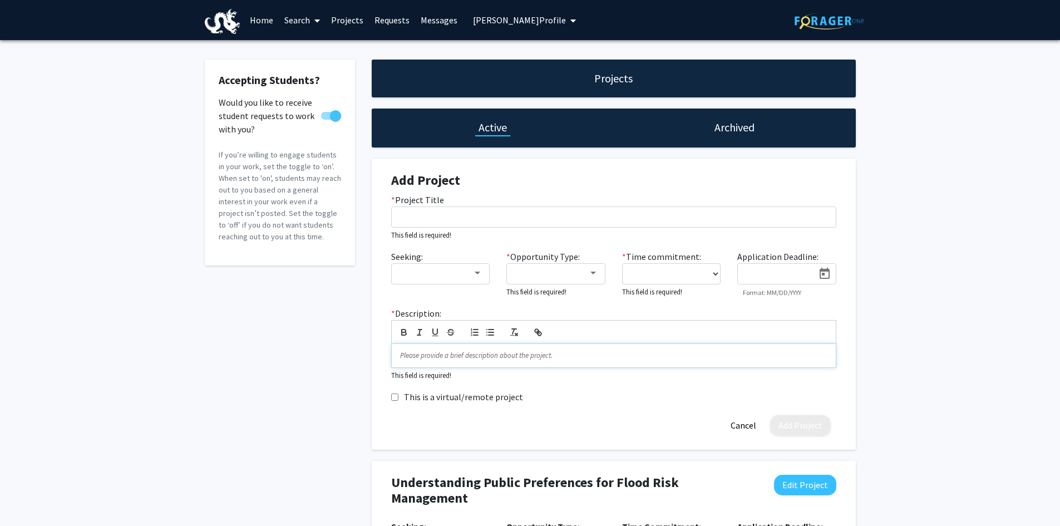
click at [409, 353] on p at bounding box center [614, 356] width 428 height 10
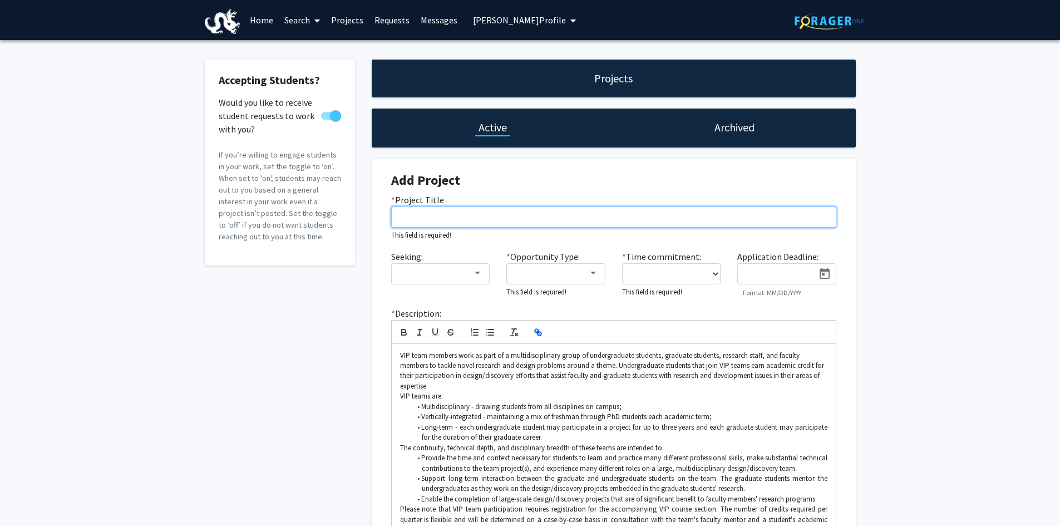
click at [418, 217] on input "* Project Title" at bounding box center [613, 217] width 445 height 21
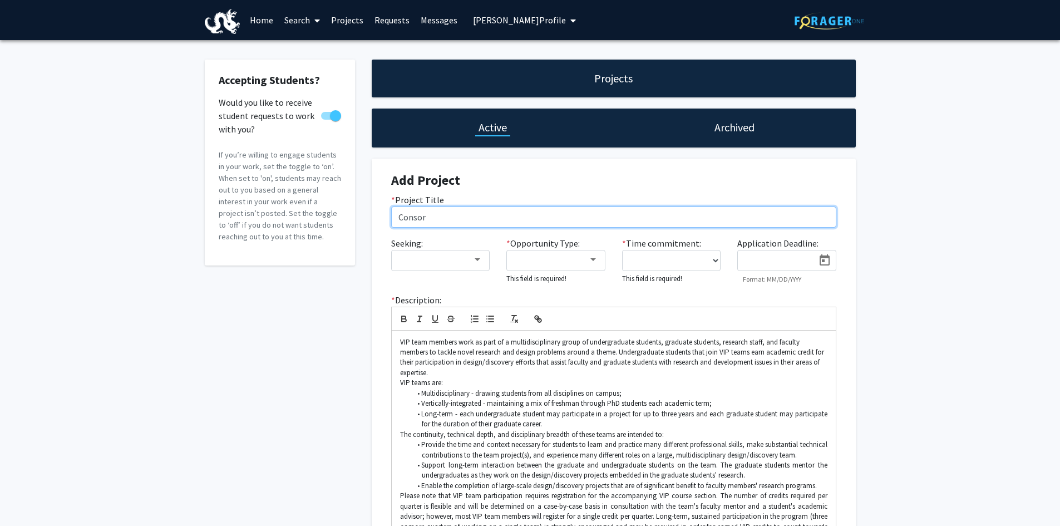
type input "Consortium for Climate Risks in the Urban Northeast (CCRUN) Climate and Sustain…"
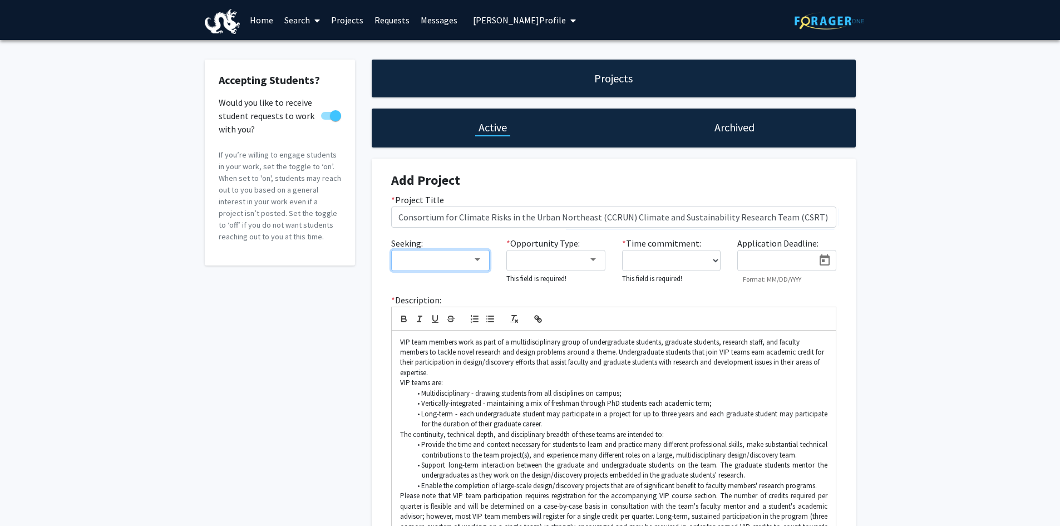
click at [475, 259] on div at bounding box center [478, 259] width 6 height 3
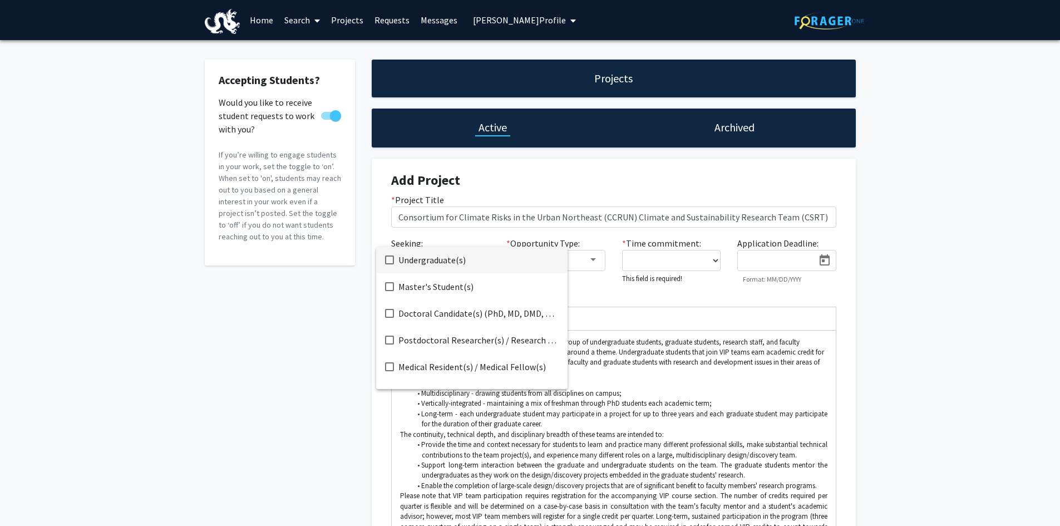
drag, startPoint x: 644, startPoint y: 295, endPoint x: 617, endPoint y: 287, distance: 27.8
click at [644, 295] on div at bounding box center [530, 263] width 1060 height 526
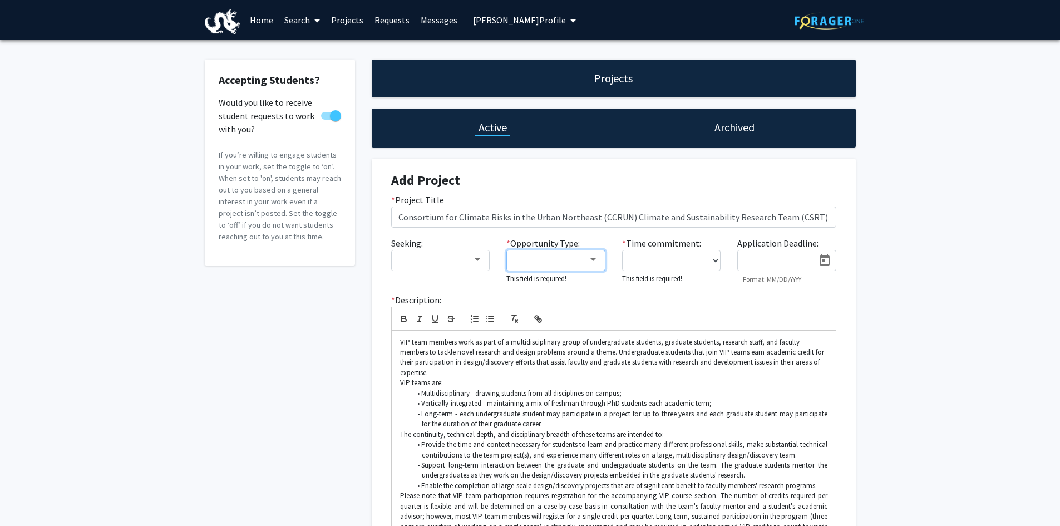
click at [595, 261] on div at bounding box center [594, 259] width 6 height 3
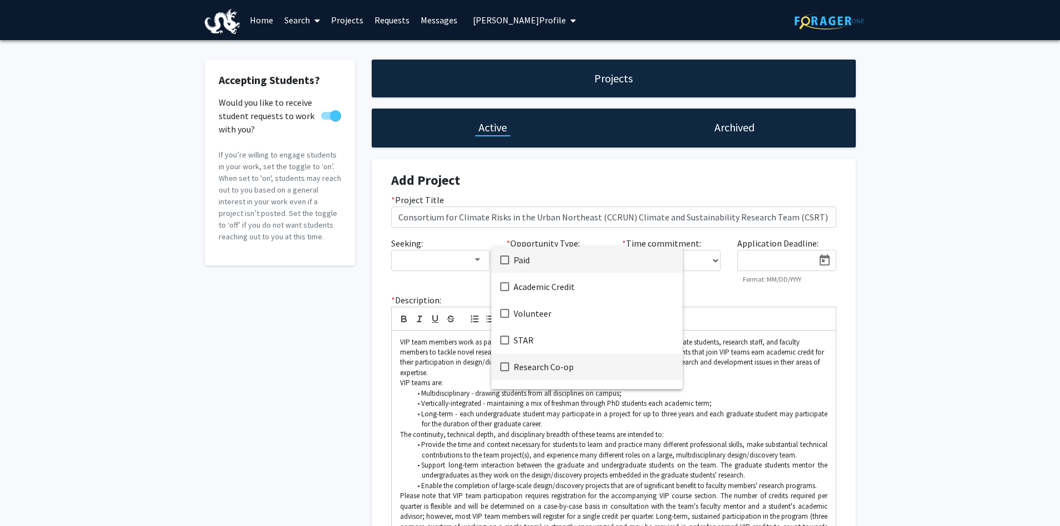
scroll to position [45, 0]
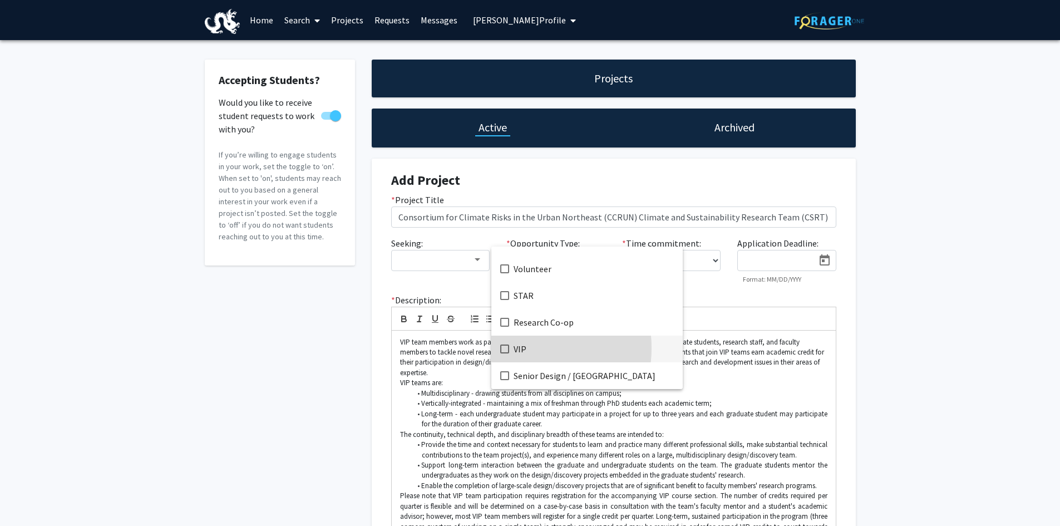
click at [517, 348] on span "VIP" at bounding box center [594, 349] width 160 height 27
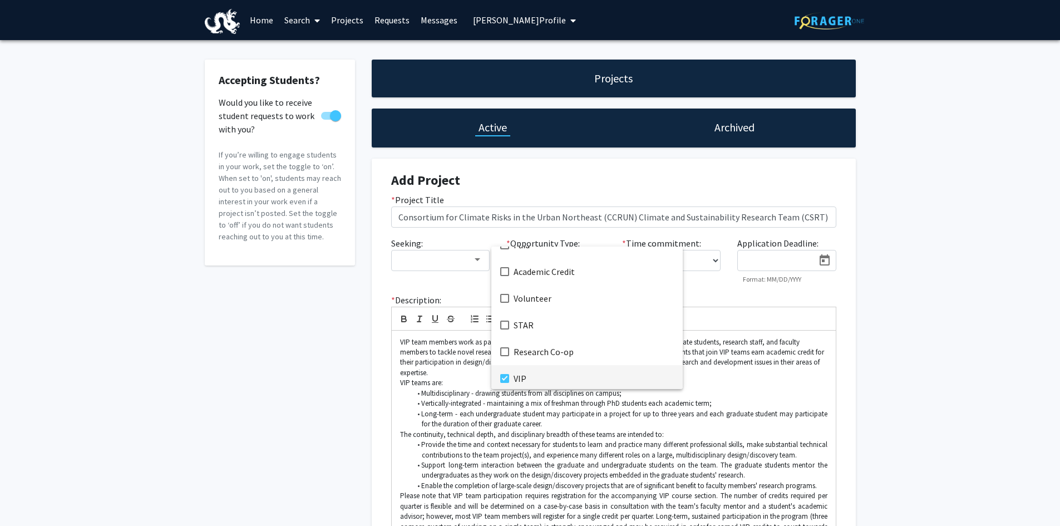
scroll to position [0, 0]
click at [703, 256] on div at bounding box center [530, 263] width 1060 height 526
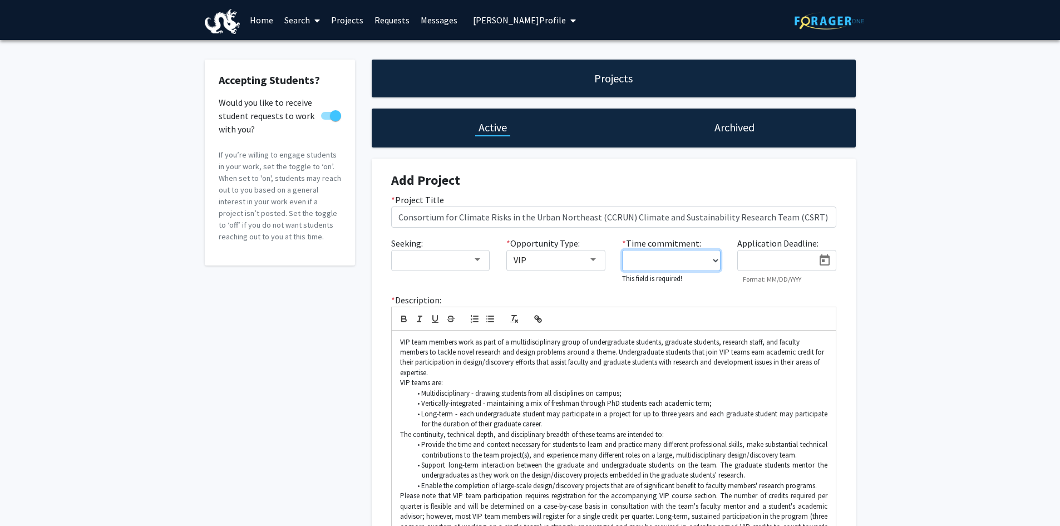
click at [667, 258] on select "0 - 5 hours/week 5 - 10 hours/week 10 - 15 hours/week 15 - 20 hours/week 20 - 3…" at bounding box center [671, 260] width 99 height 21
select select "5 - 10"
click at [622, 250] on select "0 - 5 hours/week 5 - 10 hours/week 10 - 15 hours/week 15 - 20 hours/week 20 - 3…" at bounding box center [671, 260] width 99 height 21
click at [753, 261] on input at bounding box center [779, 261] width 70 height 10
click at [828, 261] on icon "Open calendar" at bounding box center [824, 260] width 13 height 13
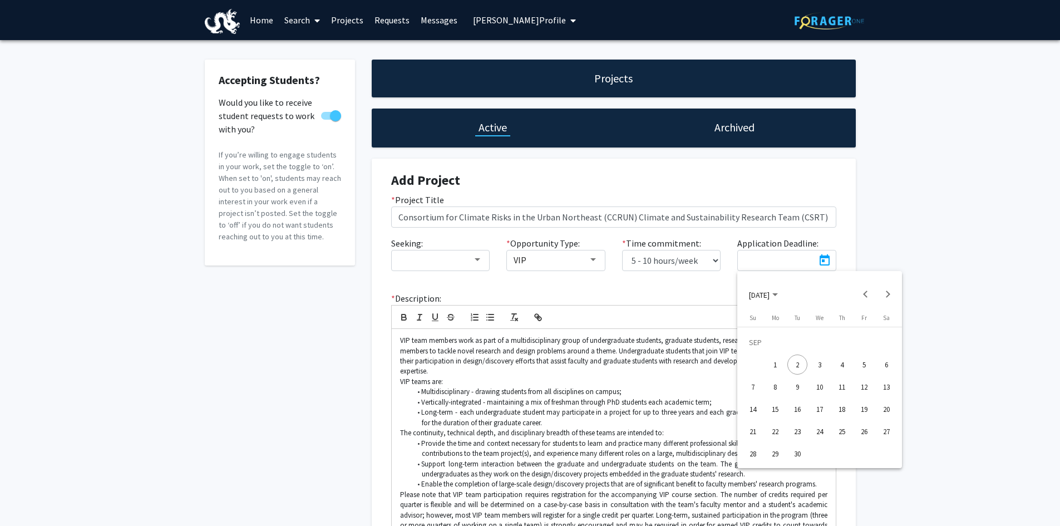
click at [823, 435] on div "24" at bounding box center [820, 431] width 20 height 20
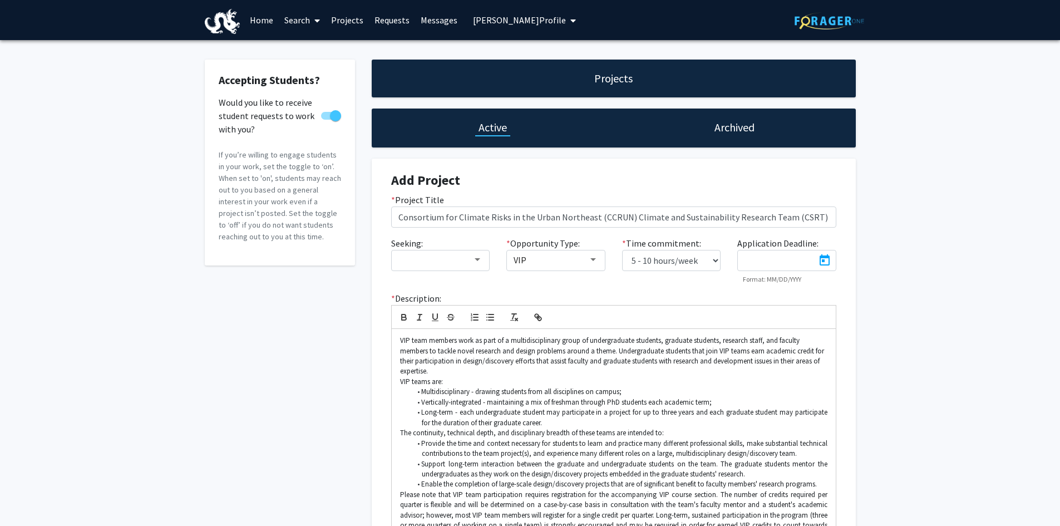
type input "[DATE]"
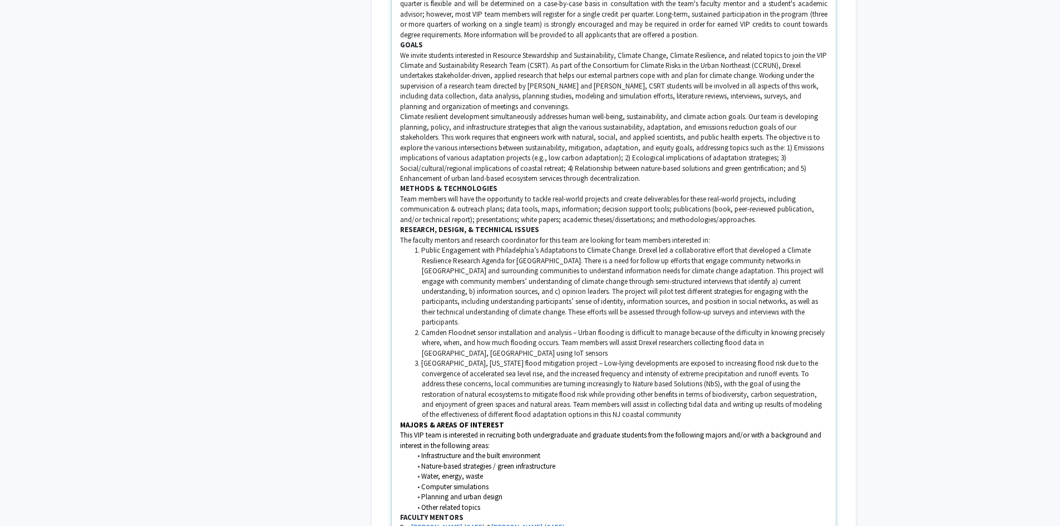
scroll to position [557, 0]
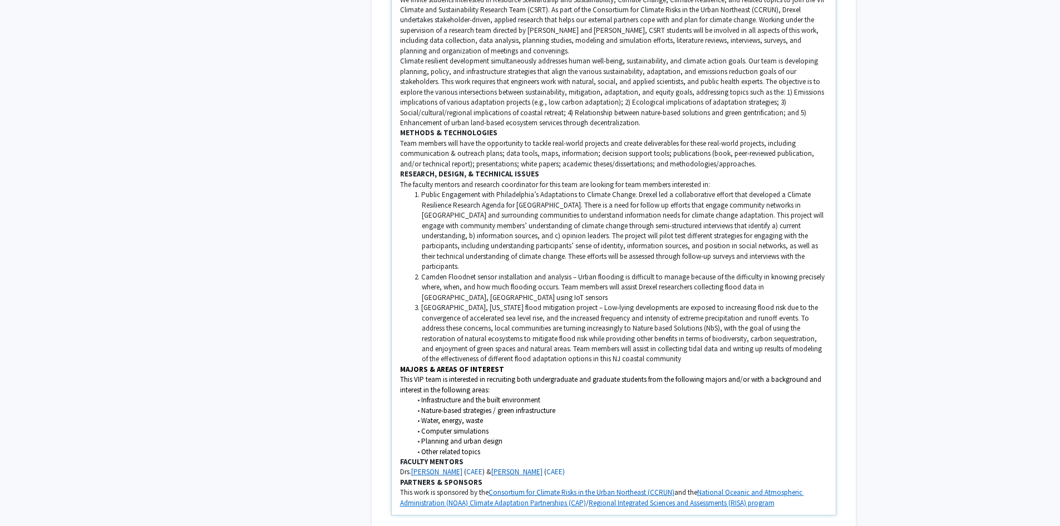
click at [625, 349] on li "[GEOGRAPHIC_DATA], [US_STATE] flood mitigation project – Low-lying developments…" at bounding box center [619, 334] width 417 height 62
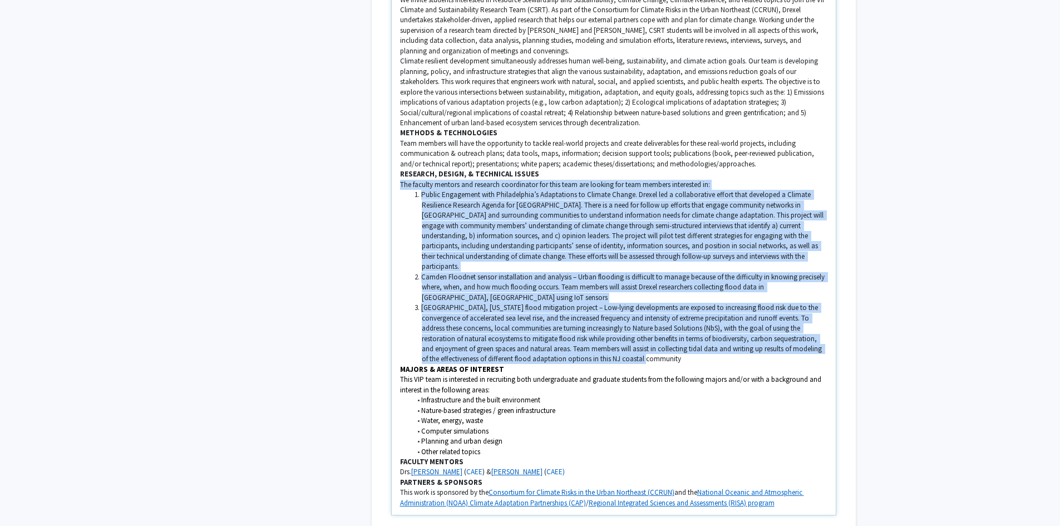
drag, startPoint x: 629, startPoint y: 349, endPoint x: 392, endPoint y: 186, distance: 287.1
click at [392, 186] on div "VIP team members work as part of a multidisciplinary group of undergraduate stu…" at bounding box center [614, 143] width 444 height 743
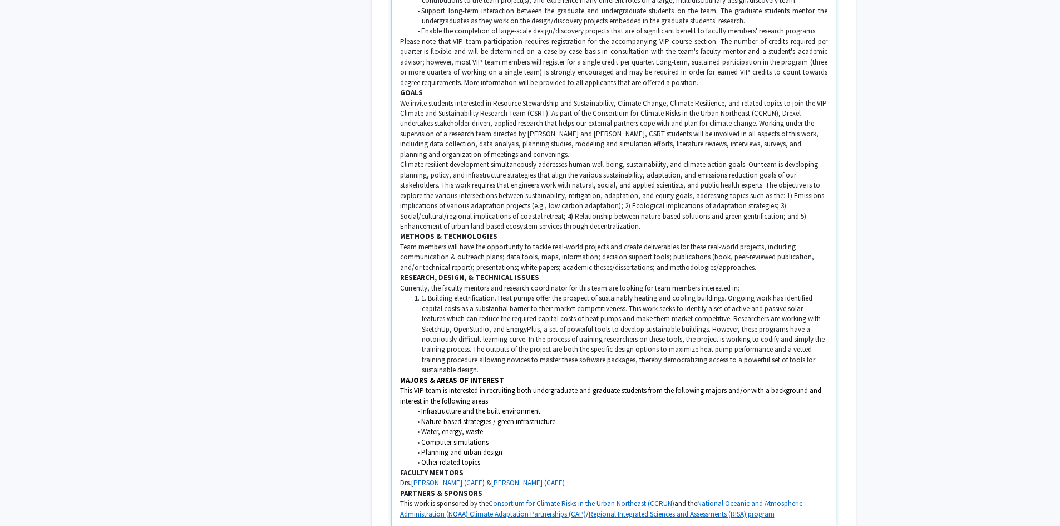
scroll to position [468, 0]
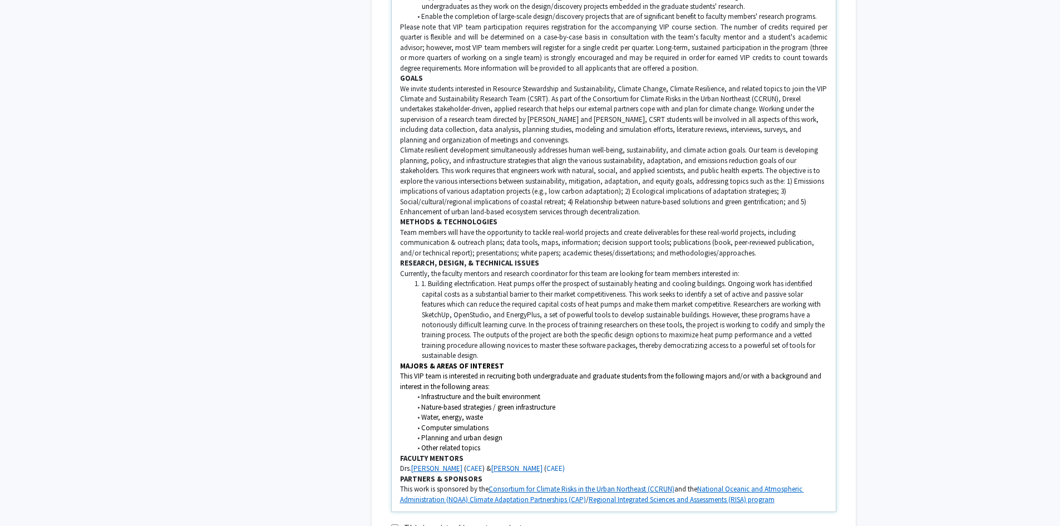
click at [425, 282] on li "1. Building electrification. Heat pumps offer the prospect of sustainably heati…" at bounding box center [619, 320] width 417 height 82
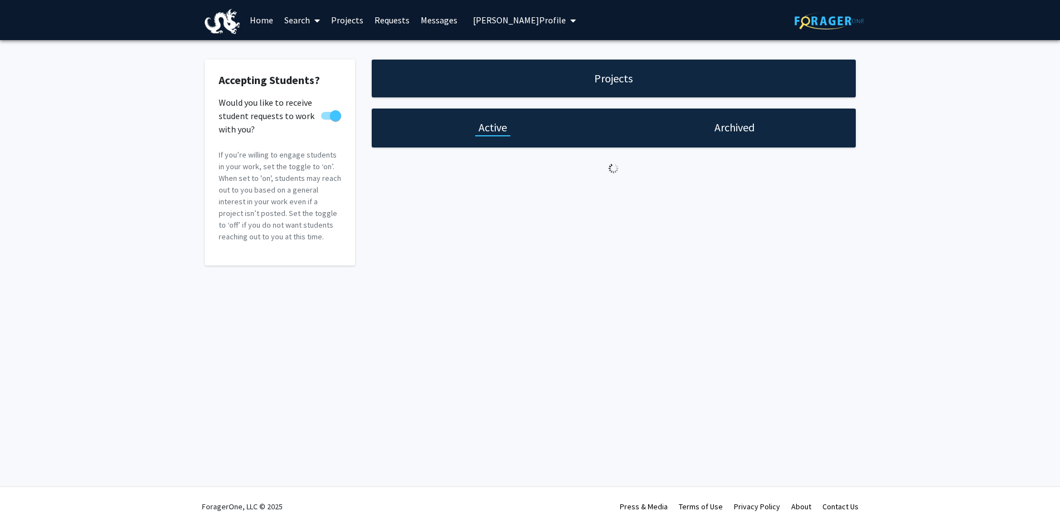
select select "5 - 10"
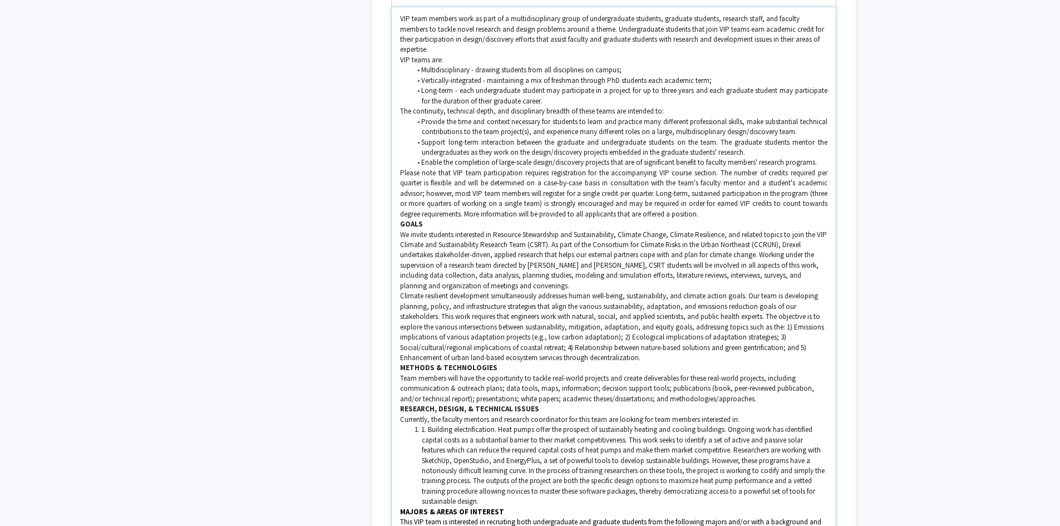
scroll to position [334, 0]
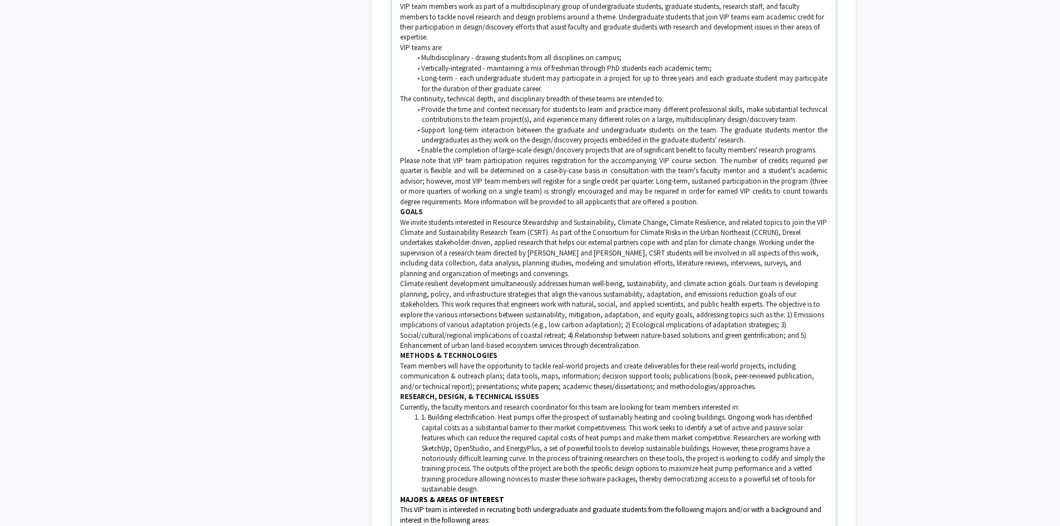
click at [428, 416] on li "1. Building electrification. Heat pumps offer the prospect of sustainably heati…" at bounding box center [619, 454] width 417 height 82
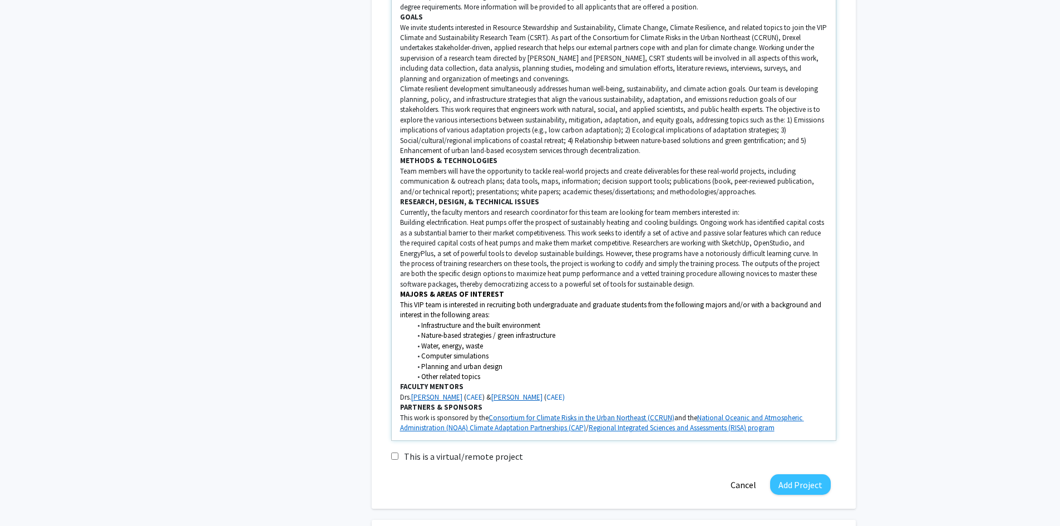
scroll to position [557, 0]
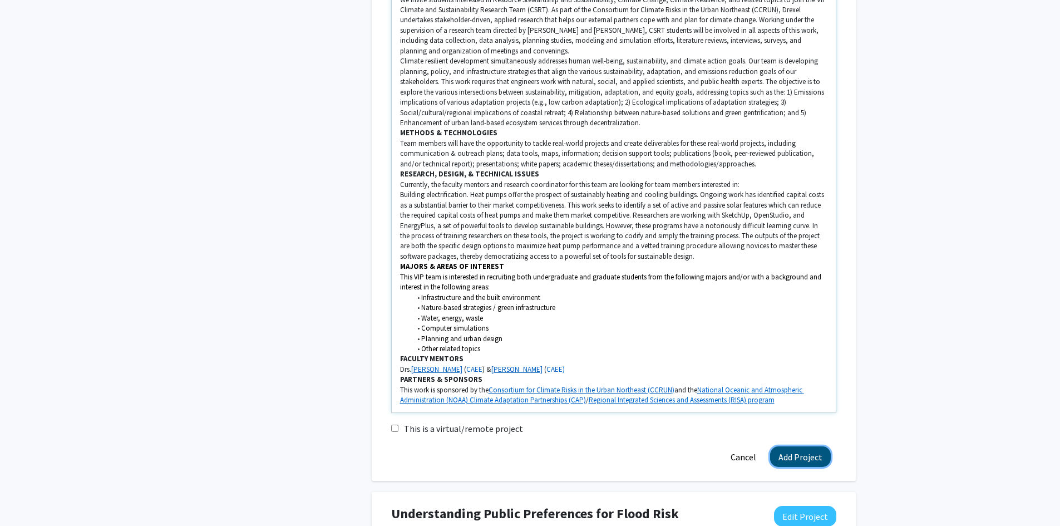
click at [786, 451] on button "Add Project" at bounding box center [800, 456] width 61 height 21
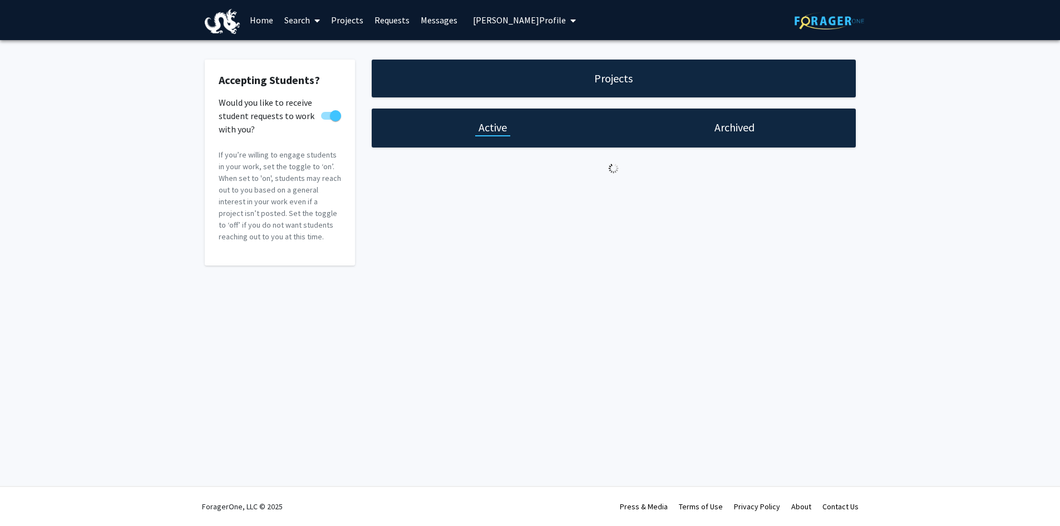
scroll to position [0, 0]
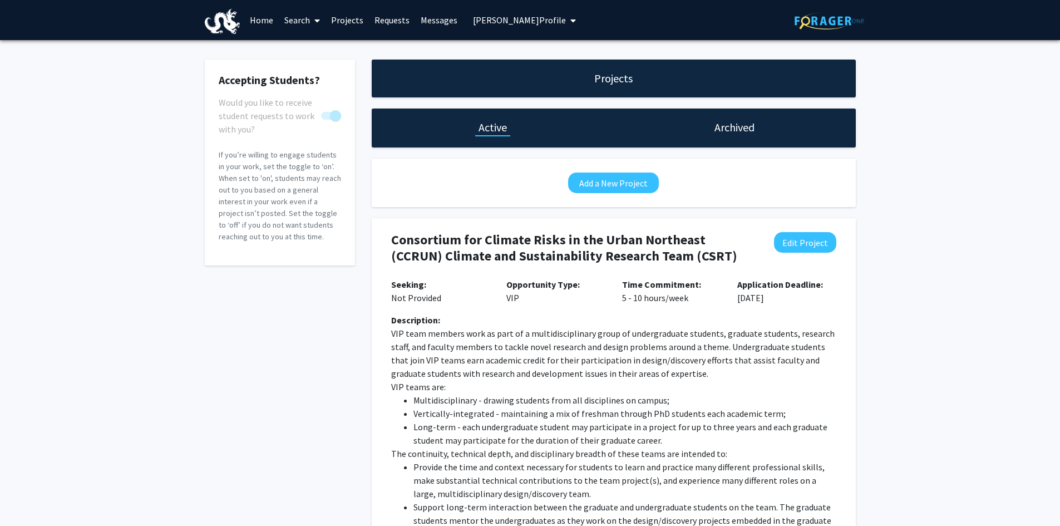
click at [571, 21] on icon "My profile dropdown to access profile and logout" at bounding box center [574, 20] width 6 height 9
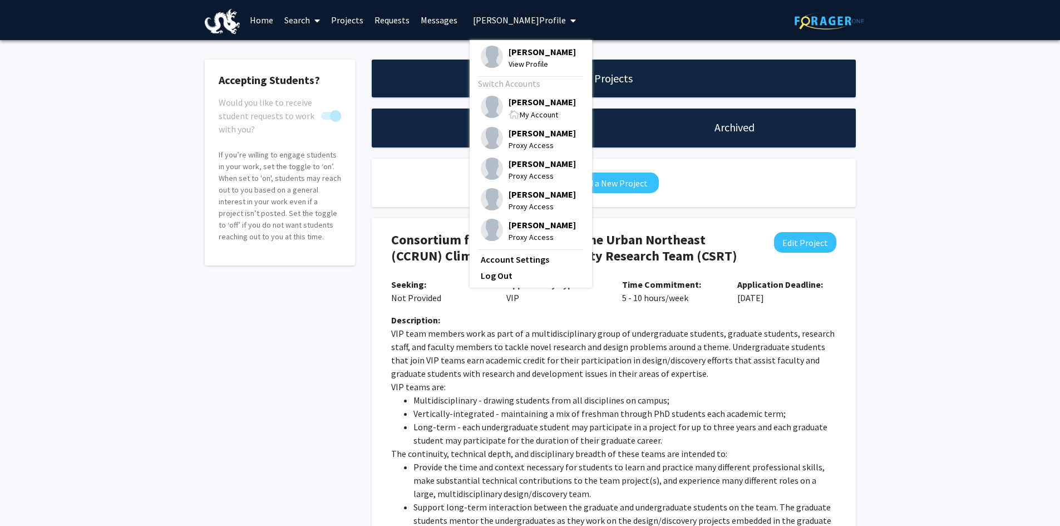
click at [545, 107] on span "[PERSON_NAME]" at bounding box center [542, 102] width 67 height 12
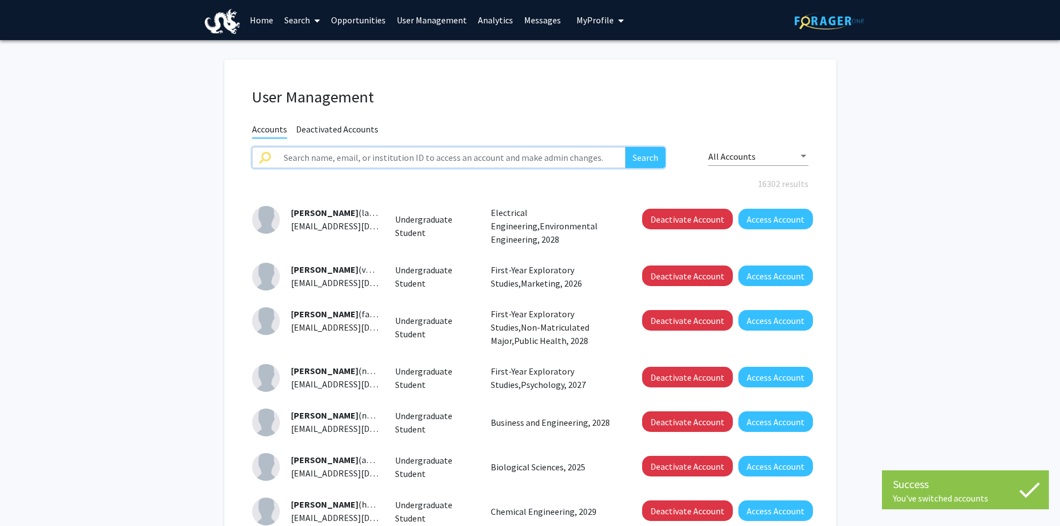
click at [312, 158] on input "text" at bounding box center [451, 157] width 349 height 21
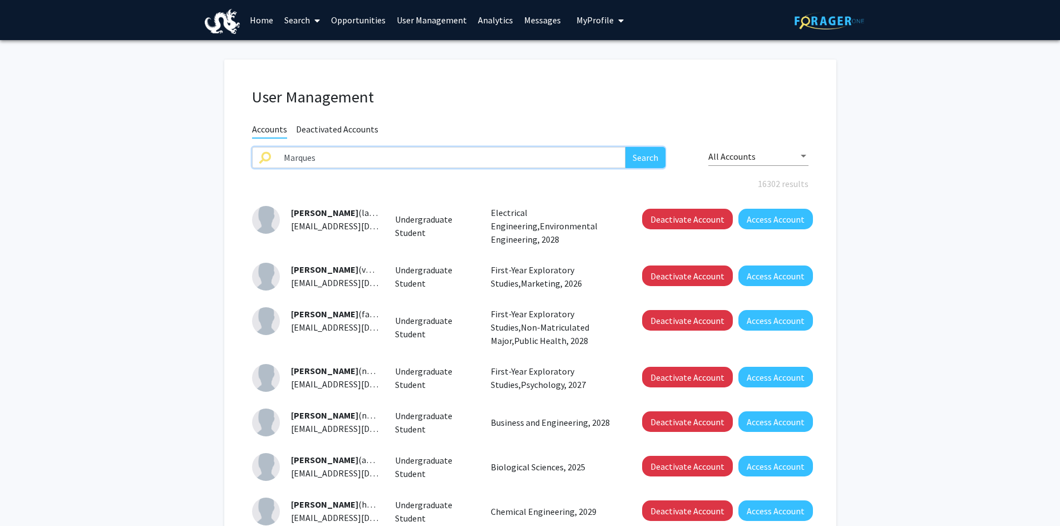
type input "Marques"
click at [626, 147] on button "Search" at bounding box center [646, 157] width 40 height 21
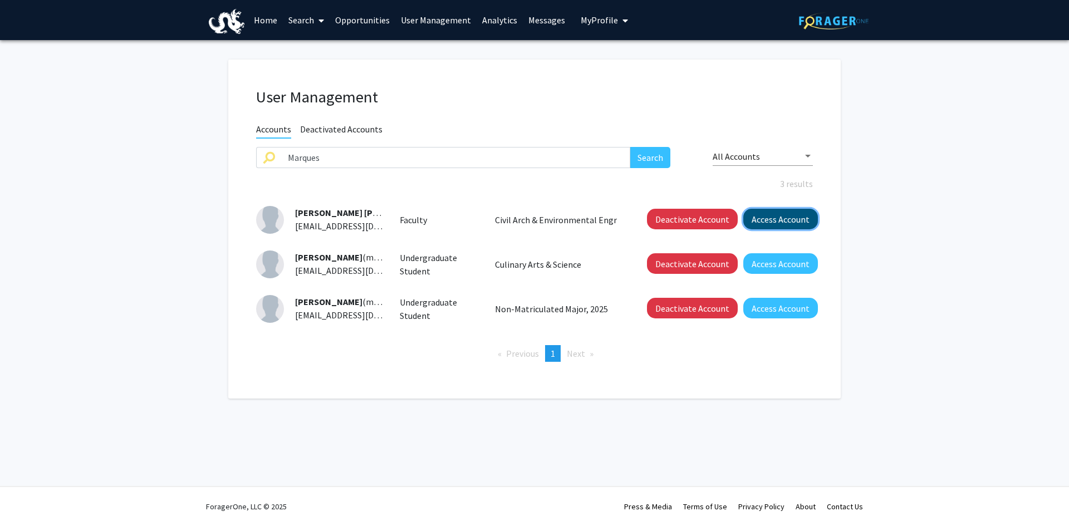
click at [770, 217] on button "Access Account" at bounding box center [780, 219] width 75 height 21
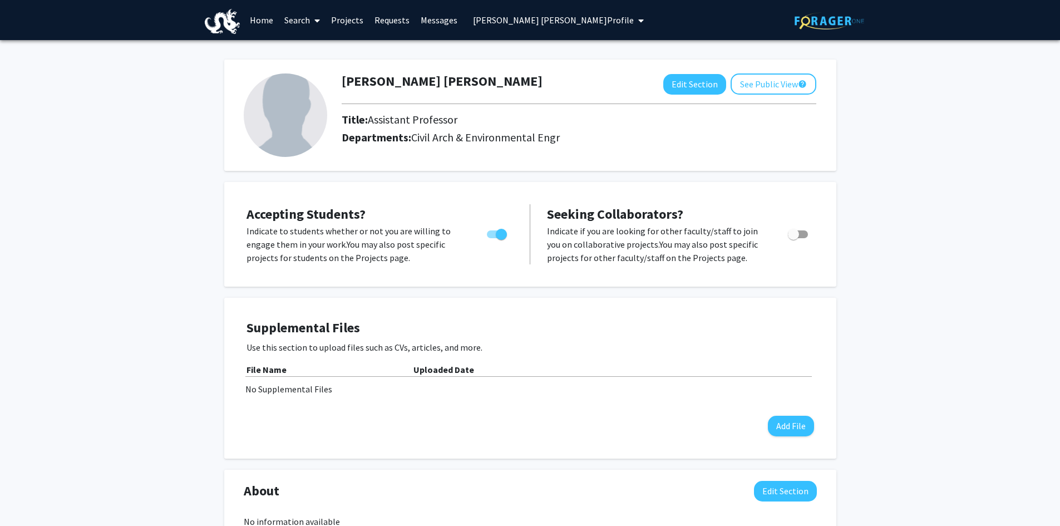
click at [350, 21] on link "Projects" at bounding box center [347, 20] width 43 height 39
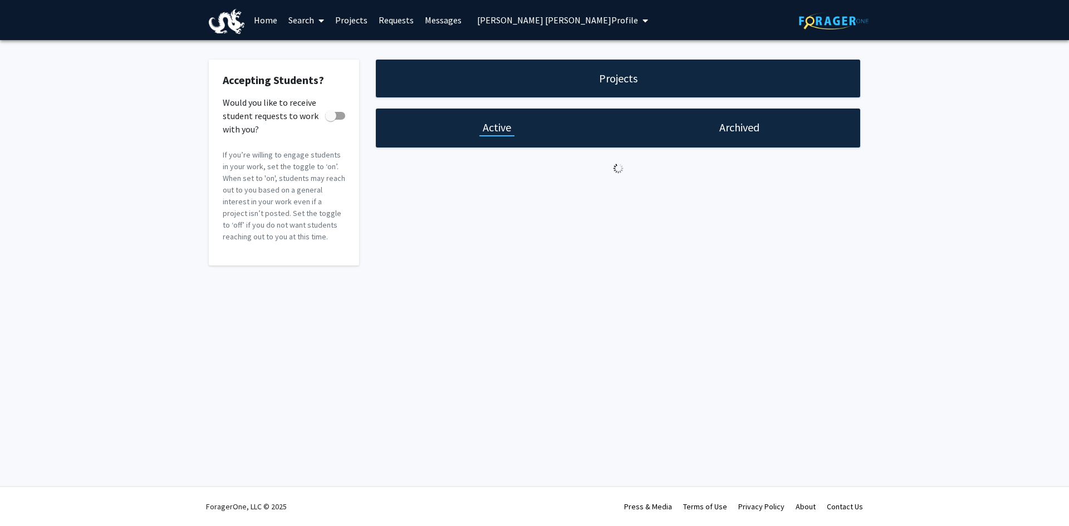
checkbox input "true"
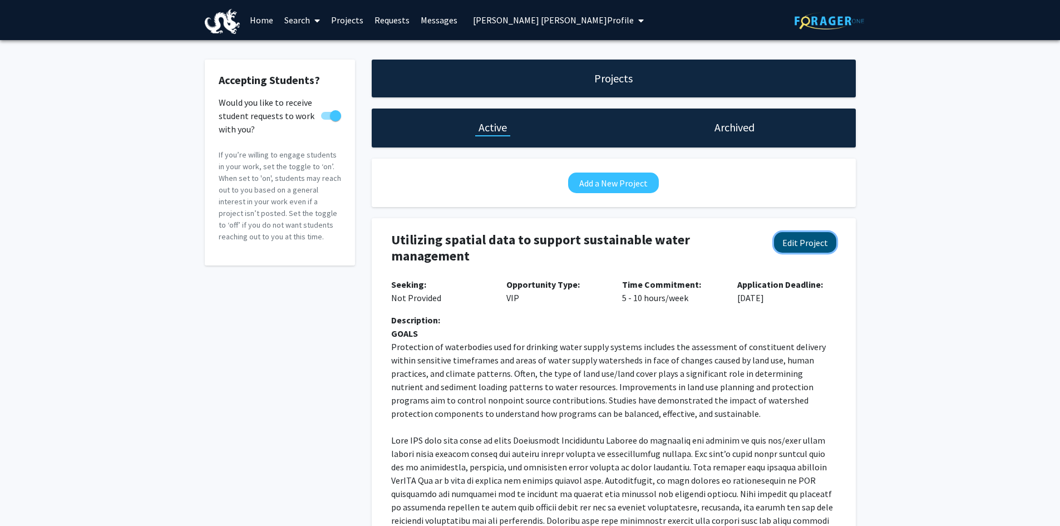
click at [824, 244] on button "Edit Project" at bounding box center [805, 242] width 62 height 21
select select "5 - 10"
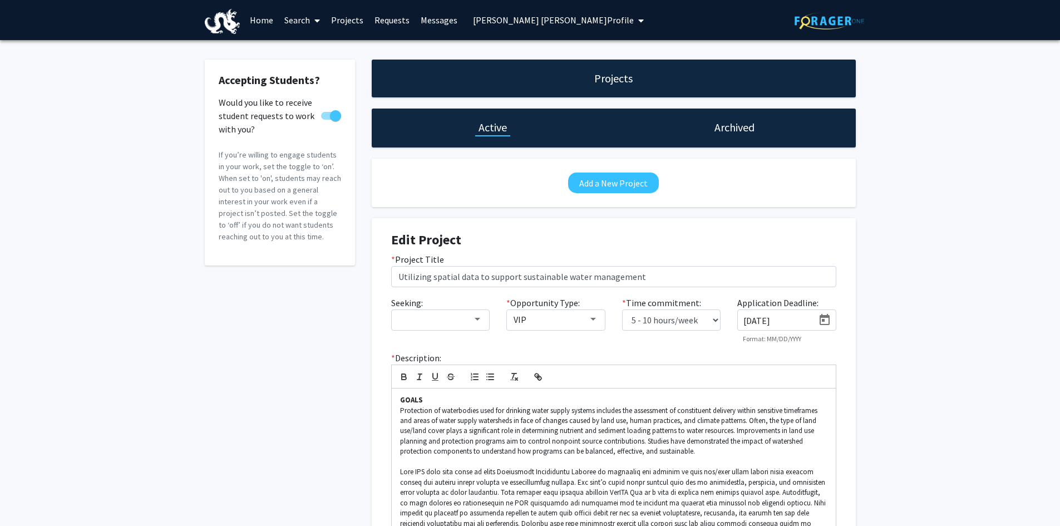
click at [819, 317] on icon "Open calendar" at bounding box center [824, 319] width 13 height 13
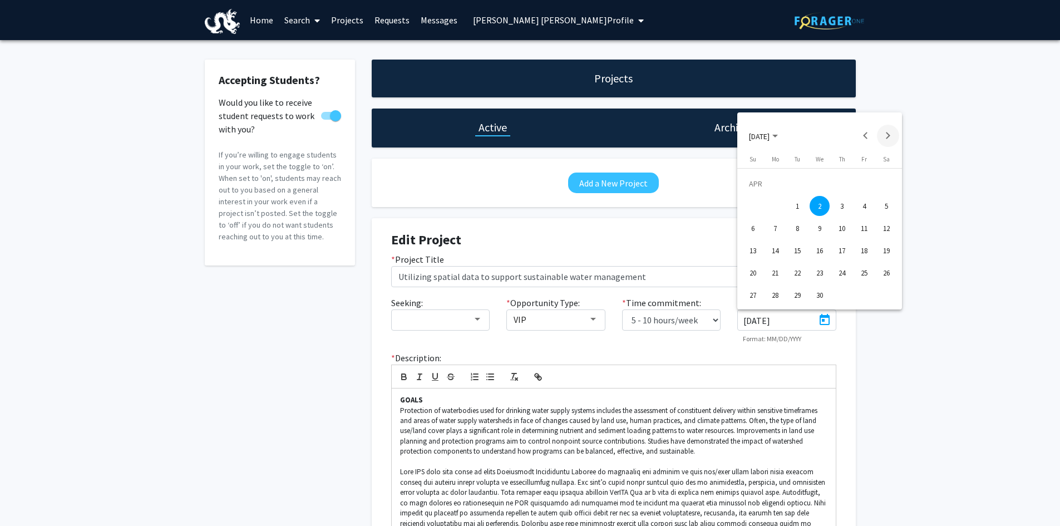
click at [884, 136] on button "Next month" at bounding box center [888, 136] width 22 height 22
click at [884, 137] on button "Next month" at bounding box center [888, 136] width 22 height 22
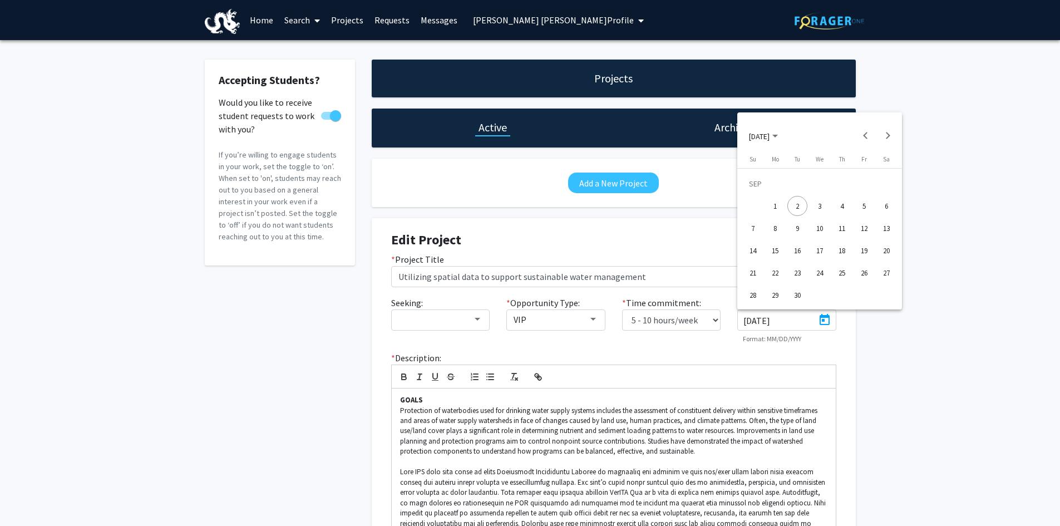
click at [825, 275] on div "24" at bounding box center [820, 273] width 20 height 20
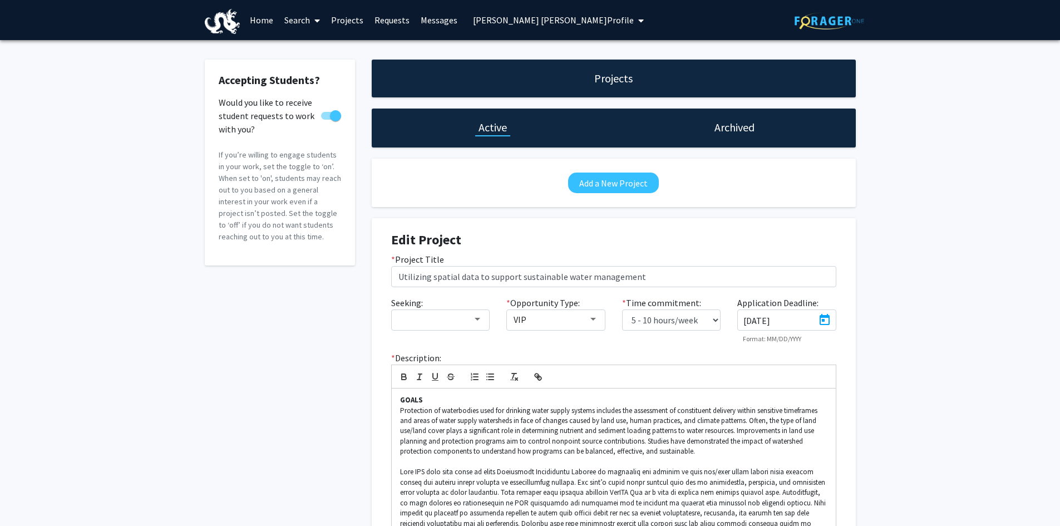
type input "[DATE]"
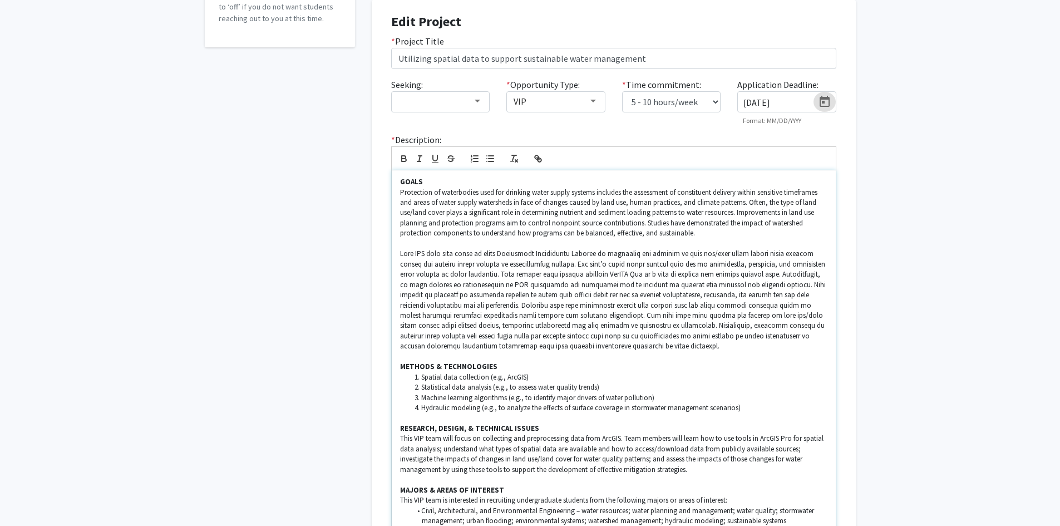
scroll to position [223, 0]
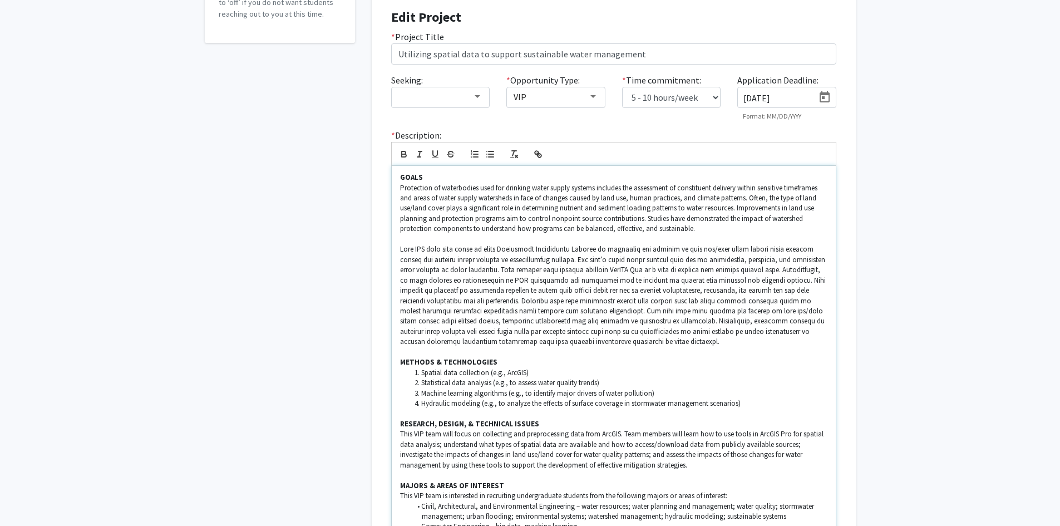
click at [580, 341] on p at bounding box center [614, 295] width 428 height 103
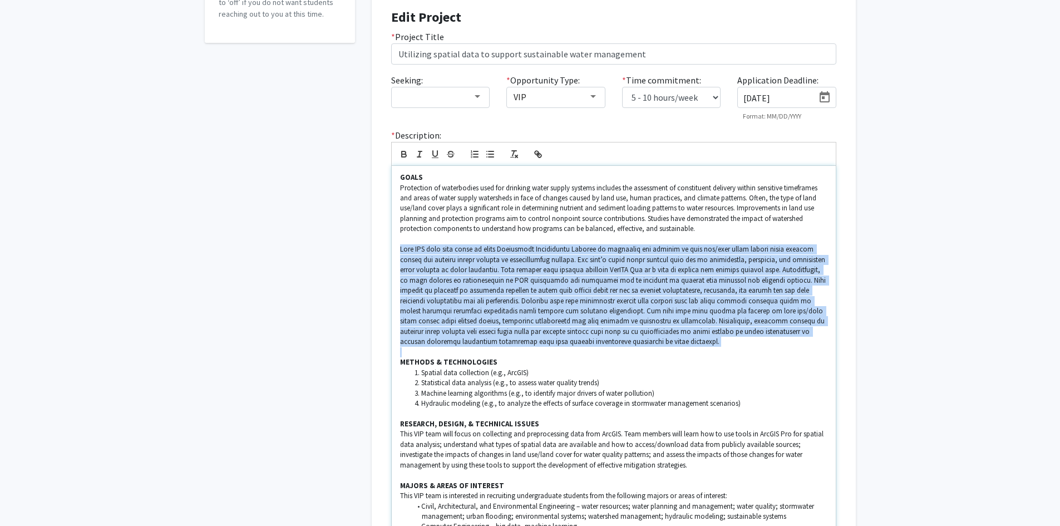
drag, startPoint x: 581, startPoint y: 342, endPoint x: 402, endPoint y: 253, distance: 199.7
click at [402, 253] on p at bounding box center [614, 295] width 428 height 103
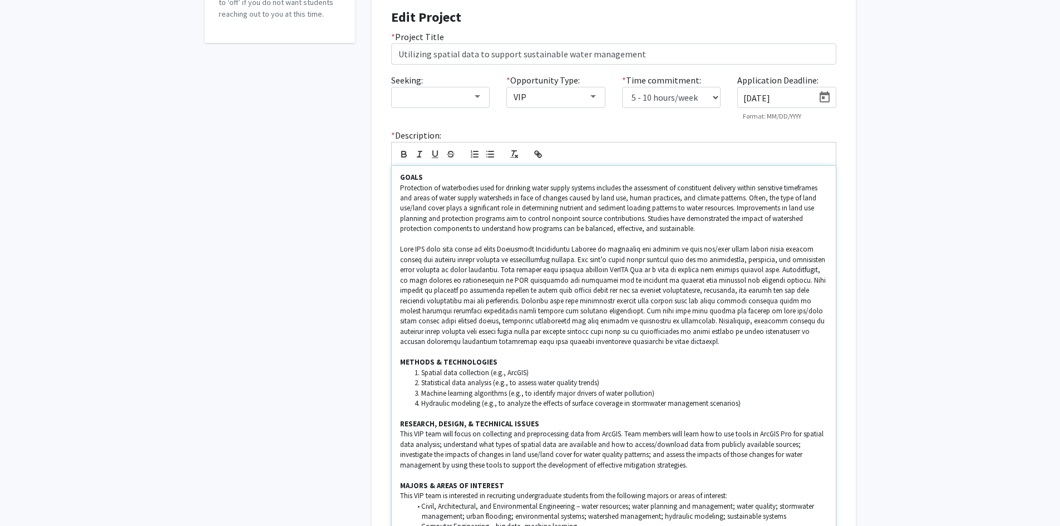
scroll to position [0, 0]
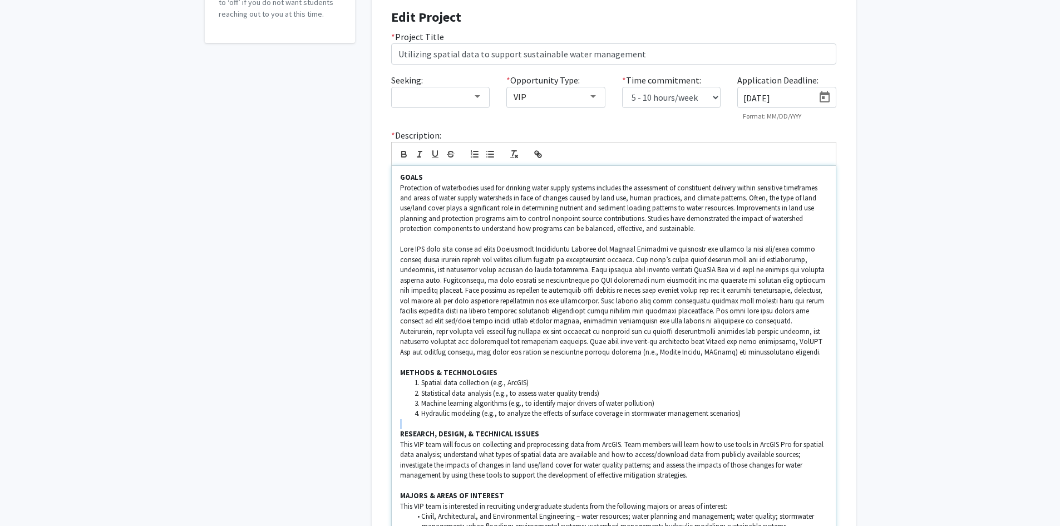
drag, startPoint x: 749, startPoint y: 410, endPoint x: 409, endPoint y: 417, distance: 339.7
click at [406, 419] on ol "Spatial data collection (e.g., [PERSON_NAME]) Statistical data analysis (e.g., …" at bounding box center [614, 398] width 428 height 41
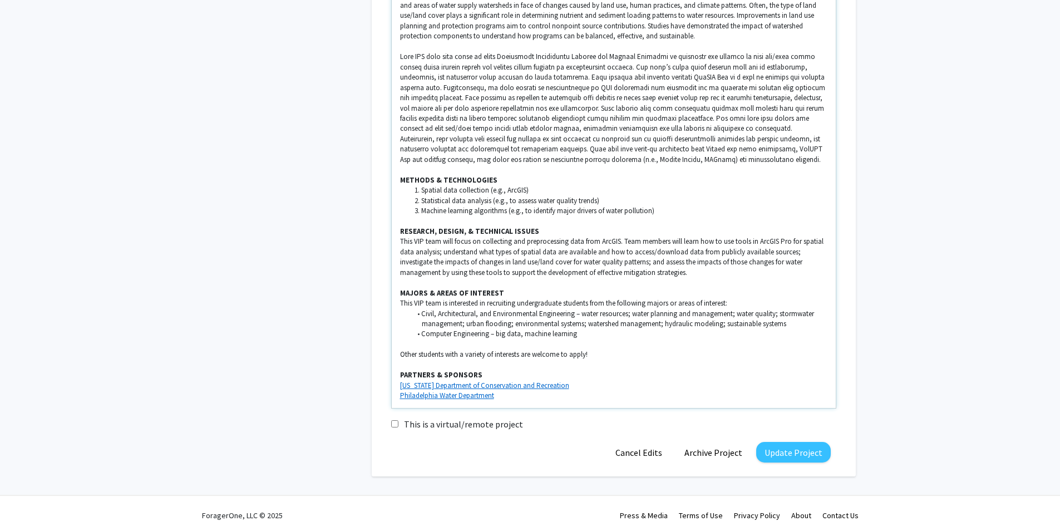
scroll to position [424, 0]
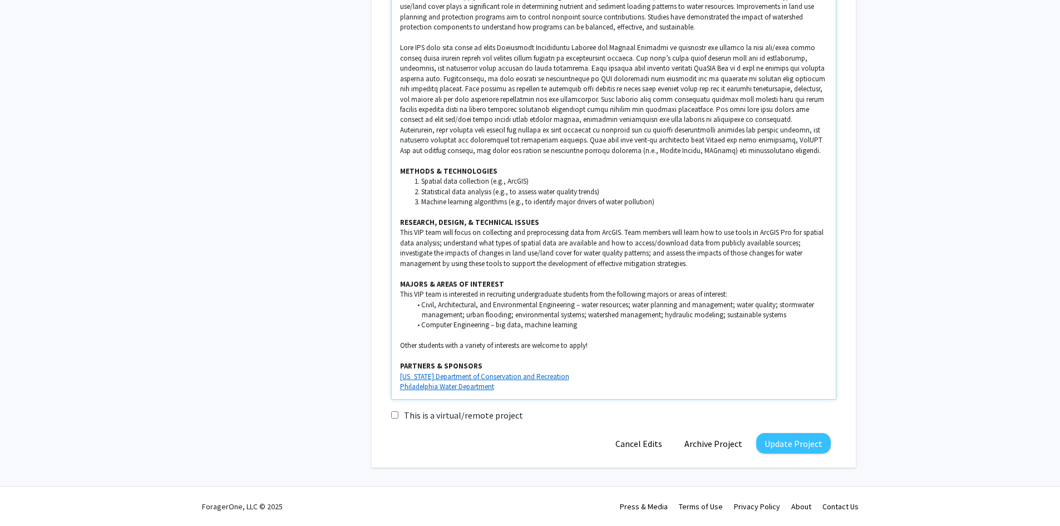
click at [696, 263] on p "This VIP team will focus on collecting and preprocessing data from ArcGIS. Team…" at bounding box center [614, 248] width 428 height 41
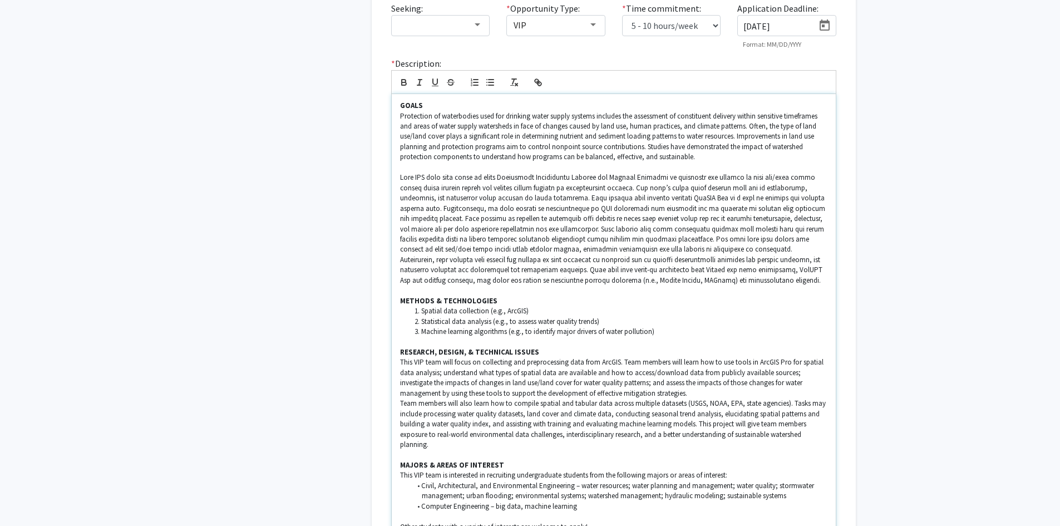
scroll to position [475, 0]
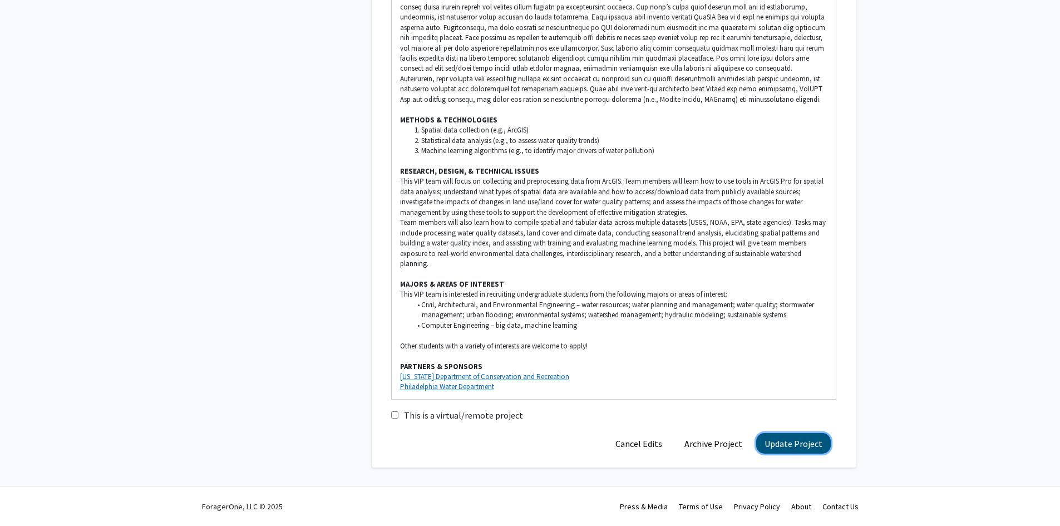
click at [782, 445] on button "Update Project" at bounding box center [794, 443] width 75 height 21
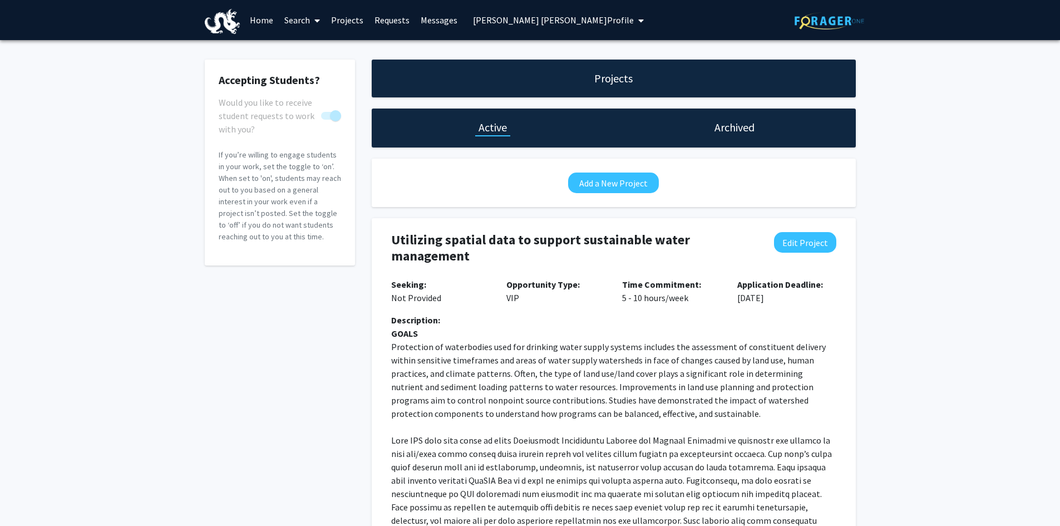
click at [600, 19] on span "[PERSON_NAME] [PERSON_NAME] Profile" at bounding box center [553, 19] width 161 height 11
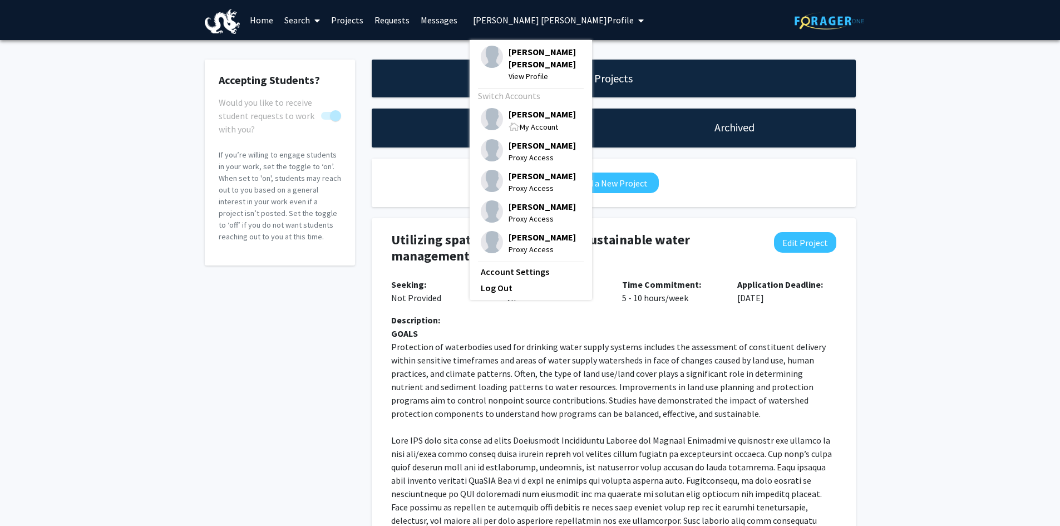
click at [520, 124] on span "My Account" at bounding box center [539, 127] width 38 height 10
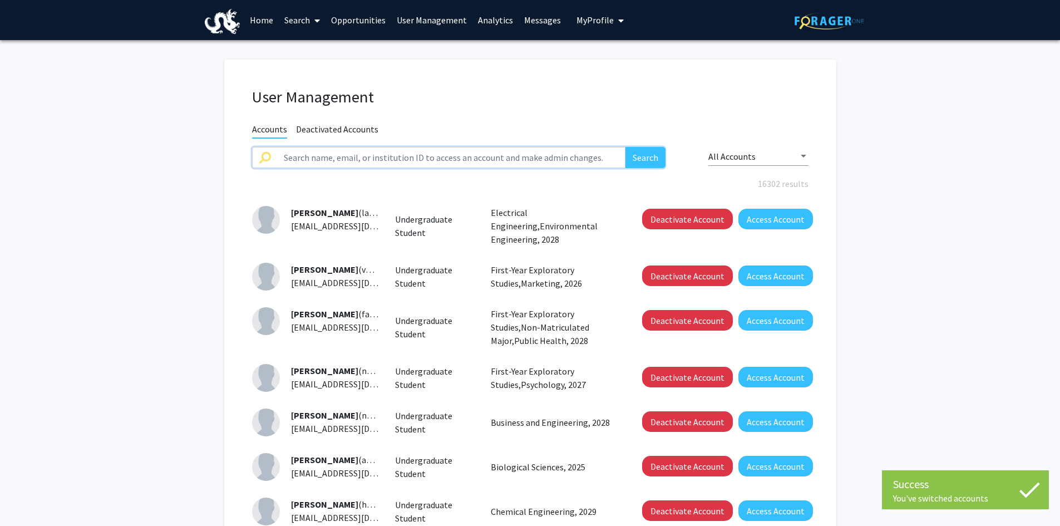
click at [323, 160] on input "text" at bounding box center [451, 157] width 349 height 21
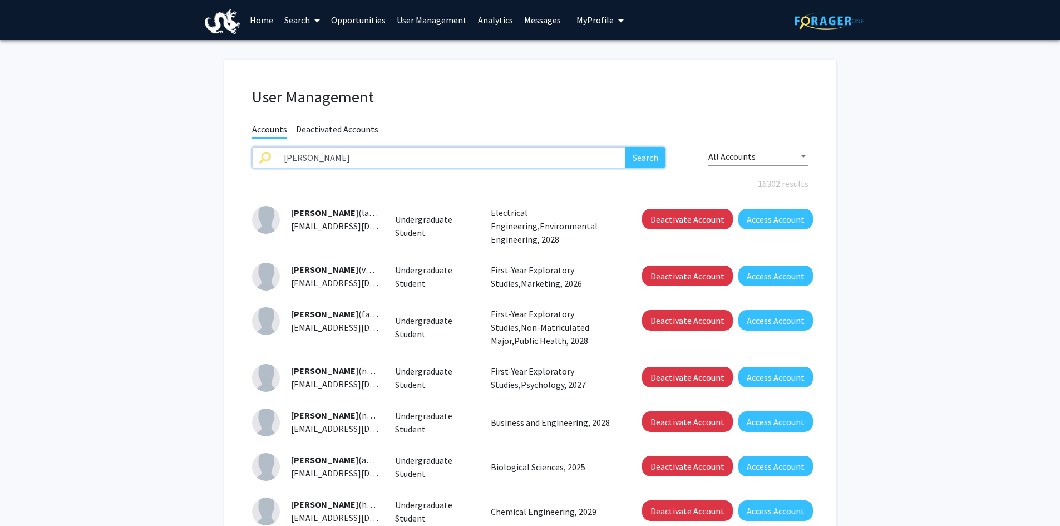
click at [626, 147] on button "Search" at bounding box center [646, 157] width 40 height 21
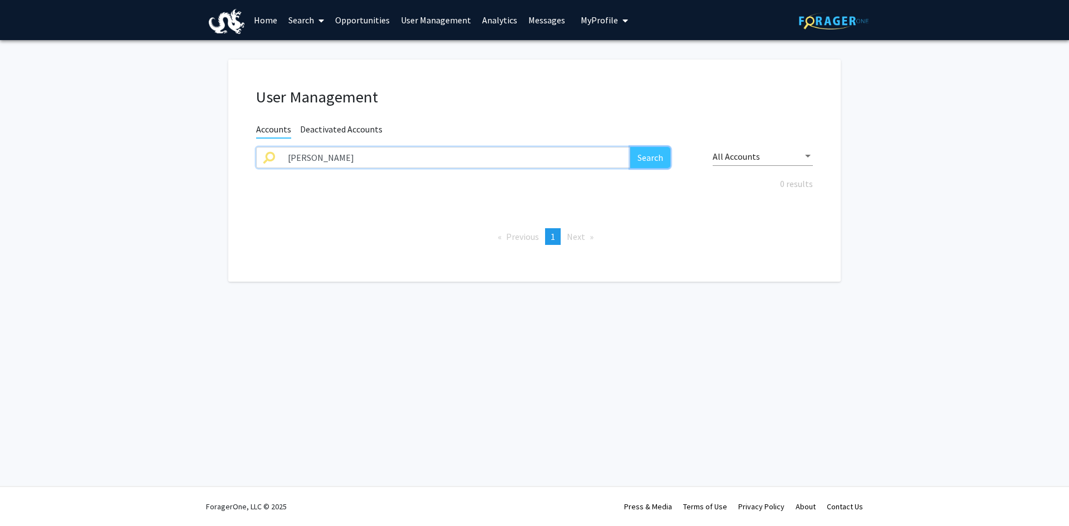
click at [656, 152] on button "Search" at bounding box center [650, 157] width 40 height 21
drag, startPoint x: 340, startPoint y: 159, endPoint x: 252, endPoint y: 156, distance: 87.4
click at [252, 156] on div "[PERSON_NAME] Search" at bounding box center [463, 165] width 430 height 37
type input "[PERSON_NAME]"
click at [630, 147] on button "Search" at bounding box center [650, 157] width 40 height 21
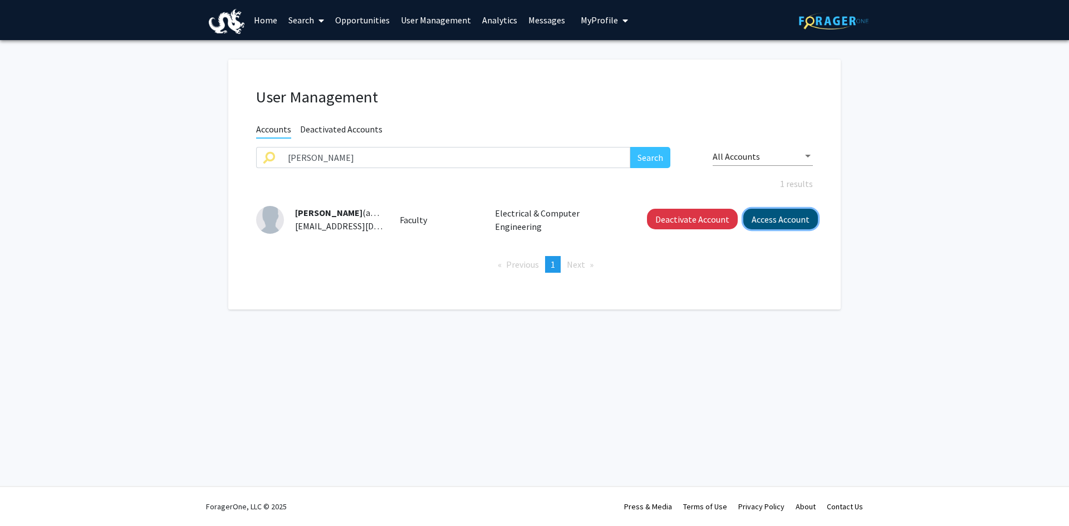
click at [769, 220] on button "Access Account" at bounding box center [780, 219] width 75 height 21
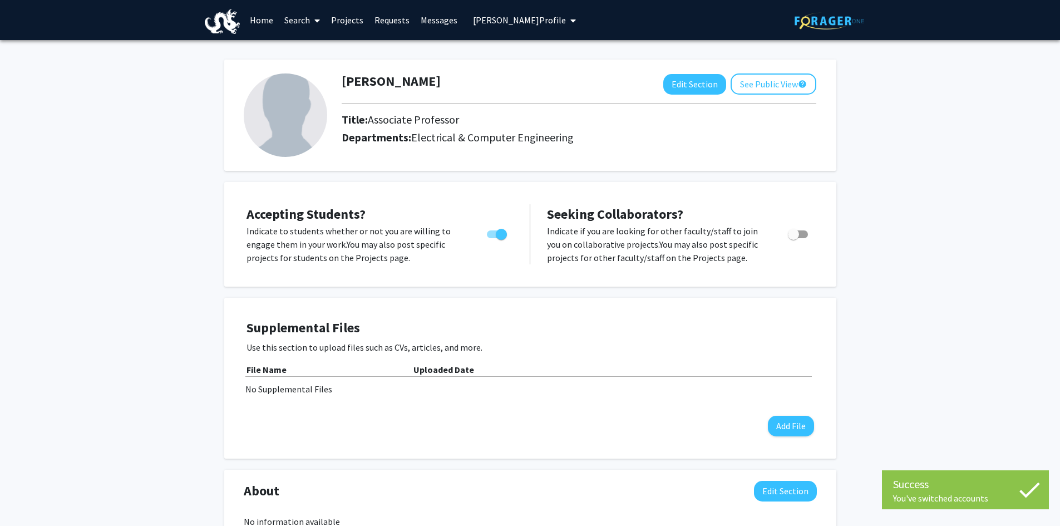
click at [353, 23] on link "Projects" at bounding box center [347, 20] width 43 height 39
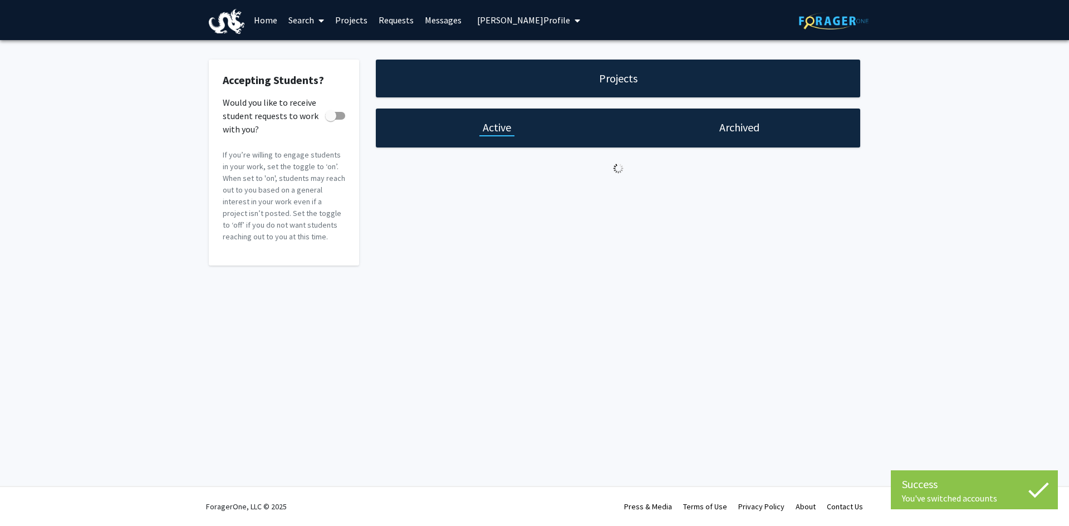
checkbox input "true"
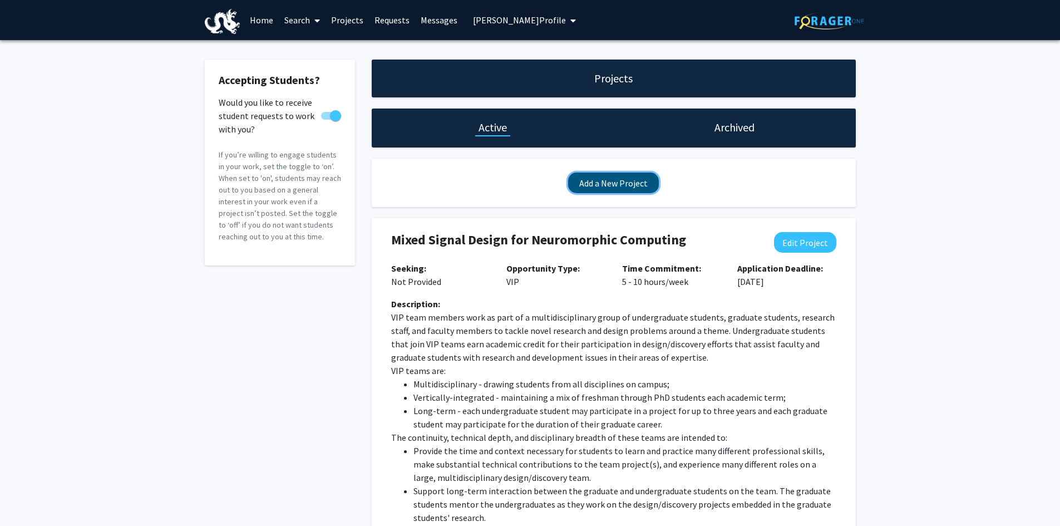
click at [616, 185] on button "Add a New Project" at bounding box center [613, 183] width 91 height 21
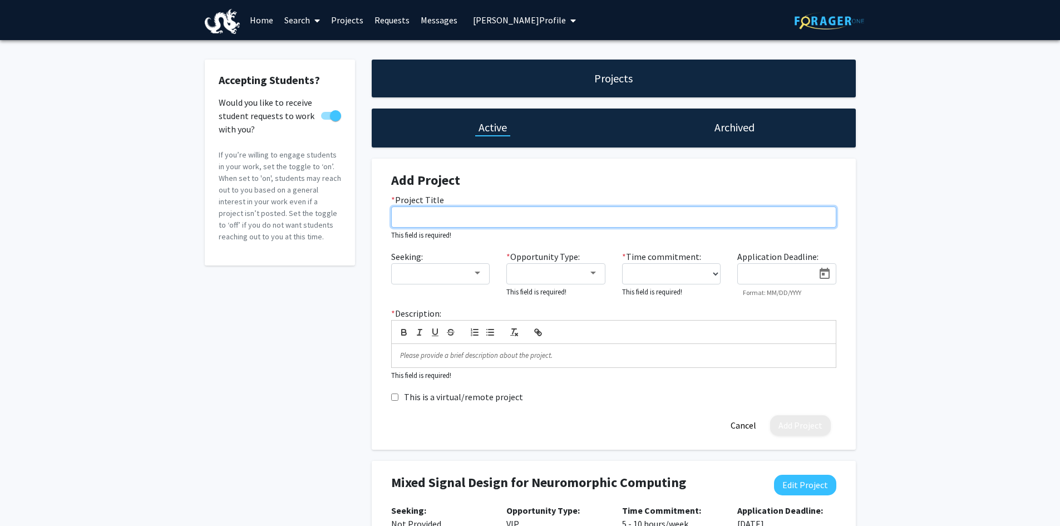
click at [411, 216] on input "* Project Title" at bounding box center [613, 217] width 445 height 21
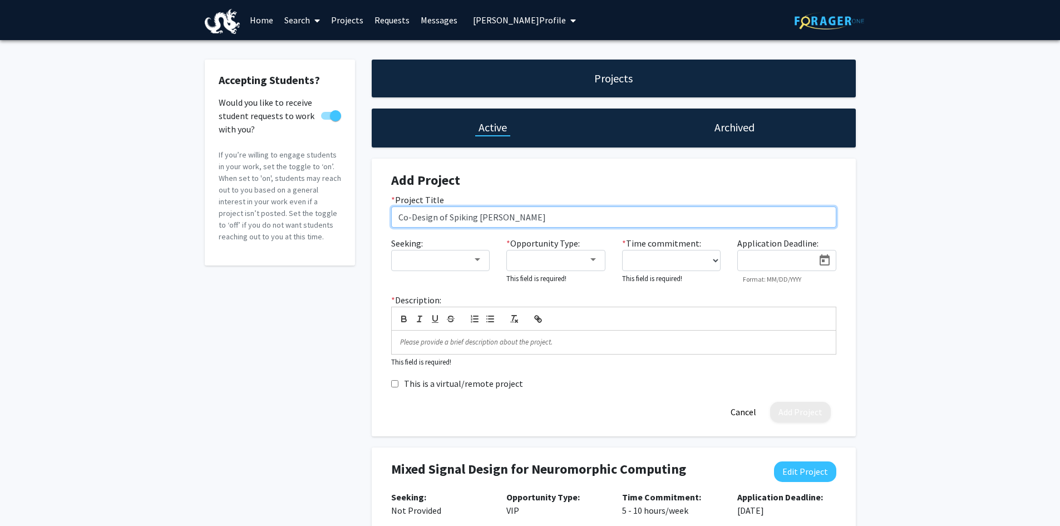
type input "Co-Design of Spiking [PERSON_NAME]"
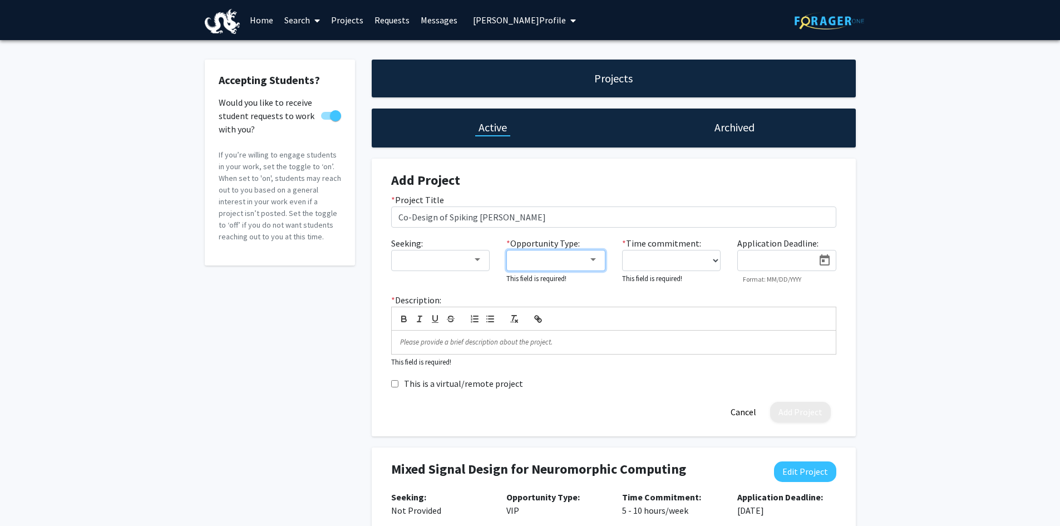
click at [588, 258] on div at bounding box center [593, 260] width 10 height 9
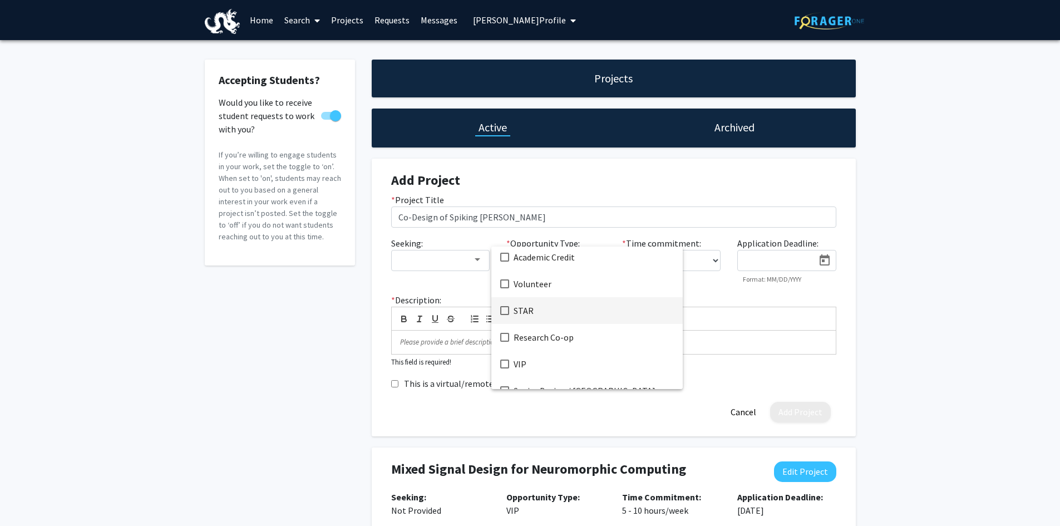
scroll to position [45, 0]
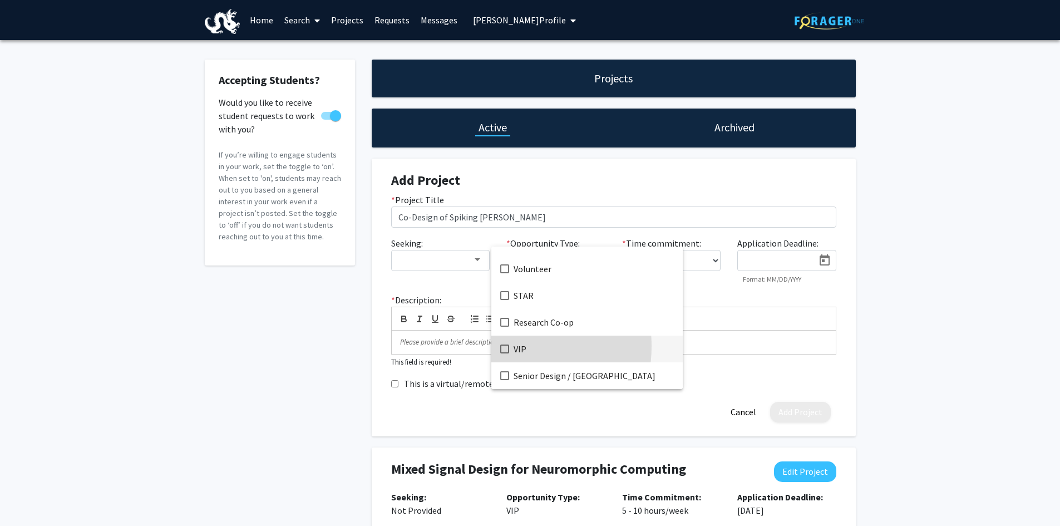
click at [505, 346] on mat-pseudo-checkbox at bounding box center [504, 349] width 9 height 9
click at [698, 263] on div at bounding box center [530, 263] width 1060 height 526
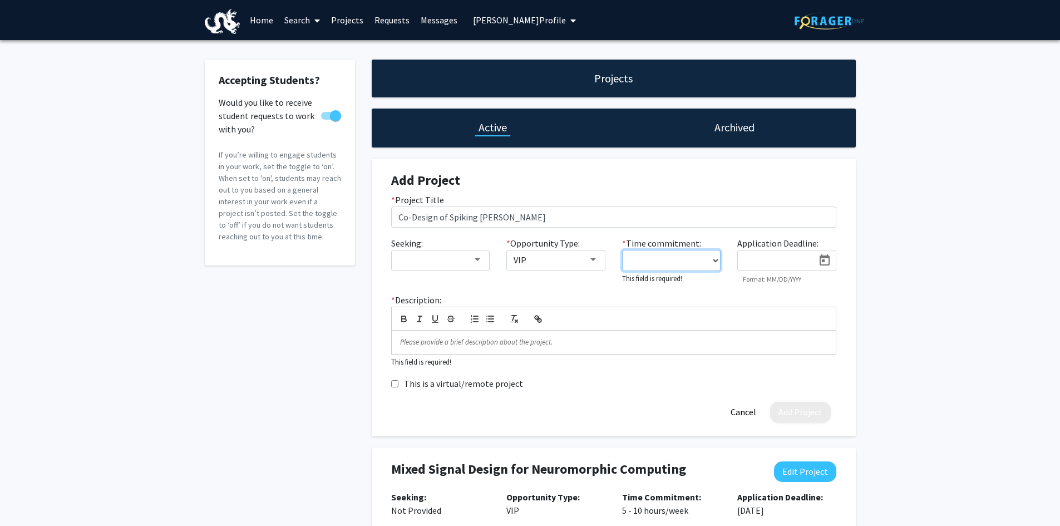
click at [714, 261] on select "0 - 5 hours/week 5 - 10 hours/week 10 - 15 hours/week 15 - 20 hours/week 20 - 3…" at bounding box center [671, 260] width 99 height 21
select select "5 - 10"
click at [622, 250] on select "0 - 5 hours/week 5 - 10 hours/week 10 - 15 hours/week 15 - 20 hours/week 20 - 3…" at bounding box center [671, 260] width 99 height 21
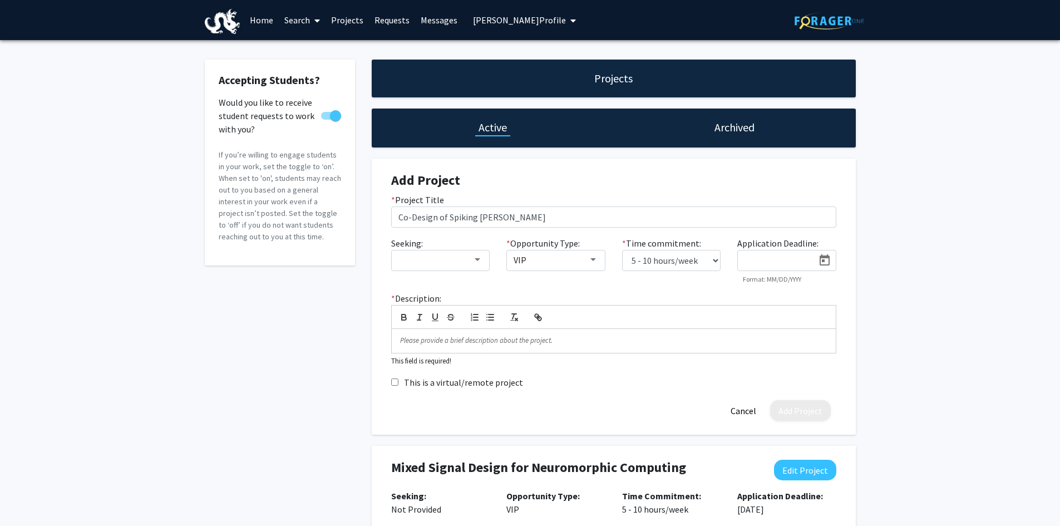
click at [822, 263] on icon "Open calendar" at bounding box center [824, 260] width 13 height 13
click at [825, 428] on div "24" at bounding box center [820, 431] width 20 height 20
type input "[DATE]"
click at [429, 344] on p at bounding box center [614, 341] width 428 height 10
click at [402, 338] on p at bounding box center [614, 341] width 428 height 10
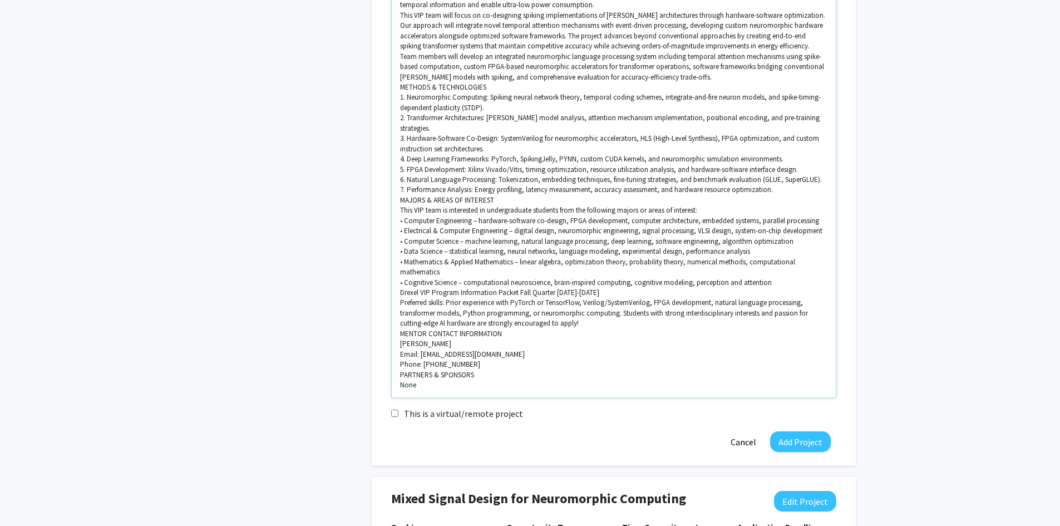
scroll to position [390, 0]
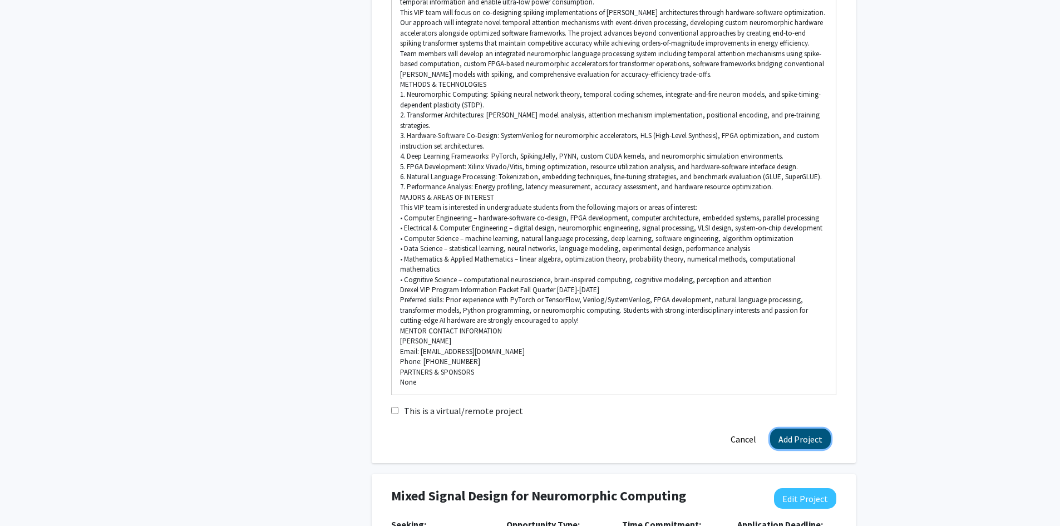
click at [792, 434] on button "Add Project" at bounding box center [800, 439] width 61 height 21
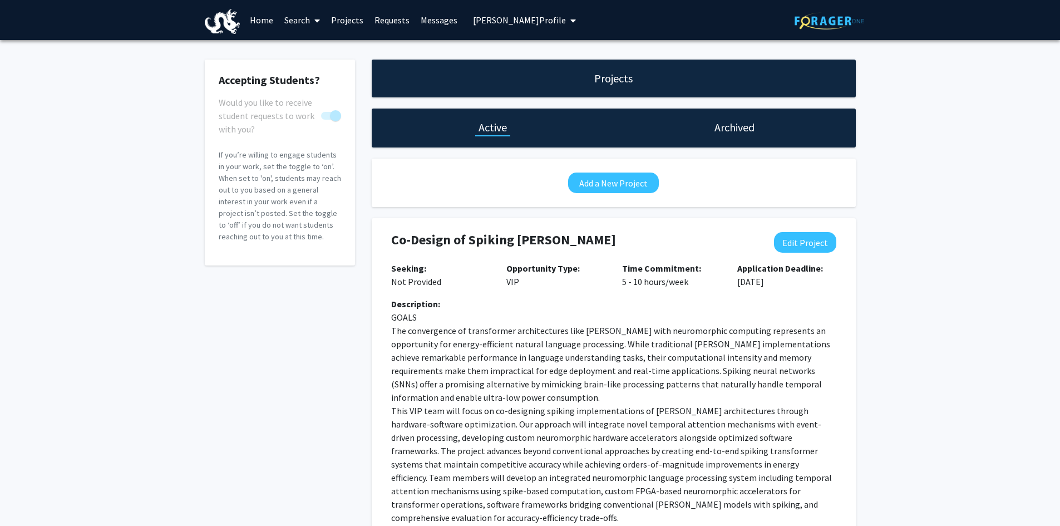
click at [504, 21] on span "[PERSON_NAME] Profile" at bounding box center [519, 19] width 93 height 11
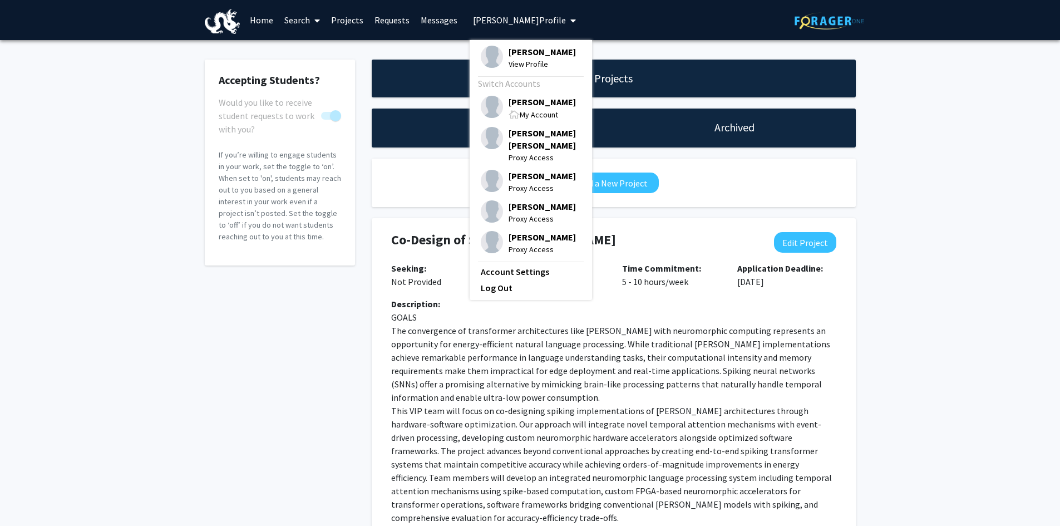
click at [519, 106] on span "[PERSON_NAME]" at bounding box center [542, 102] width 67 height 12
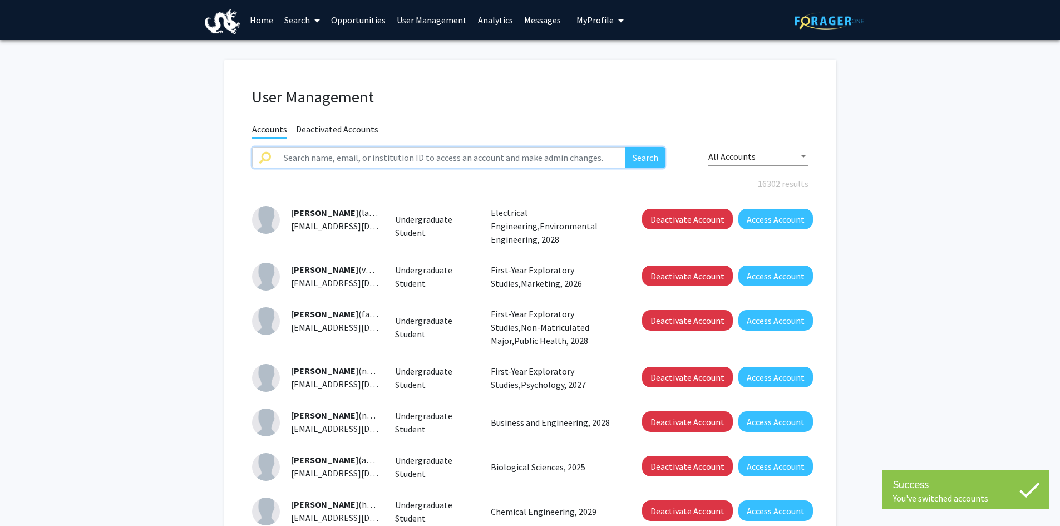
click at [349, 155] on input "text" at bounding box center [451, 157] width 349 height 21
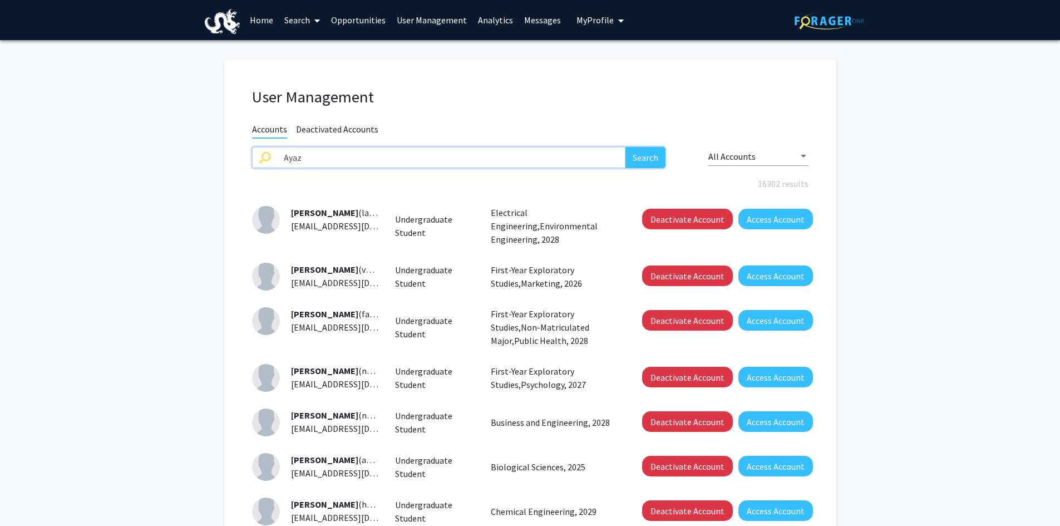
type input "Ayaz"
click at [626, 147] on button "Search" at bounding box center [646, 157] width 40 height 21
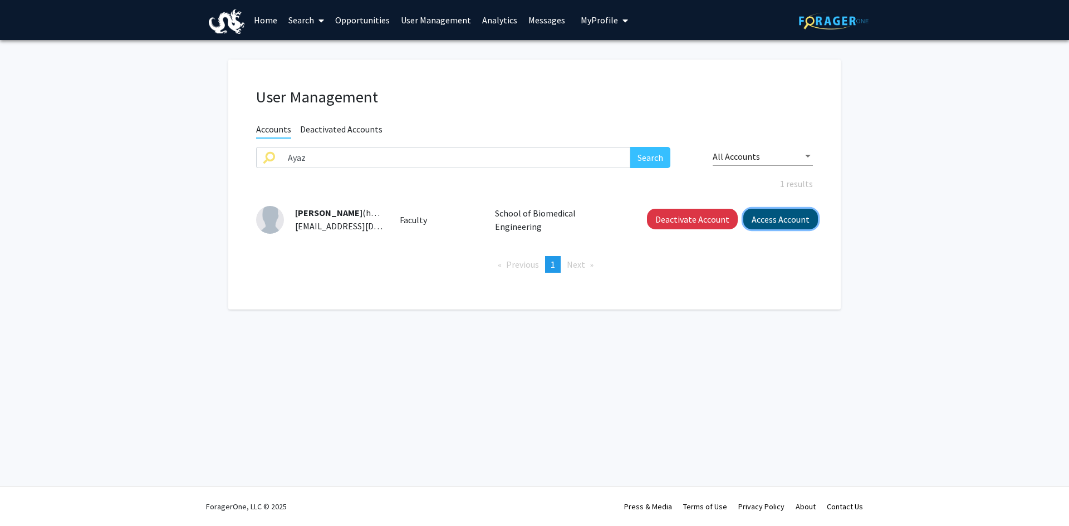
click at [776, 223] on button "Access Account" at bounding box center [780, 219] width 75 height 21
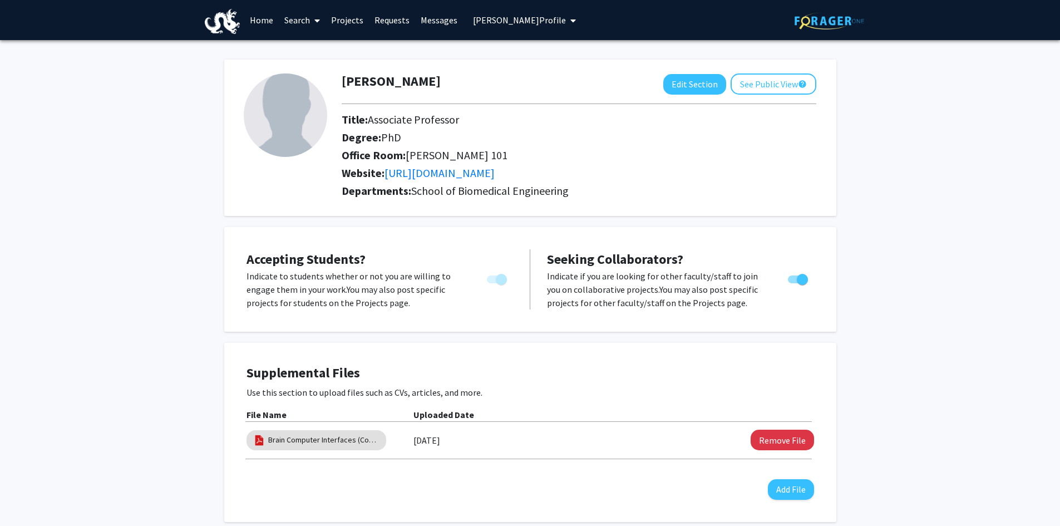
click at [345, 18] on link "Projects" at bounding box center [347, 20] width 43 height 39
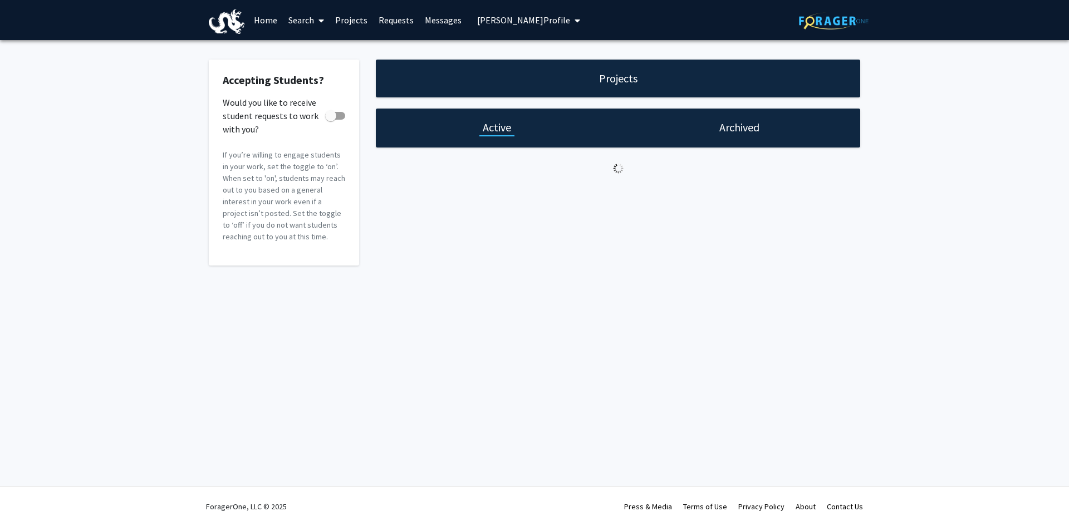
checkbox input "true"
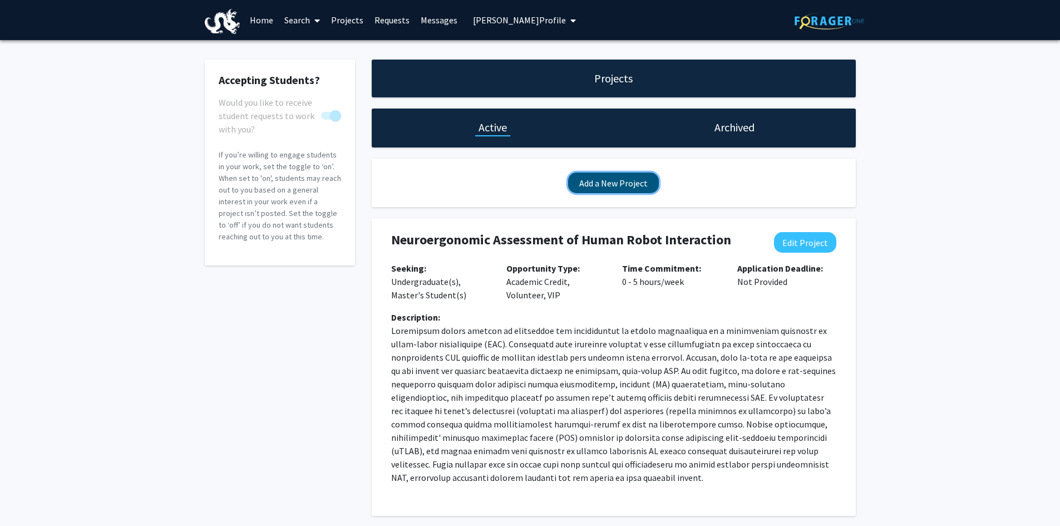
click at [632, 186] on button "Add a New Project" at bounding box center [613, 183] width 91 height 21
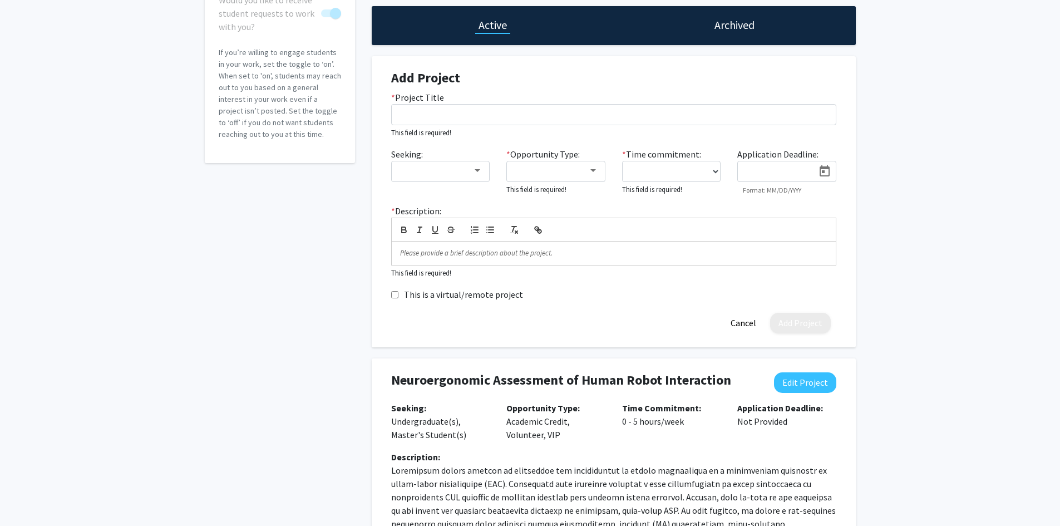
scroll to position [111, 0]
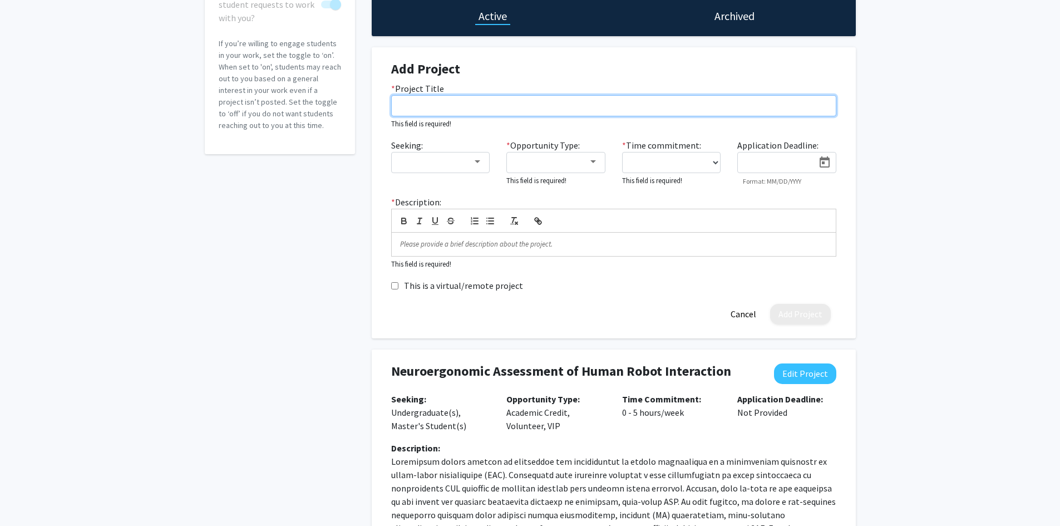
click at [433, 107] on input "* Project Title" at bounding box center [613, 105] width 445 height 21
paste input "Neuroergonomics and Neuroengineering for Brain Health and Performance Research"
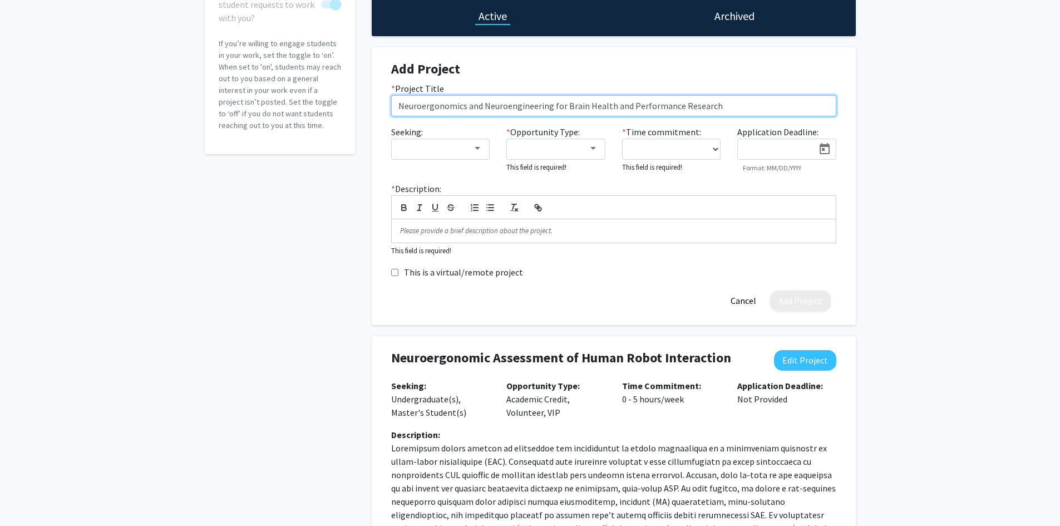
type input "Neuroergonomics and Neuroengineering for Brain Health and Performance Research"
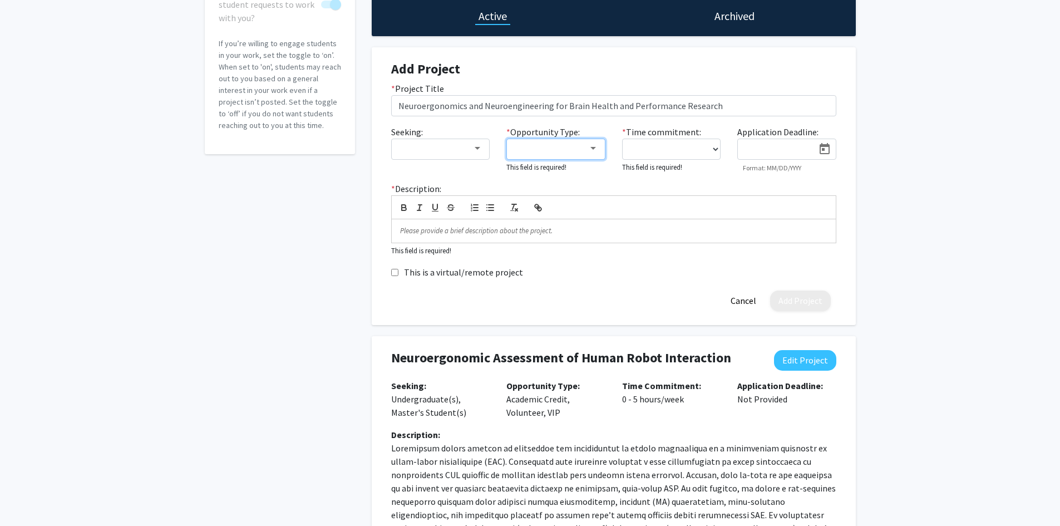
click at [587, 149] on div at bounding box center [551, 148] width 75 height 13
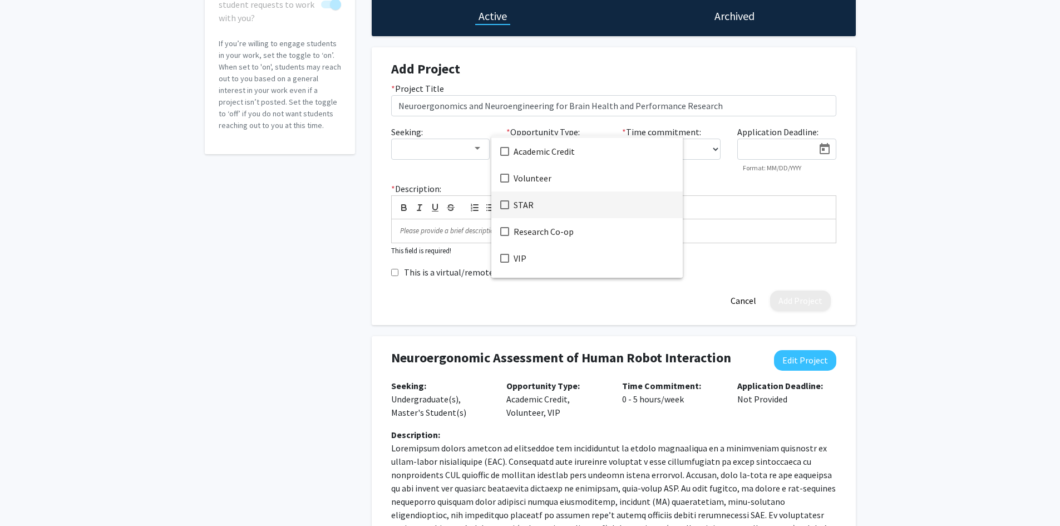
scroll to position [45, 0]
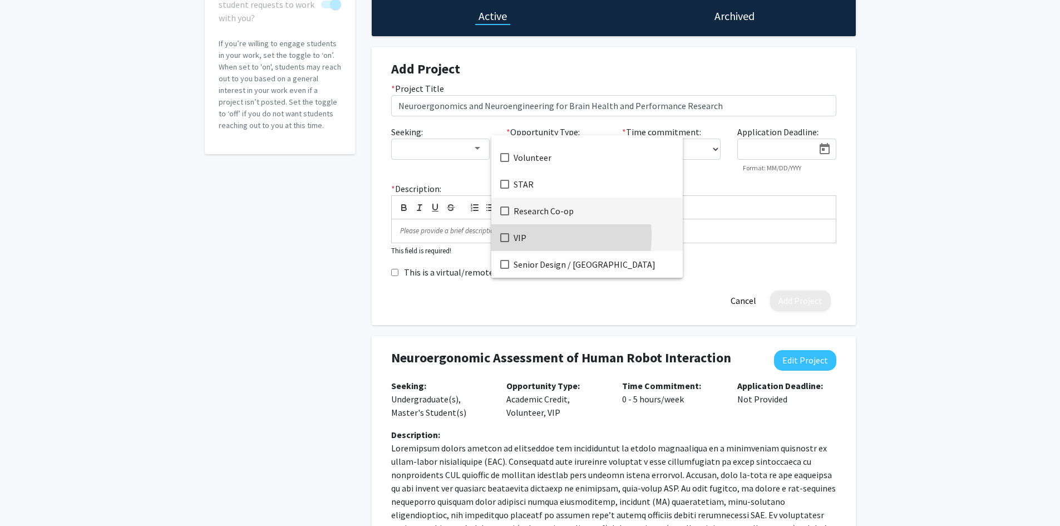
drag, startPoint x: 504, startPoint y: 236, endPoint x: 541, endPoint y: 210, distance: 44.8
click at [504, 235] on mat-pseudo-checkbox at bounding box center [504, 237] width 9 height 9
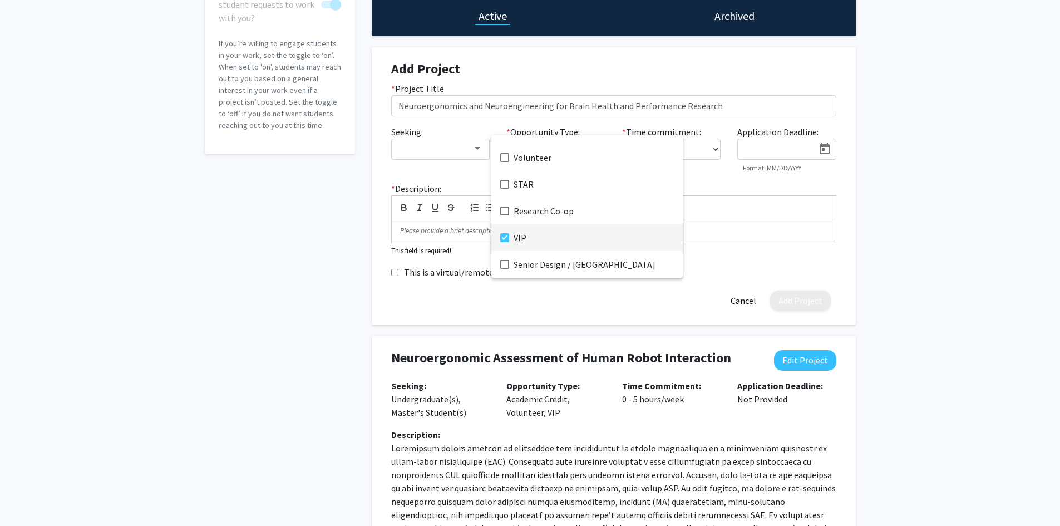
click at [715, 151] on div at bounding box center [530, 263] width 1060 height 526
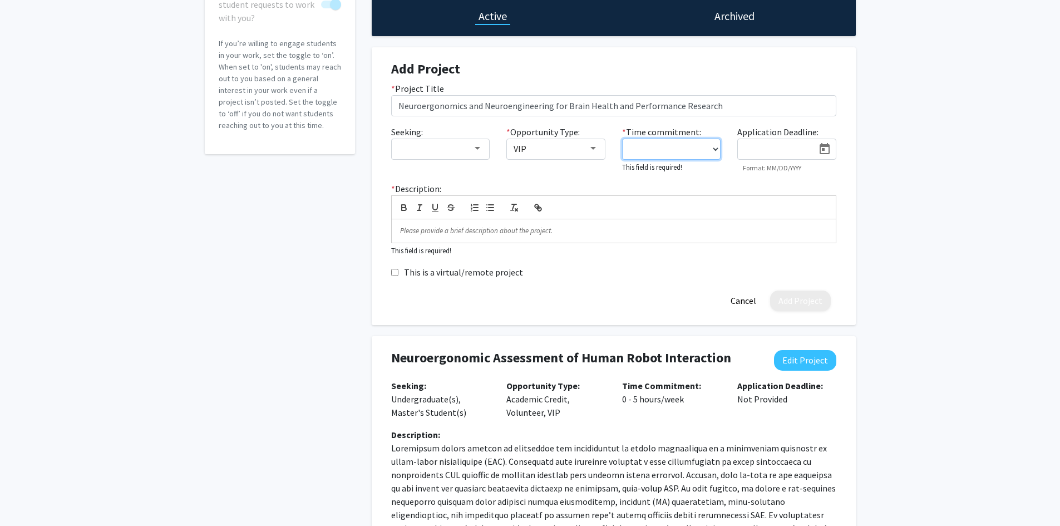
click at [714, 143] on select "0 - 5 hours/week 5 - 10 hours/week 10 - 15 hours/week 15 - 20 hours/week 20 - 3…" at bounding box center [671, 149] width 99 height 21
select select "5 - 10"
click at [622, 139] on select "0 - 5 hours/week 5 - 10 hours/week 10 - 15 hours/week 15 - 20 hours/week 20 - 3…" at bounding box center [671, 149] width 99 height 21
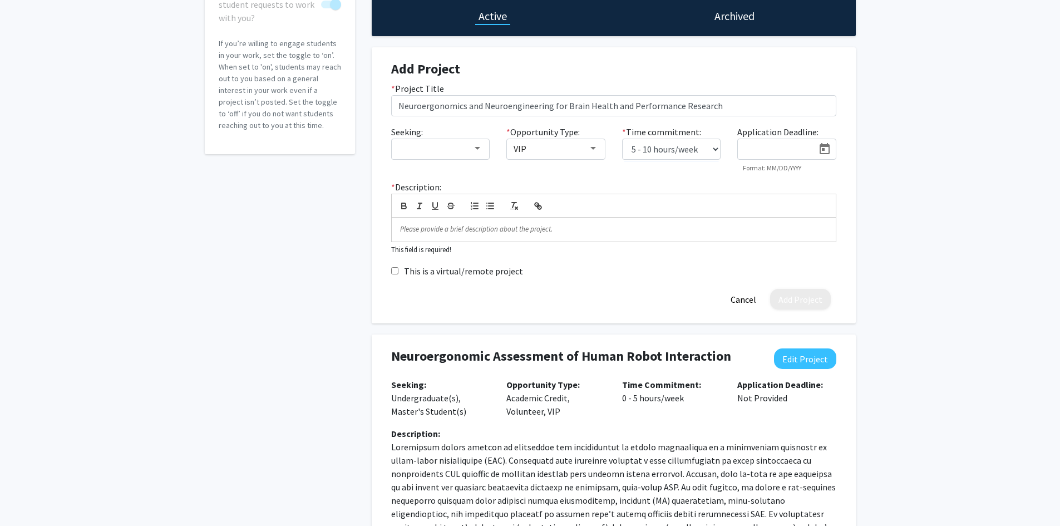
click at [768, 150] on input at bounding box center [779, 150] width 70 height 10
click at [823, 153] on icon "Open calendar" at bounding box center [824, 149] width 13 height 13
drag, startPoint x: 818, startPoint y: 325, endPoint x: 833, endPoint y: 310, distance: 21.3
click at [819, 325] on div "24" at bounding box center [820, 320] width 20 height 20
type input "[DATE]"
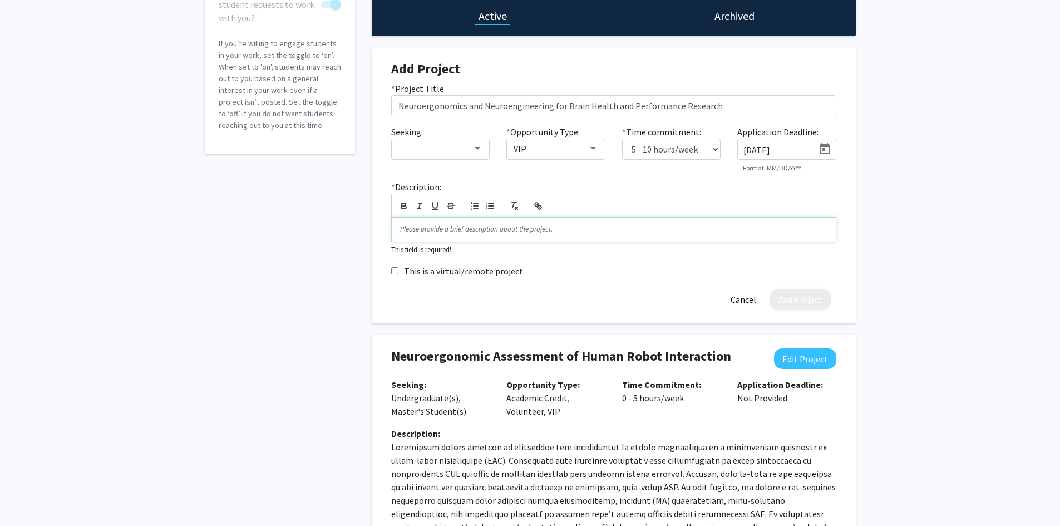
click at [418, 227] on p at bounding box center [614, 229] width 428 height 10
click at [423, 227] on p at bounding box center [614, 229] width 428 height 10
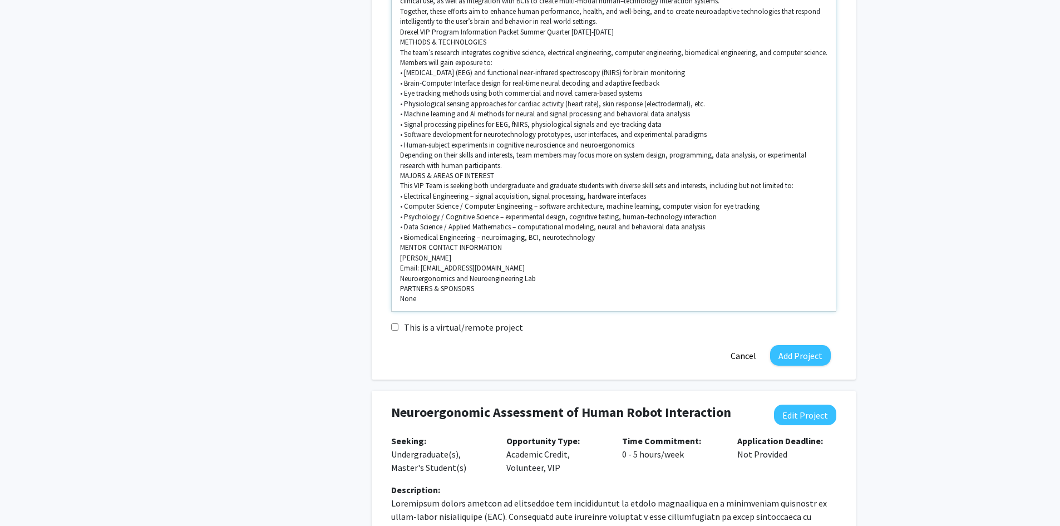
scroll to position [779, 0]
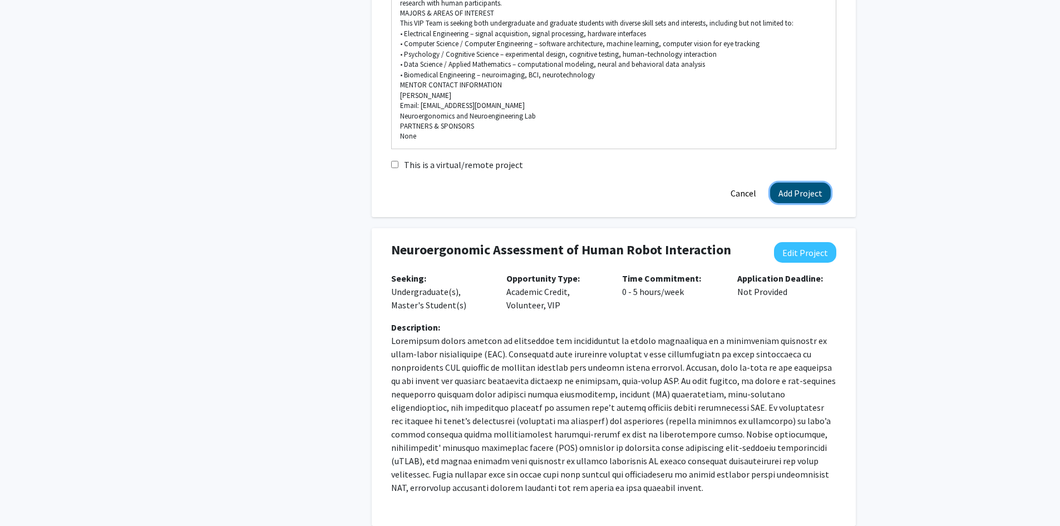
drag, startPoint x: 799, startPoint y: 178, endPoint x: 798, endPoint y: 193, distance: 14.6
click at [799, 183] on button "Add Project" at bounding box center [800, 193] width 61 height 21
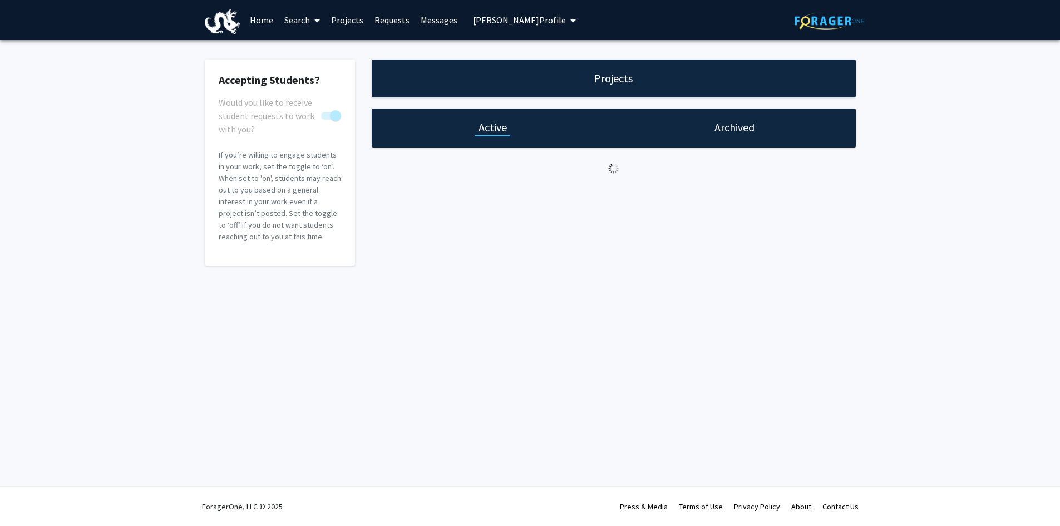
scroll to position [0, 0]
